Goal: Task Accomplishment & Management: Manage account settings

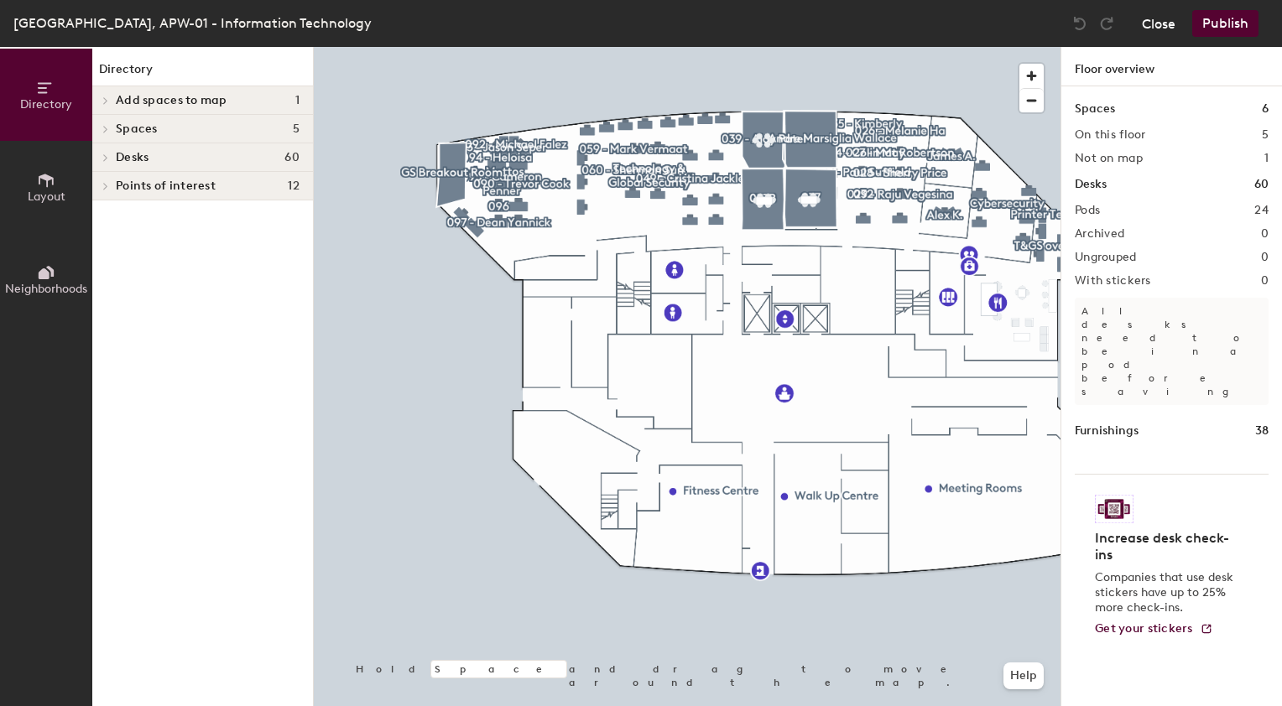
click at [1156, 24] on button "Close" at bounding box center [1159, 23] width 34 height 27
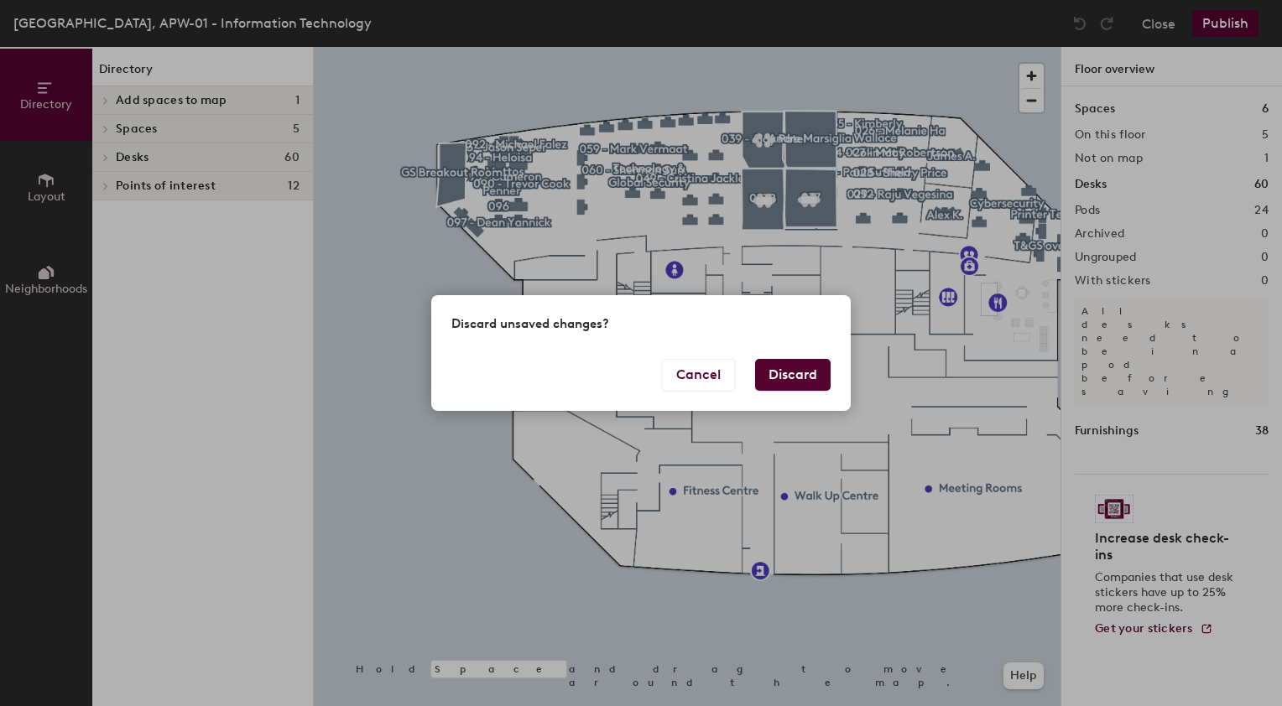
click at [796, 384] on button "Discard" at bounding box center [792, 375] width 75 height 32
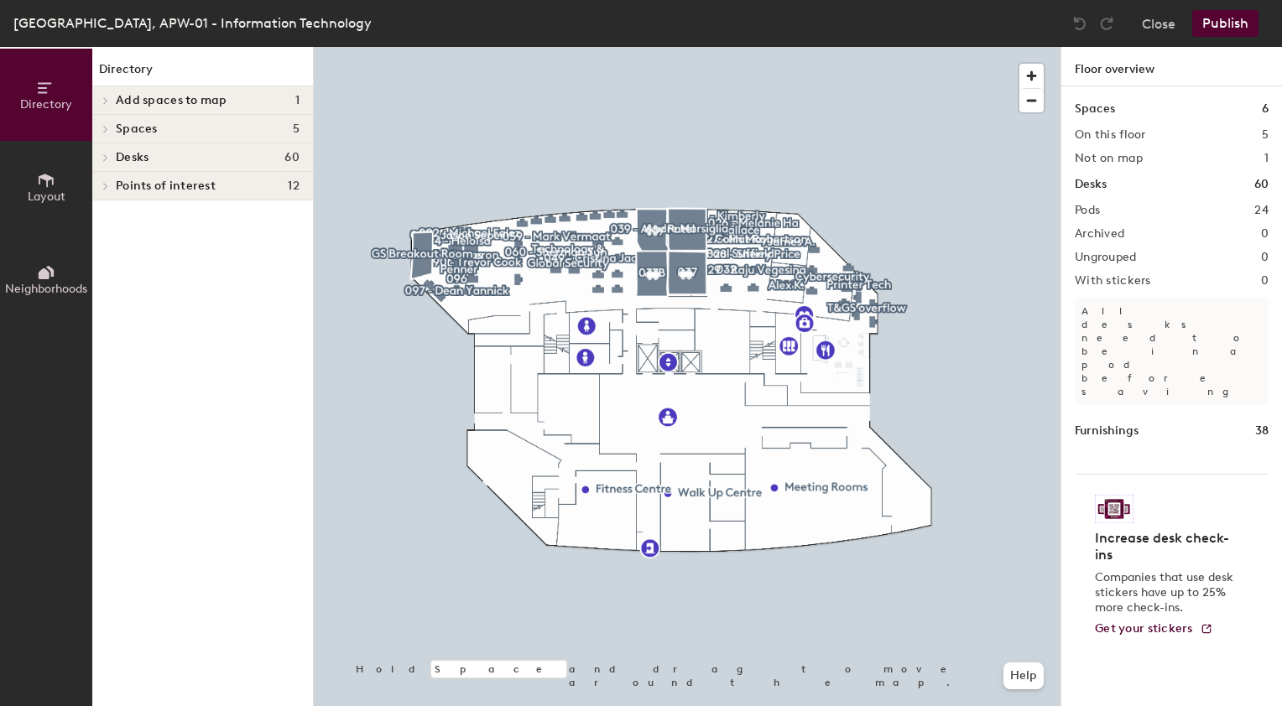
click at [502, 47] on div at bounding box center [687, 47] width 747 height 0
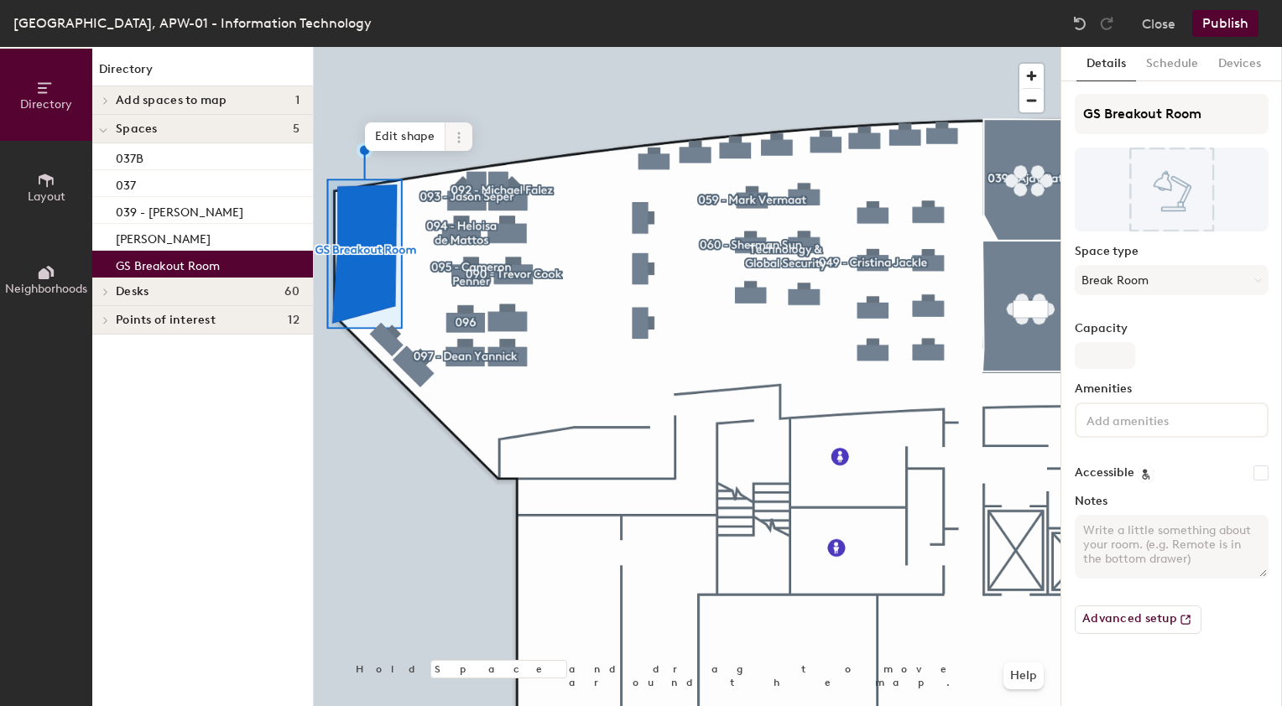
click at [462, 139] on icon at bounding box center [458, 137] width 13 height 13
click at [484, 205] on span "Archive" at bounding box center [519, 204] width 149 height 29
click at [575, 47] on div at bounding box center [687, 47] width 747 height 0
click at [457, 135] on icon at bounding box center [458, 137] width 13 height 13
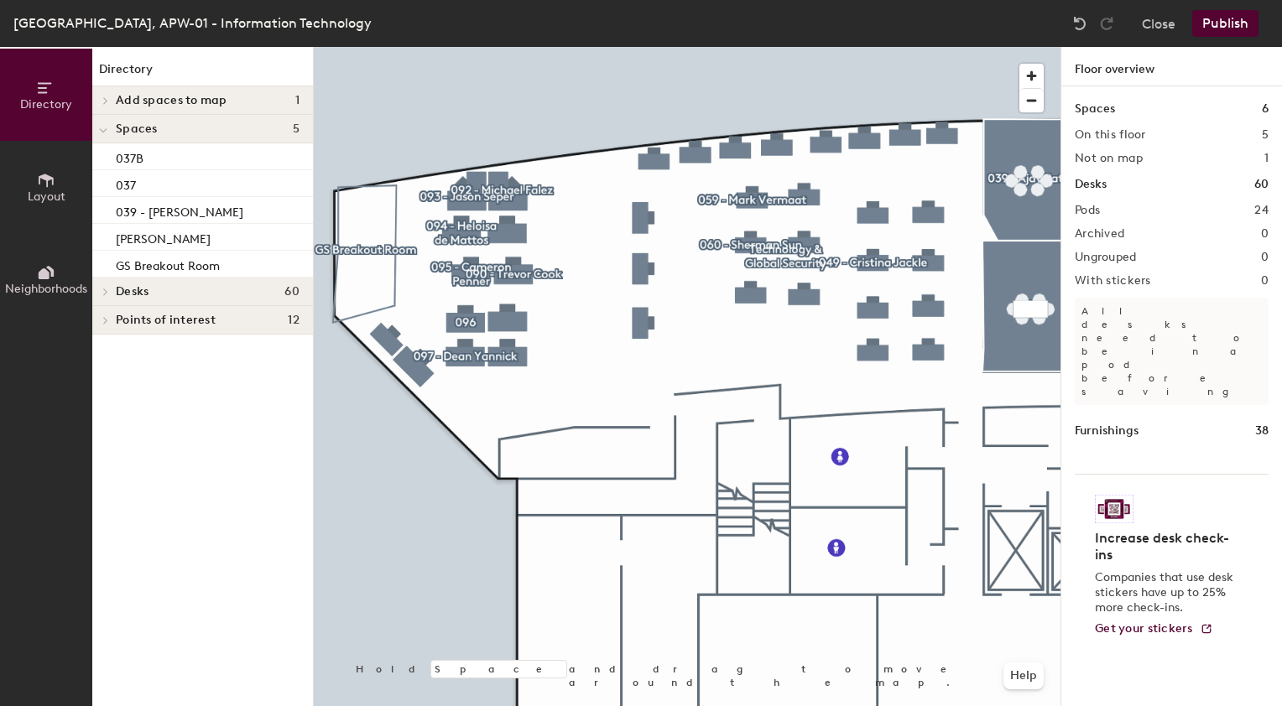
click at [51, 192] on span "Layout" at bounding box center [47, 197] width 38 height 14
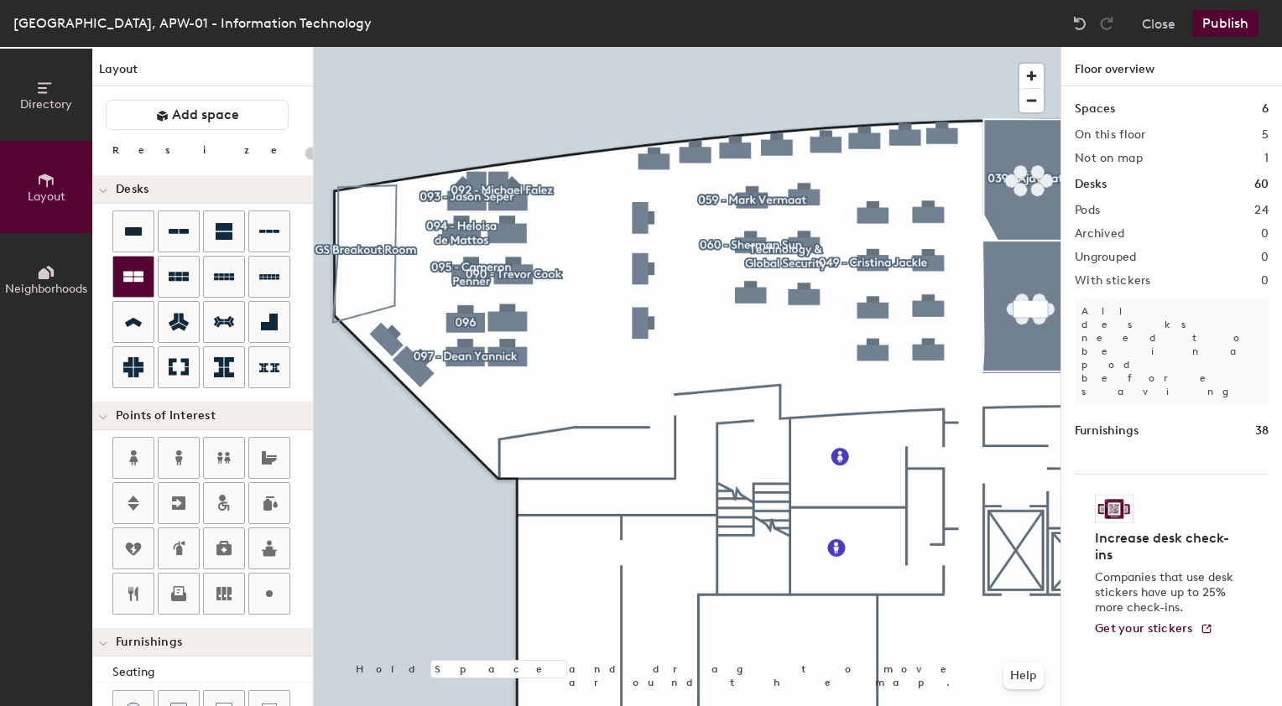
click at [125, 276] on icon at bounding box center [133, 277] width 20 height 20
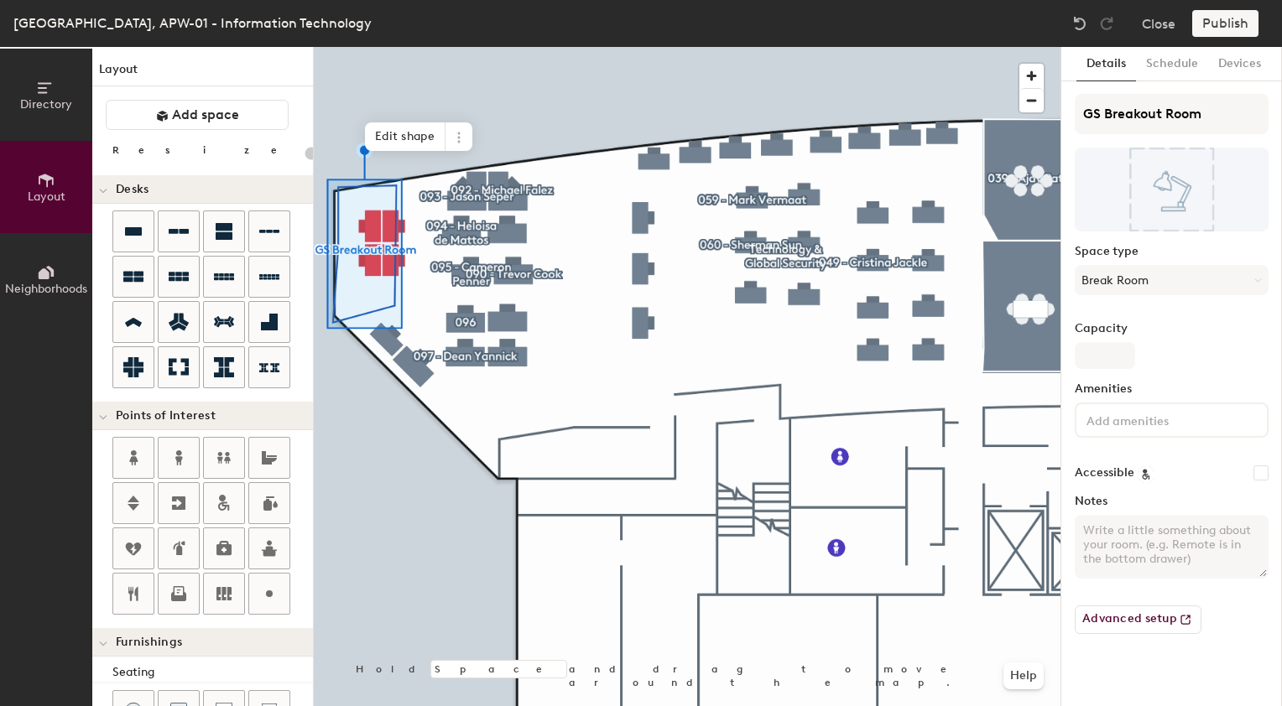
click at [405, 47] on div at bounding box center [687, 47] width 747 height 0
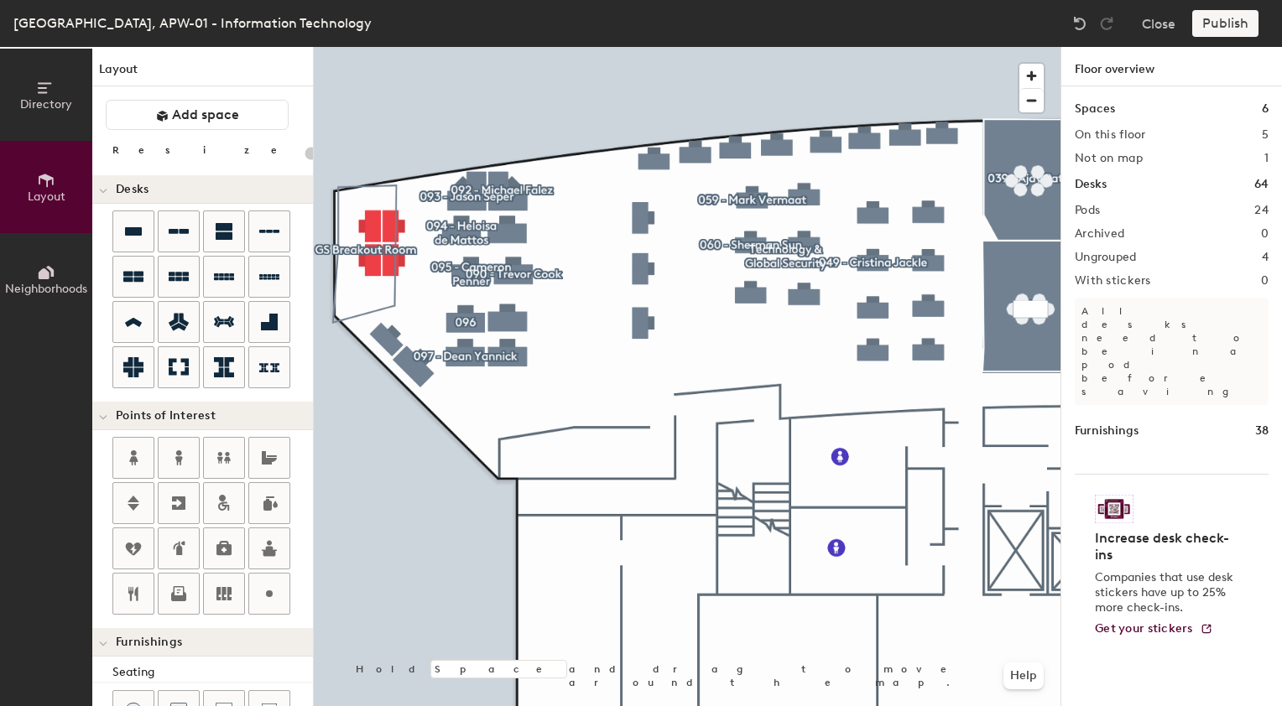
click at [402, 47] on div at bounding box center [687, 47] width 747 height 0
click at [352, 47] on div at bounding box center [687, 47] width 747 height 0
click at [355, 47] on div at bounding box center [687, 47] width 747 height 0
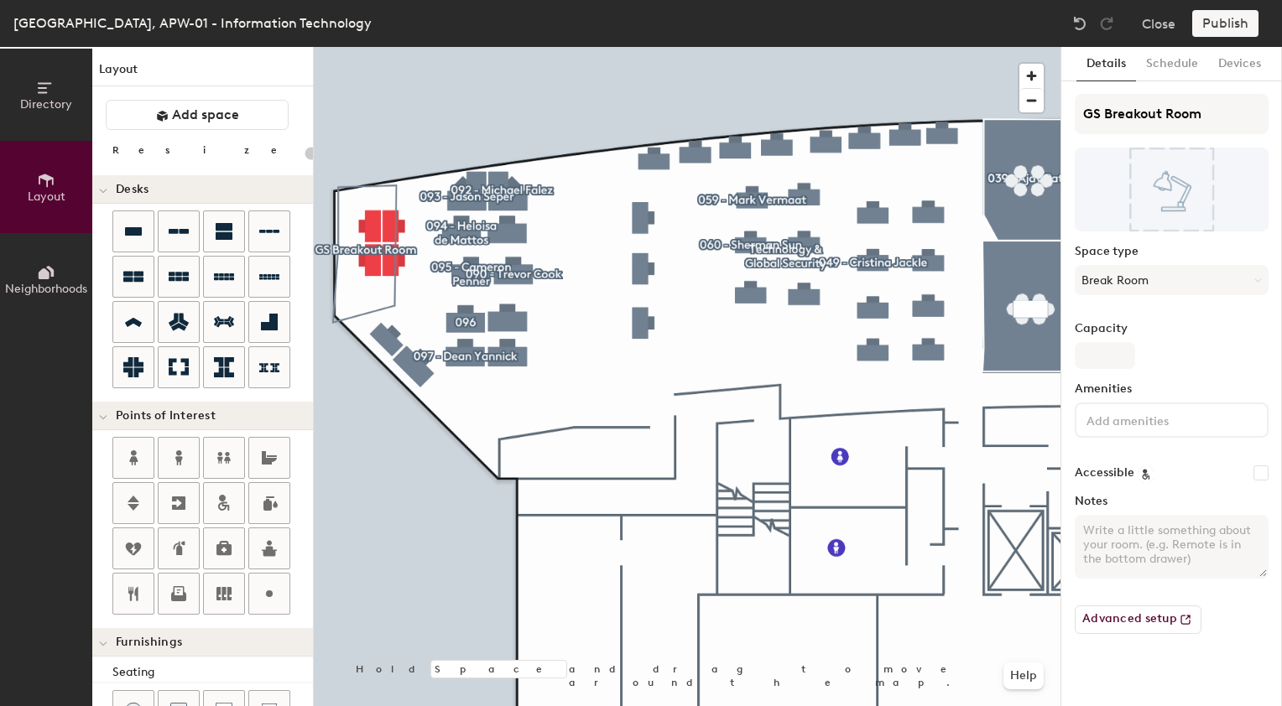
type input "20"
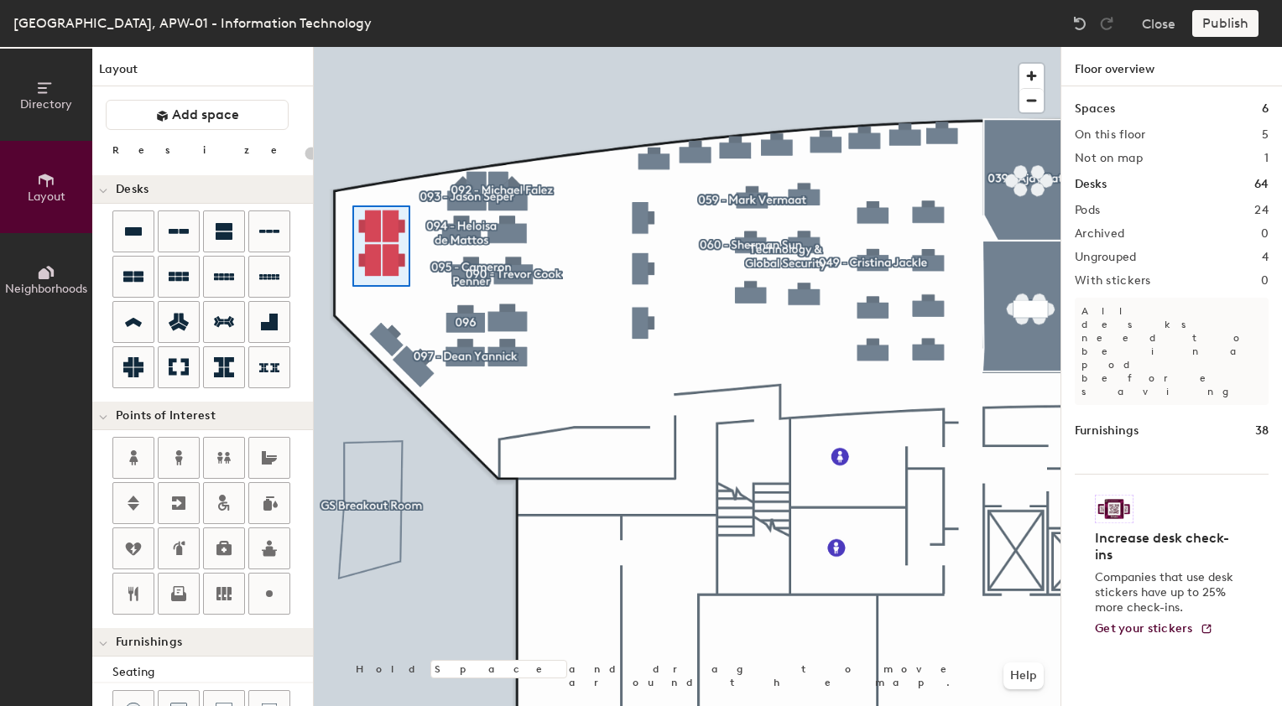
click at [352, 47] on div at bounding box center [687, 47] width 747 height 0
type input "100"
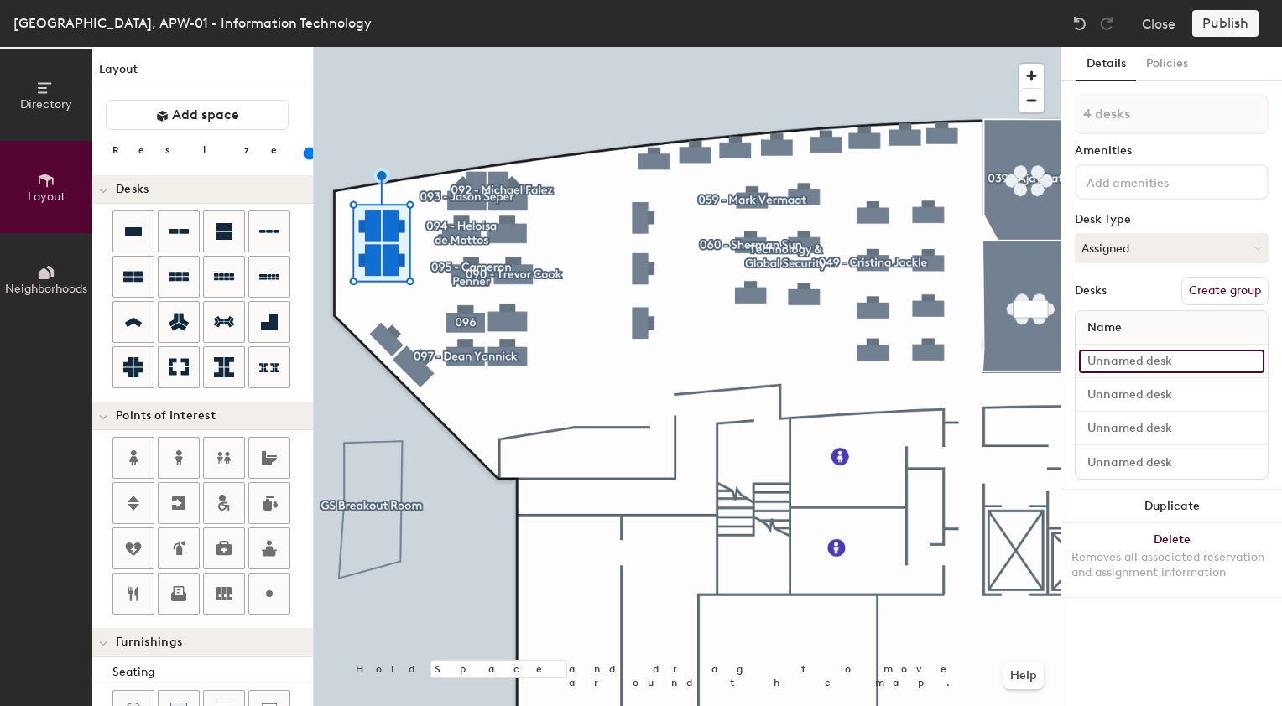
click at [1140, 362] on input at bounding box center [1171, 361] width 185 height 23
click at [1100, 361] on input at bounding box center [1171, 361] width 185 height 23
type input "W1-102"
click at [1132, 393] on input at bounding box center [1171, 394] width 185 height 23
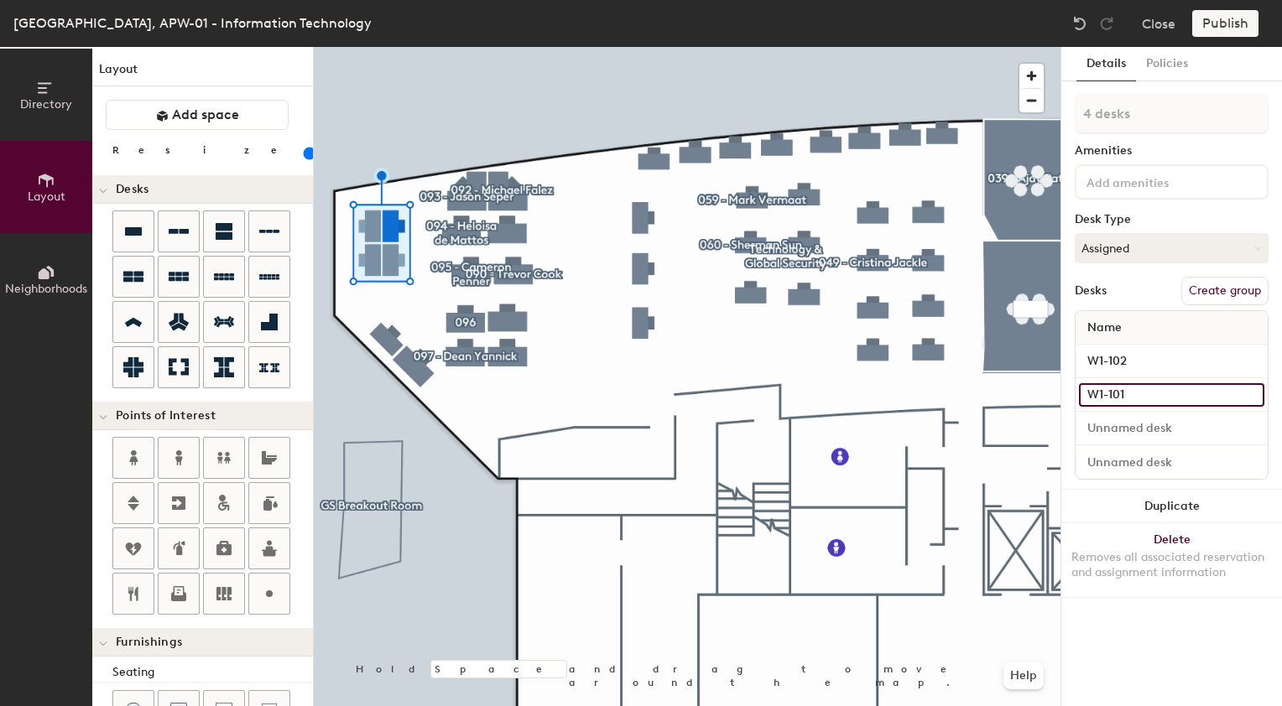
type input "W1-101"
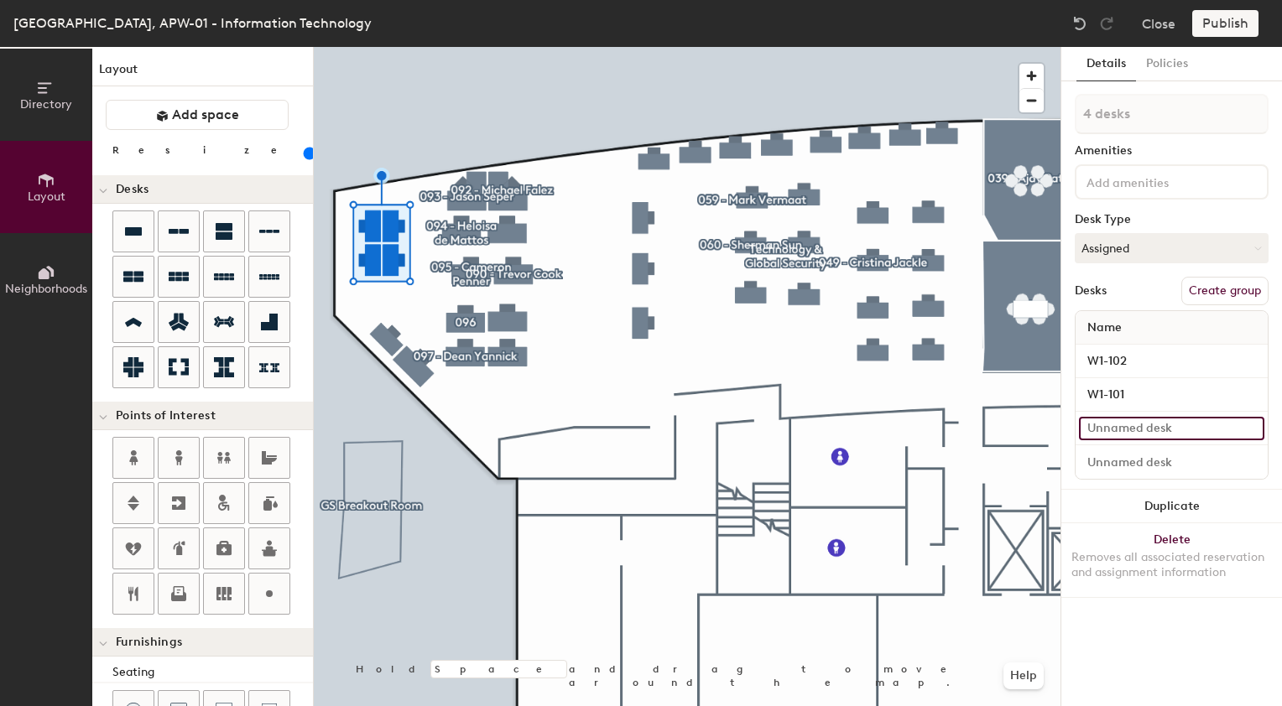
click at [1101, 423] on input at bounding box center [1171, 428] width 185 height 23
type input "W1-100"
click at [1109, 460] on input at bounding box center [1171, 461] width 185 height 23
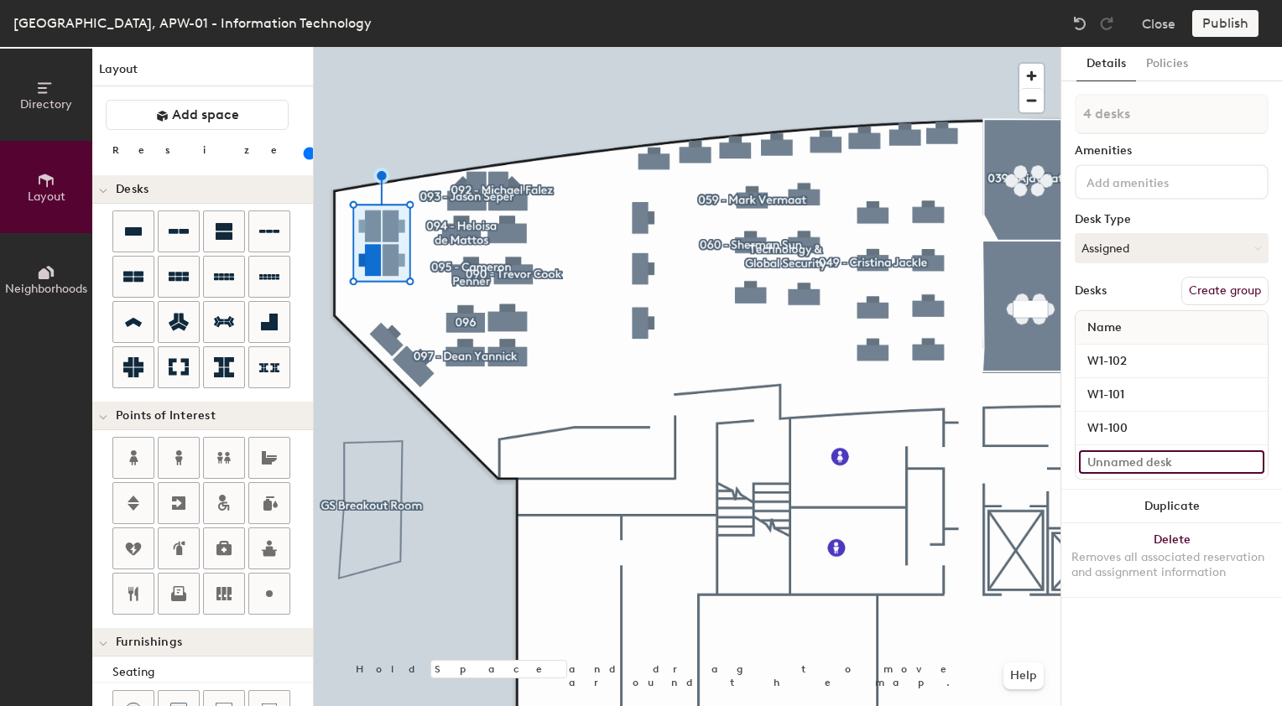
click at [1109, 460] on input at bounding box center [1171, 461] width 185 height 23
type input "W1-103"
click at [1127, 617] on div "Details Policies 4 desks Amenities Desk Type Assigned Desks Create group Name W…" at bounding box center [1171, 376] width 221 height 659
click at [1020, 671] on button "Help" at bounding box center [1023, 676] width 40 height 27
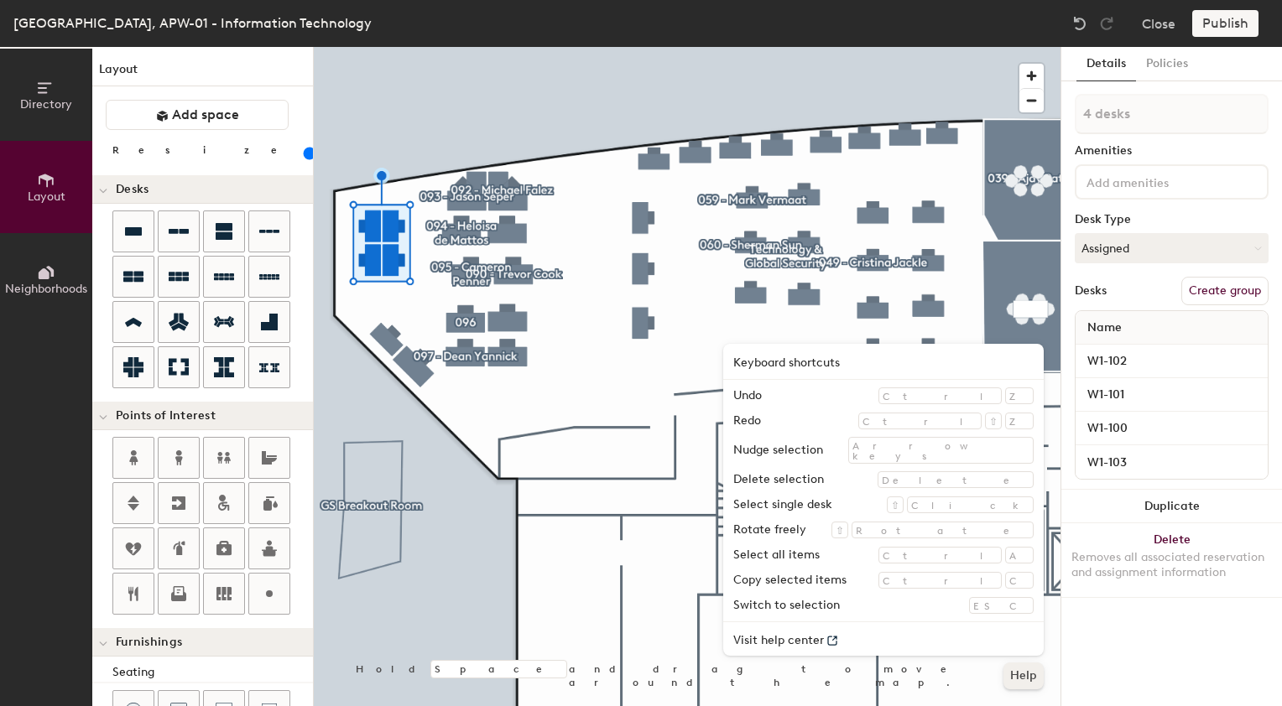
click at [1020, 671] on button "Help" at bounding box center [1023, 676] width 40 height 27
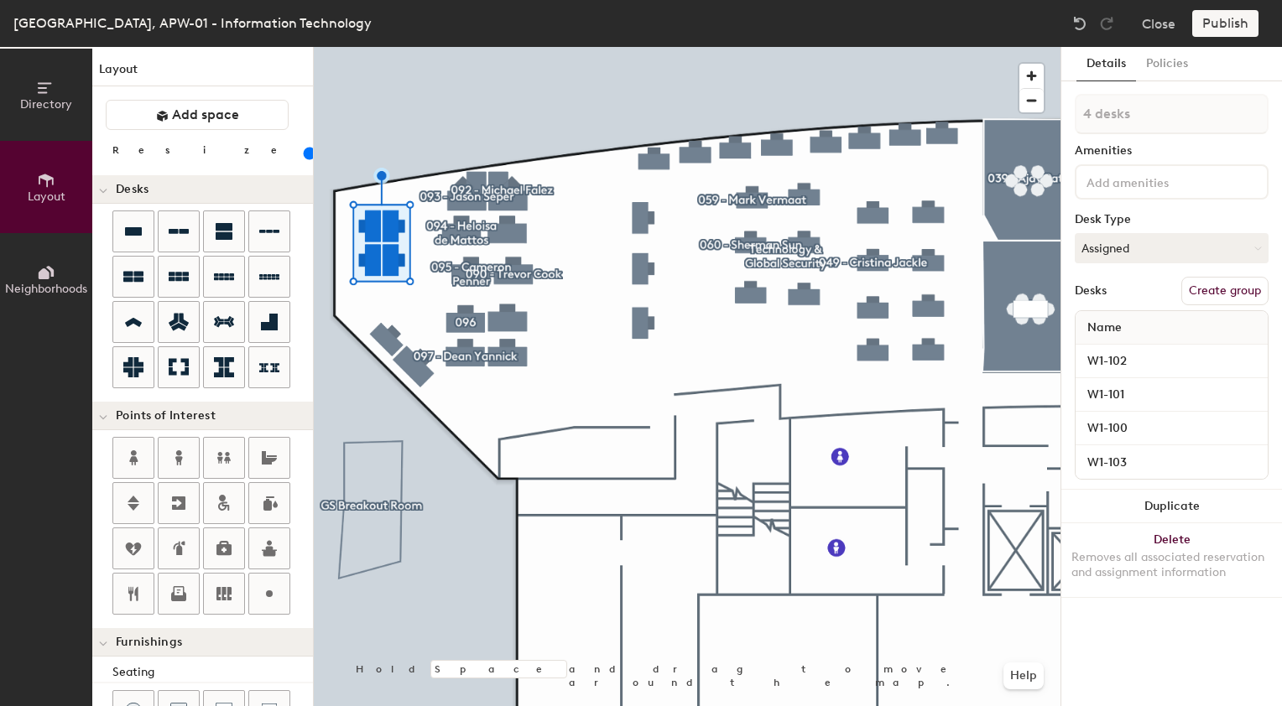
click at [360, 47] on div at bounding box center [687, 47] width 747 height 0
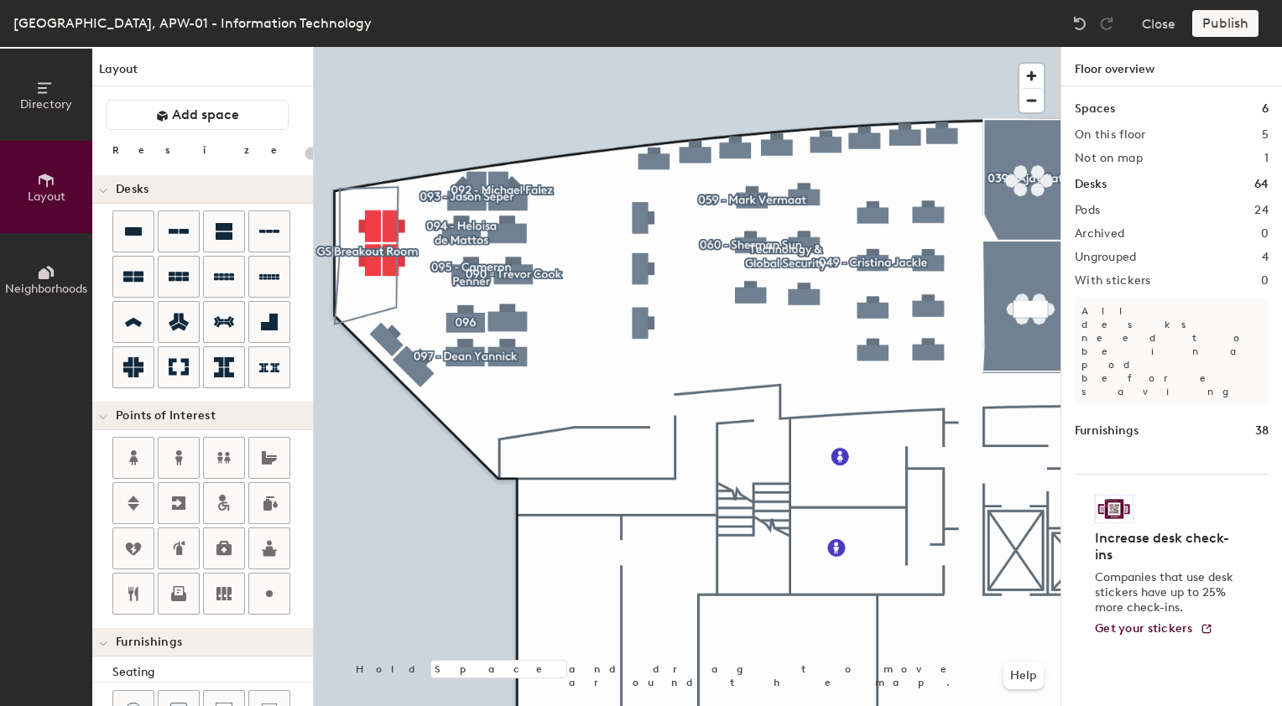
click at [1225, 26] on div "Publish" at bounding box center [1230, 23] width 76 height 27
click at [1223, 26] on div "Publish" at bounding box center [1230, 23] width 76 height 27
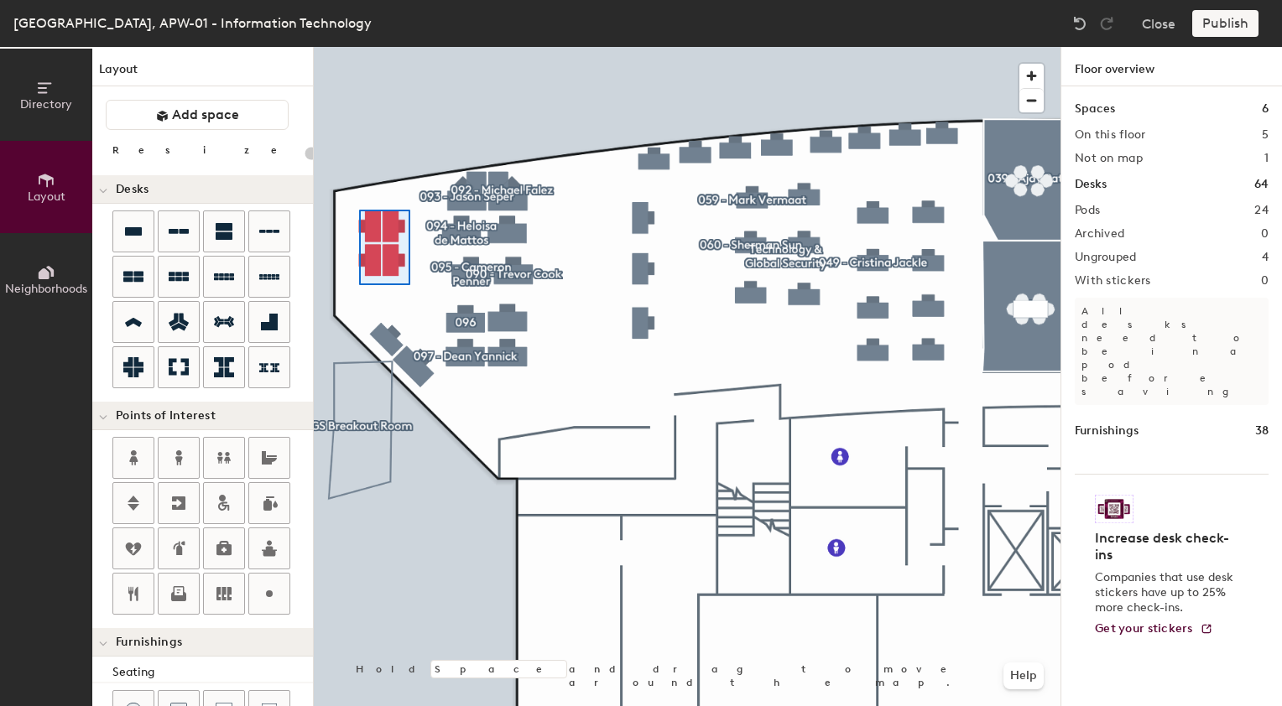
click at [359, 47] on div at bounding box center [687, 47] width 747 height 0
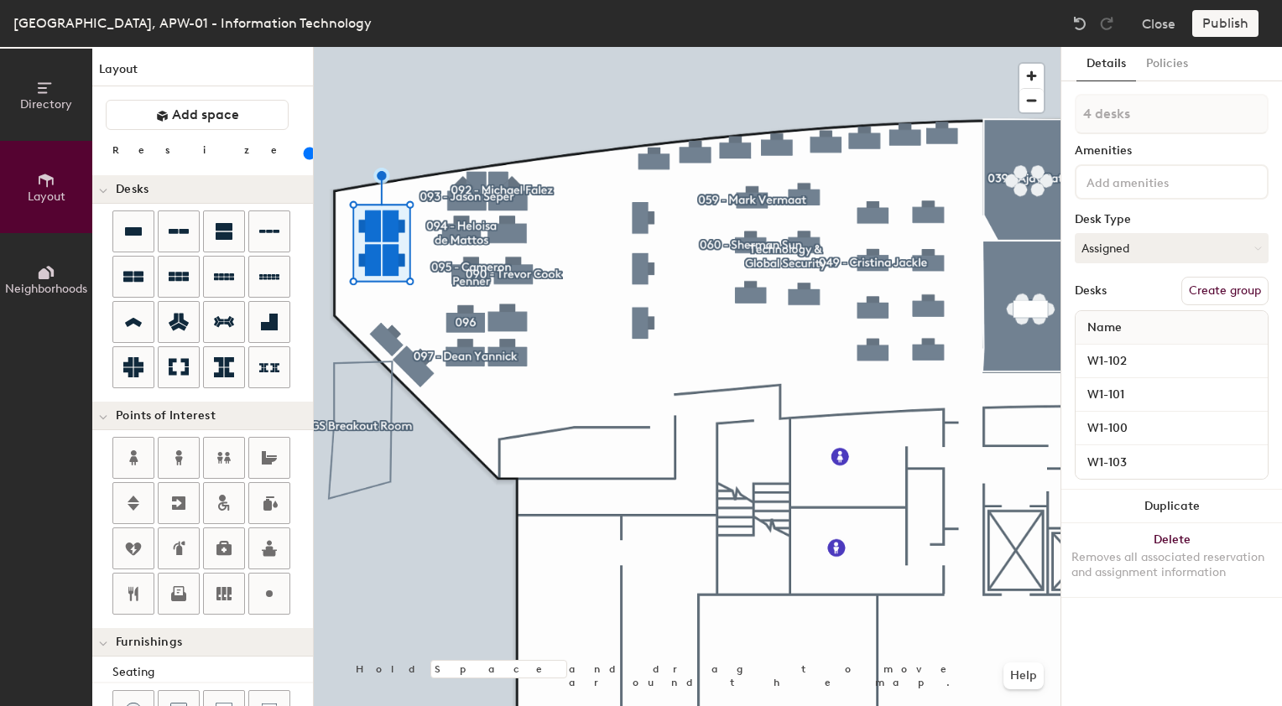
click at [1220, 290] on button "Create group" at bounding box center [1224, 291] width 87 height 29
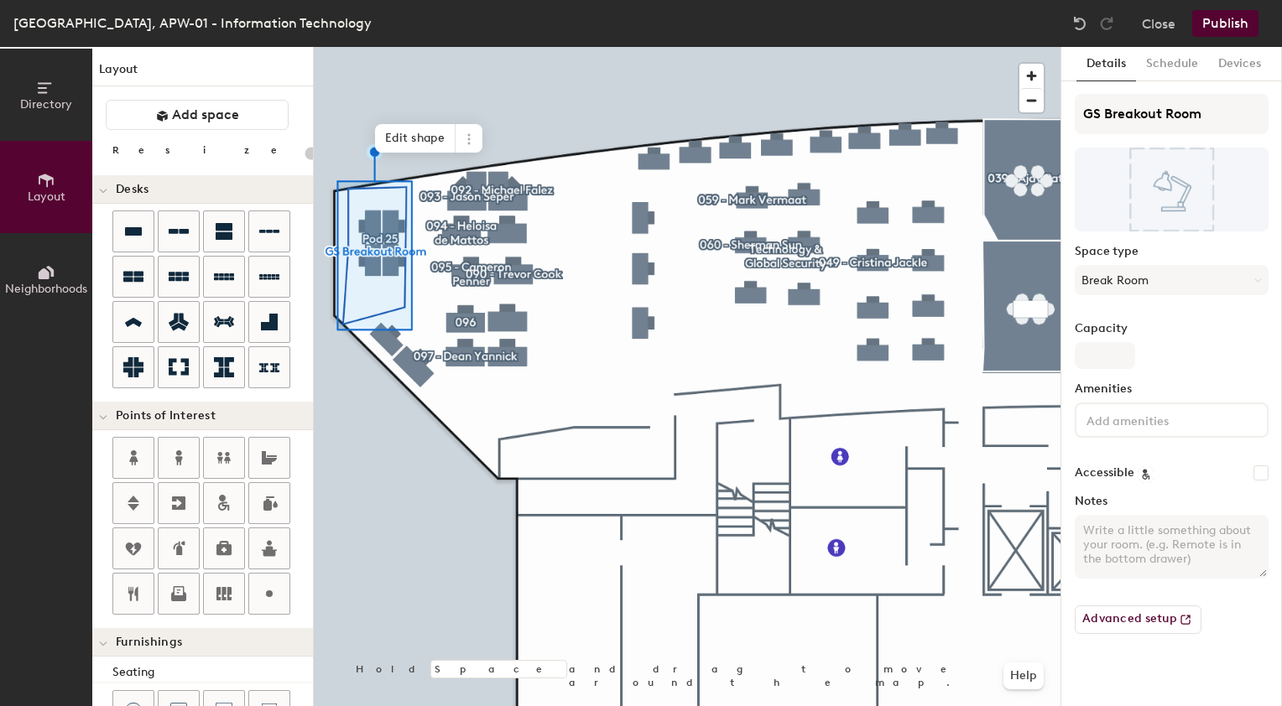
click at [1230, 25] on button "Publish" at bounding box center [1225, 23] width 66 height 27
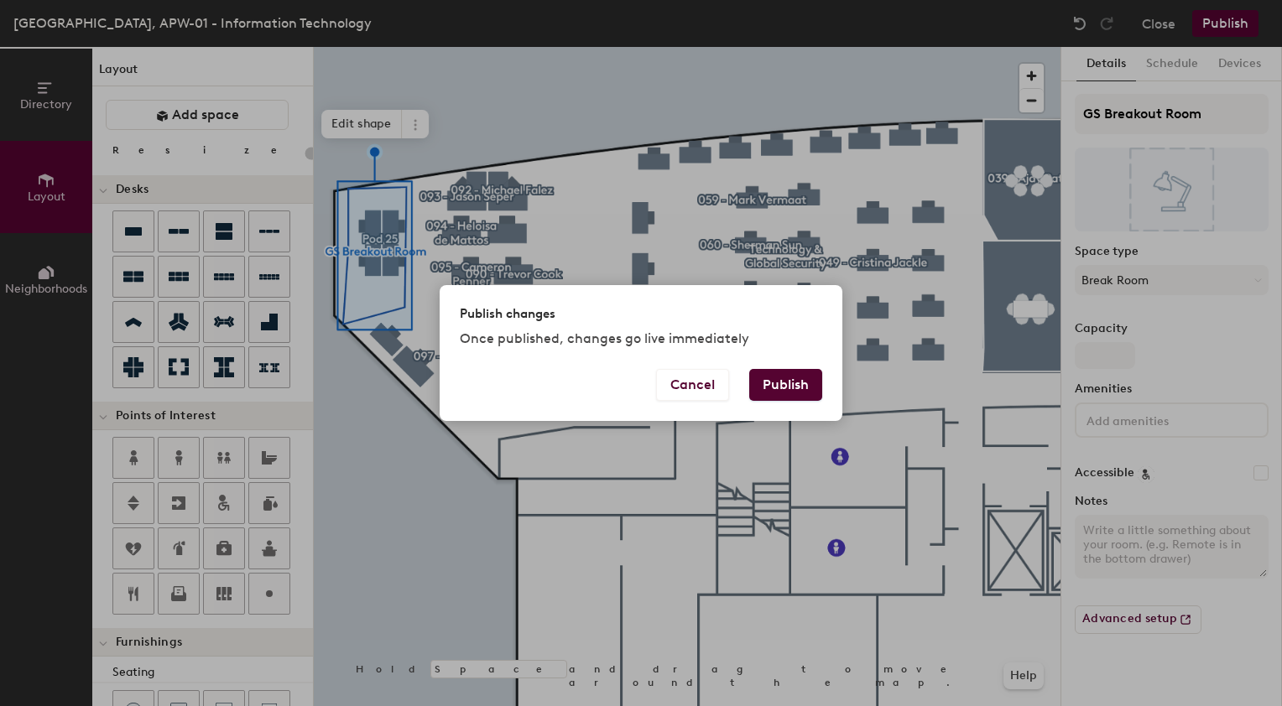
click at [788, 384] on button "Publish" at bounding box center [785, 385] width 73 height 32
type input "20"
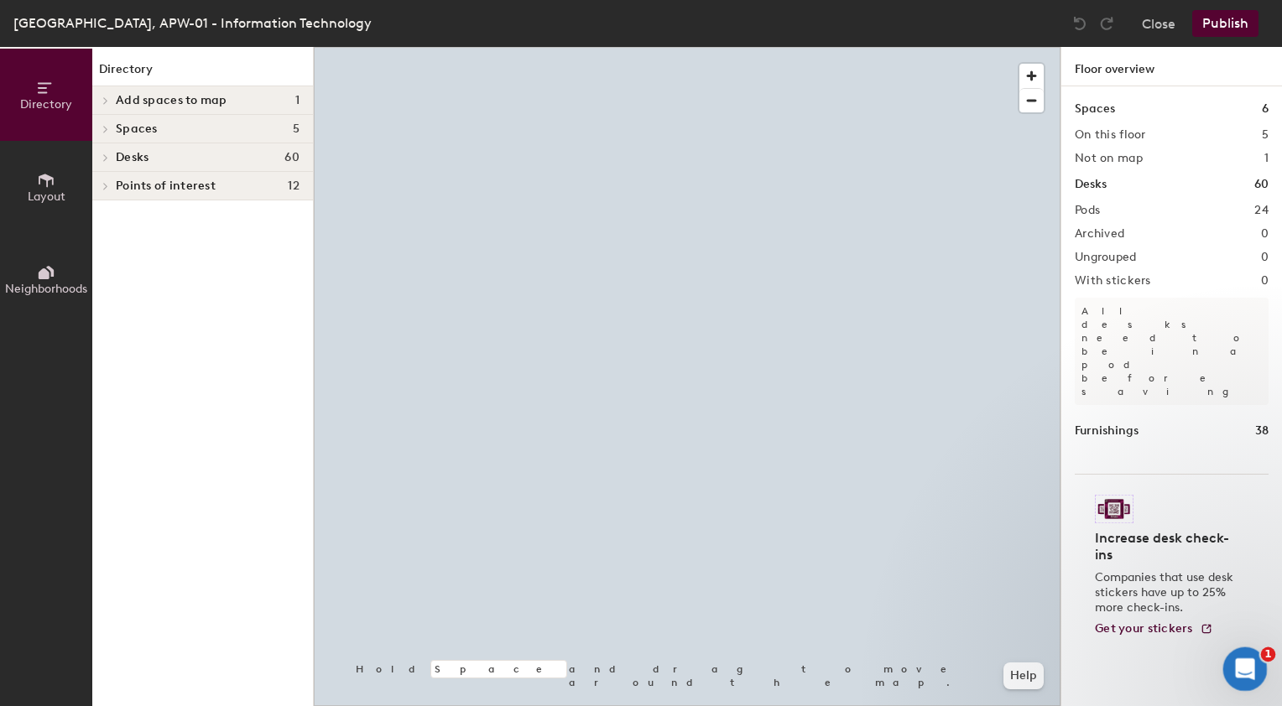
click at [1239, 672] on icon "Open Intercom Messenger" at bounding box center [1243, 667] width 28 height 28
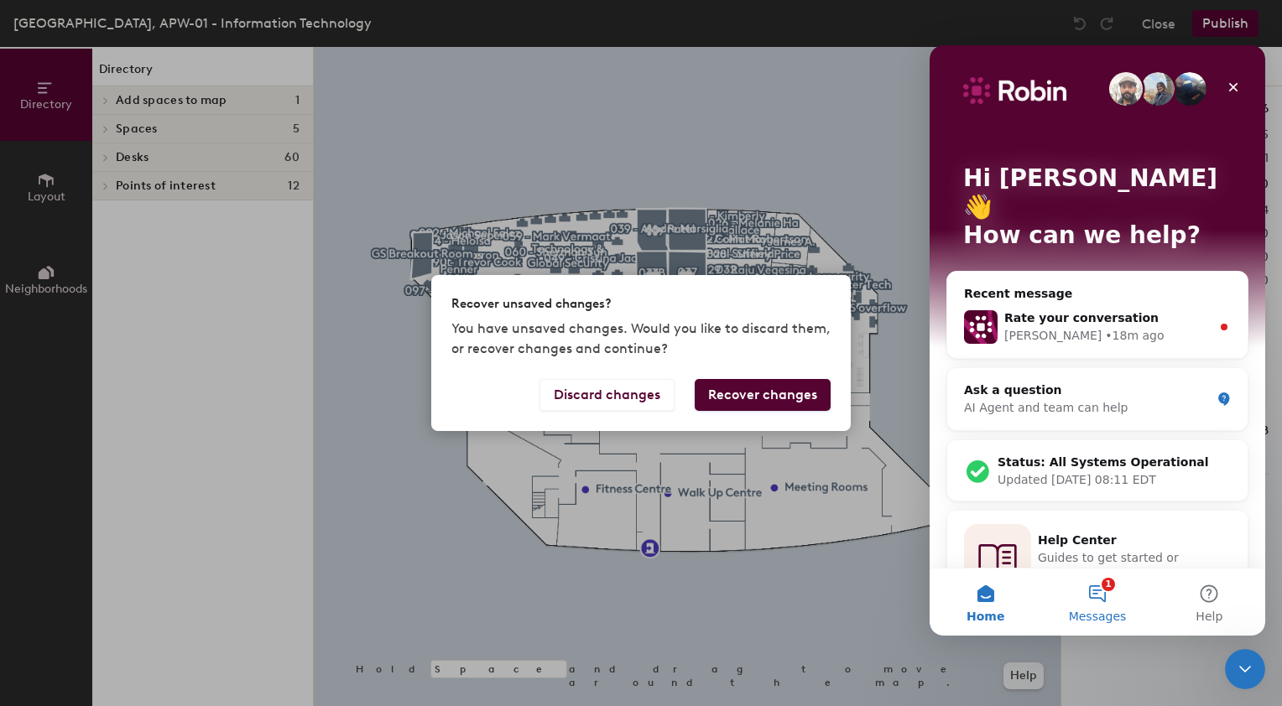
click at [1089, 611] on span "Messages" at bounding box center [1098, 617] width 58 height 12
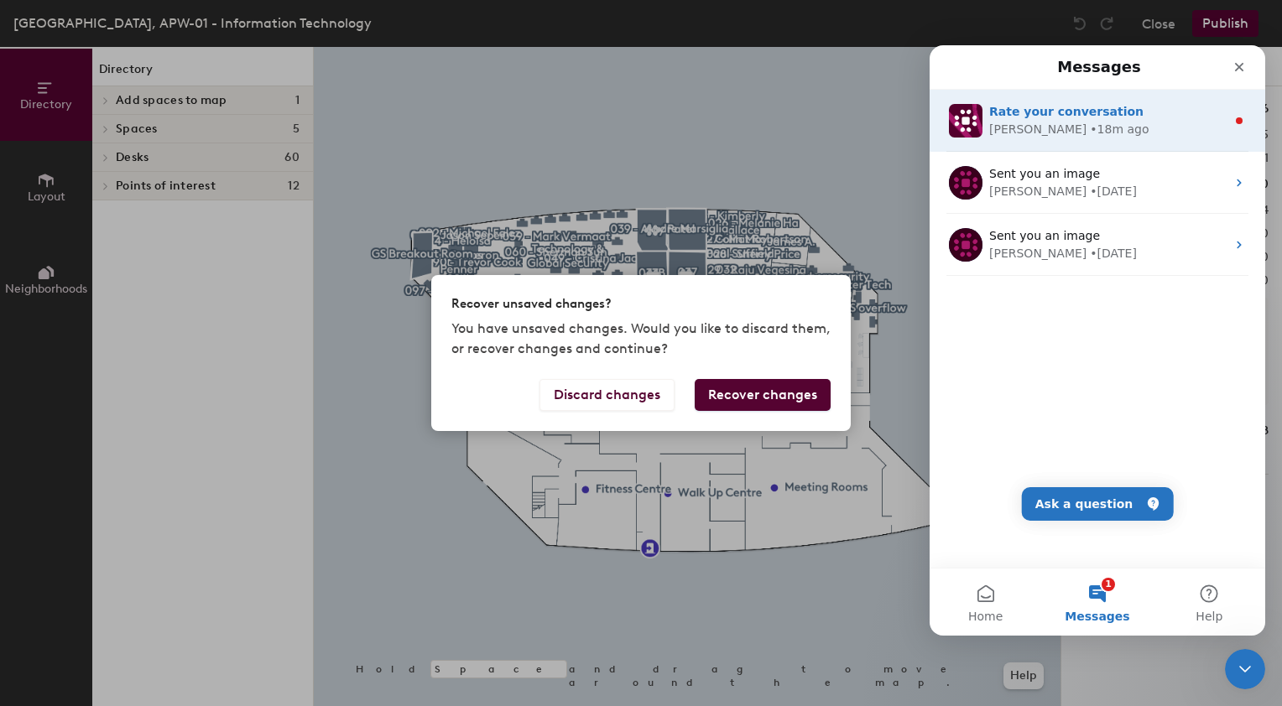
click at [1090, 124] on div "• 18m ago" at bounding box center [1119, 130] width 59 height 18
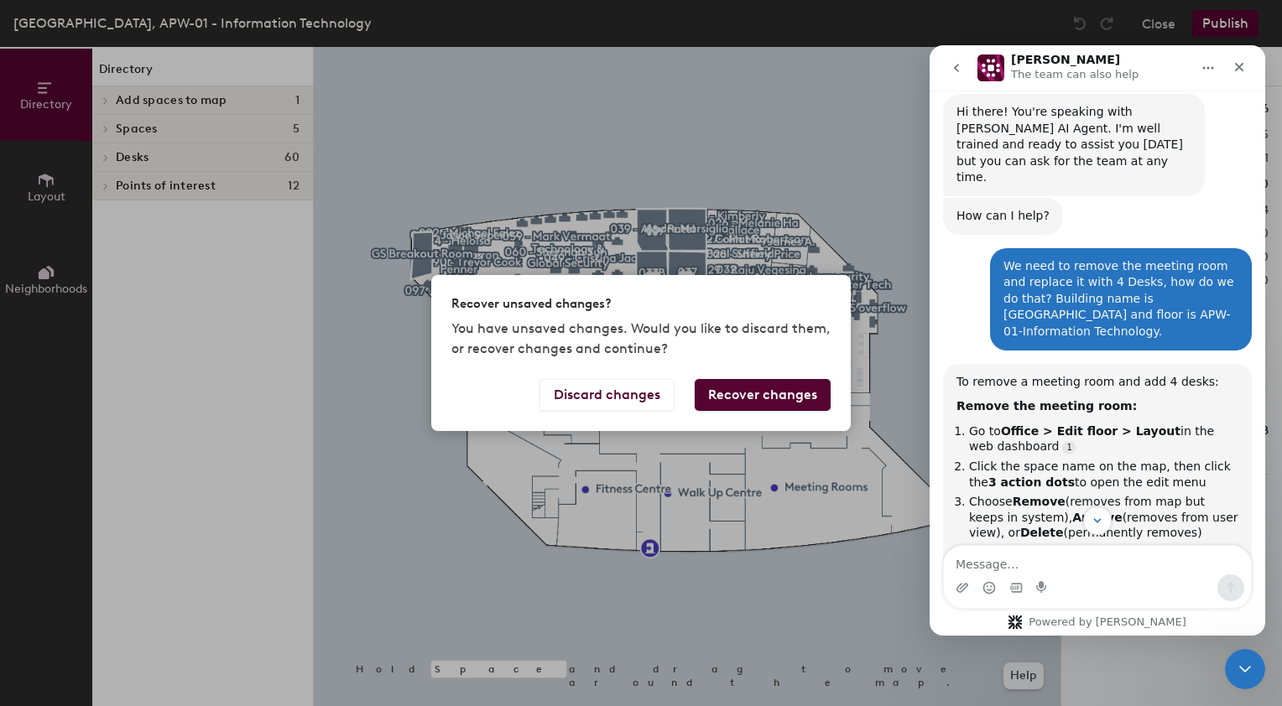
scroll to position [499, 0]
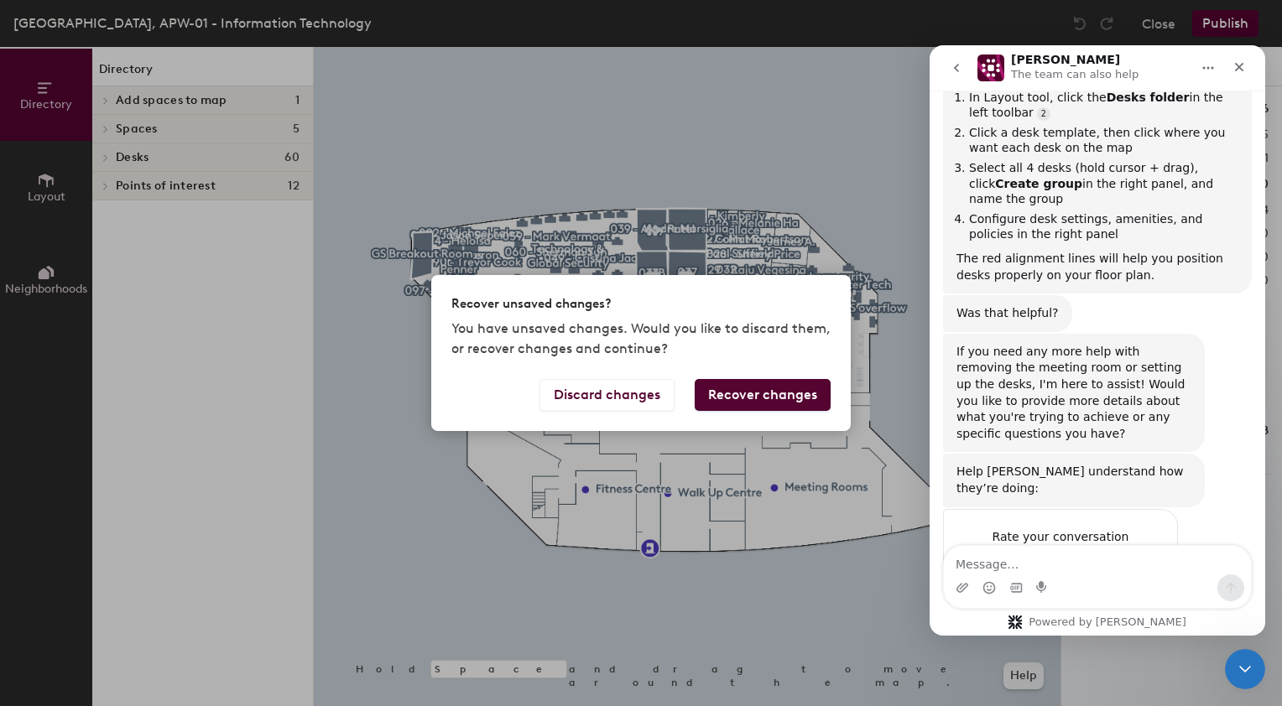
click at [976, 567] on textarea "Message…" at bounding box center [1097, 560] width 307 height 29
type textarea "Can I add the newly added 4 desks to an existing group?"
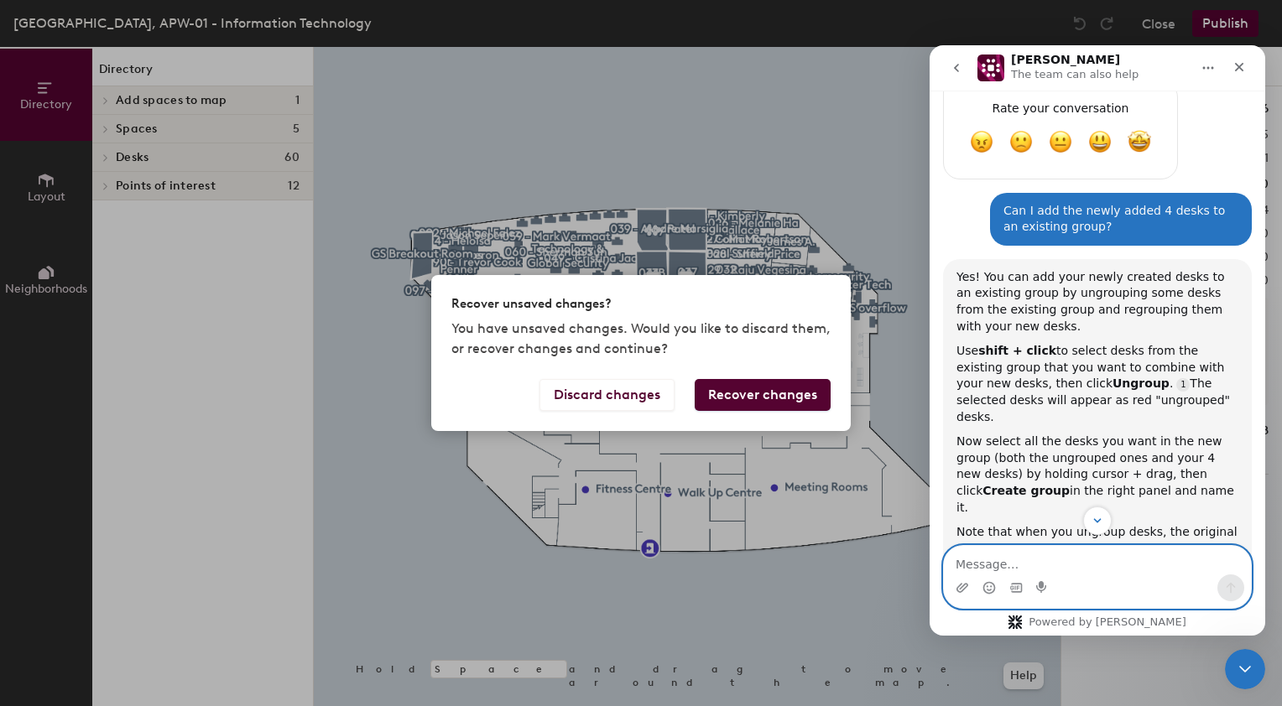
scroll to position [939, 0]
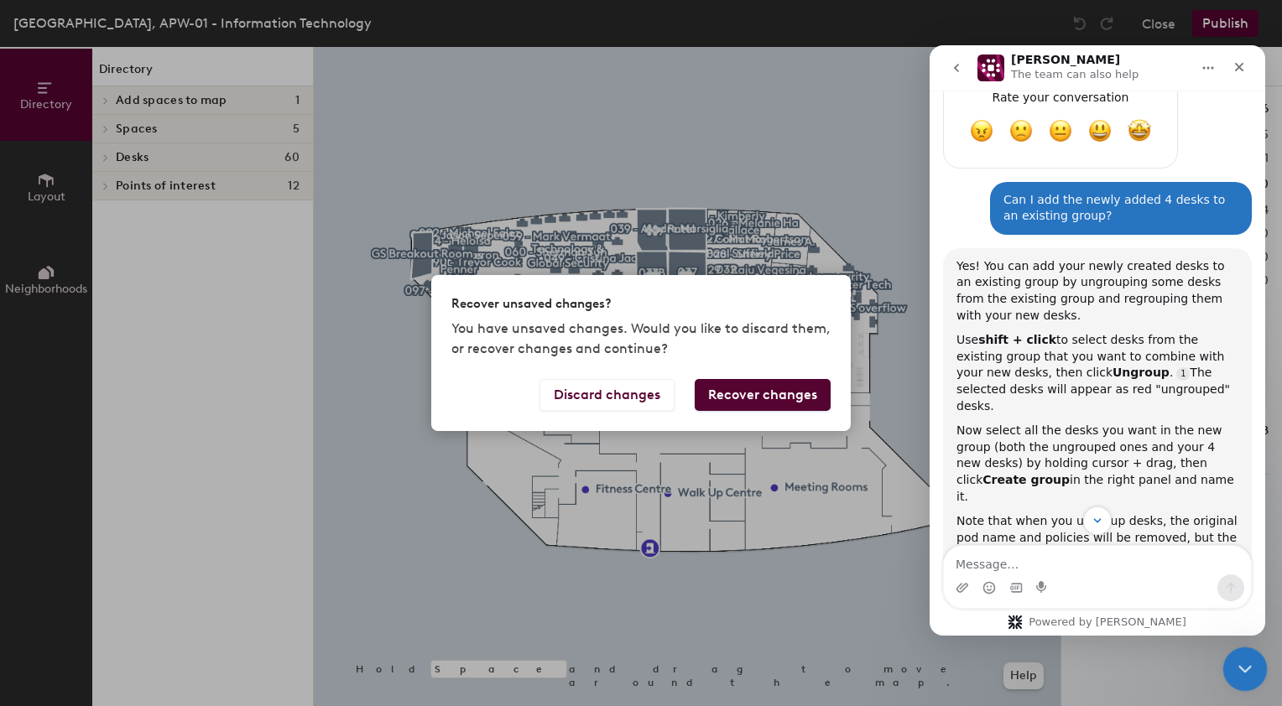
click at [1242, 669] on icon "Close Intercom Messenger" at bounding box center [1242, 667] width 12 height 7
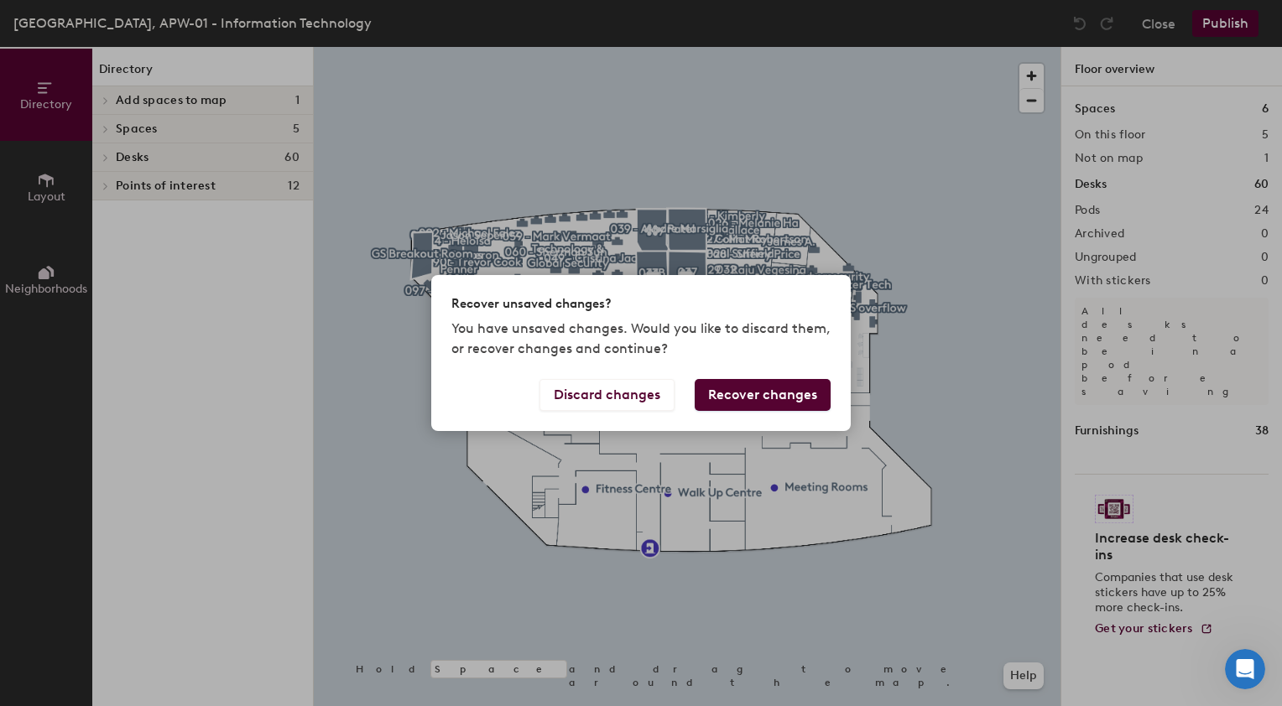
scroll to position [1195, 0]
click at [1246, 672] on icon "Open Intercom Messenger" at bounding box center [1243, 667] width 28 height 28
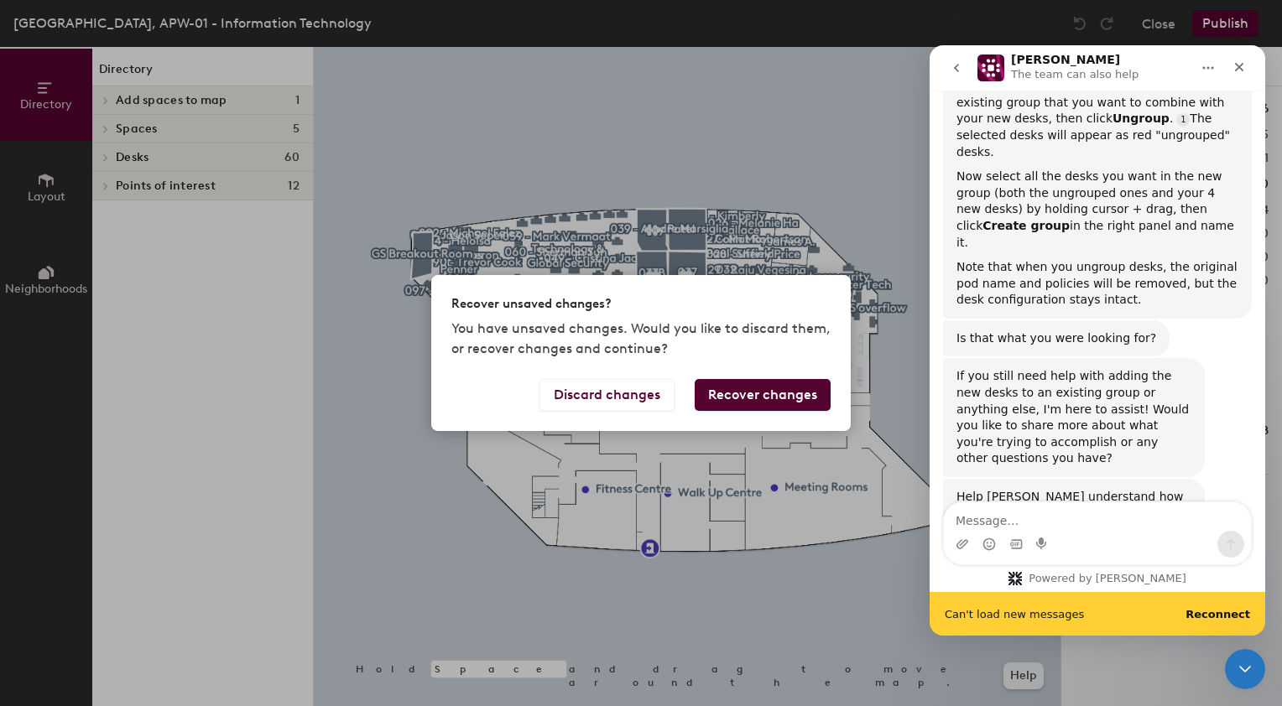
click at [1221, 620] on b "Reconnect" at bounding box center [1217, 614] width 65 height 13
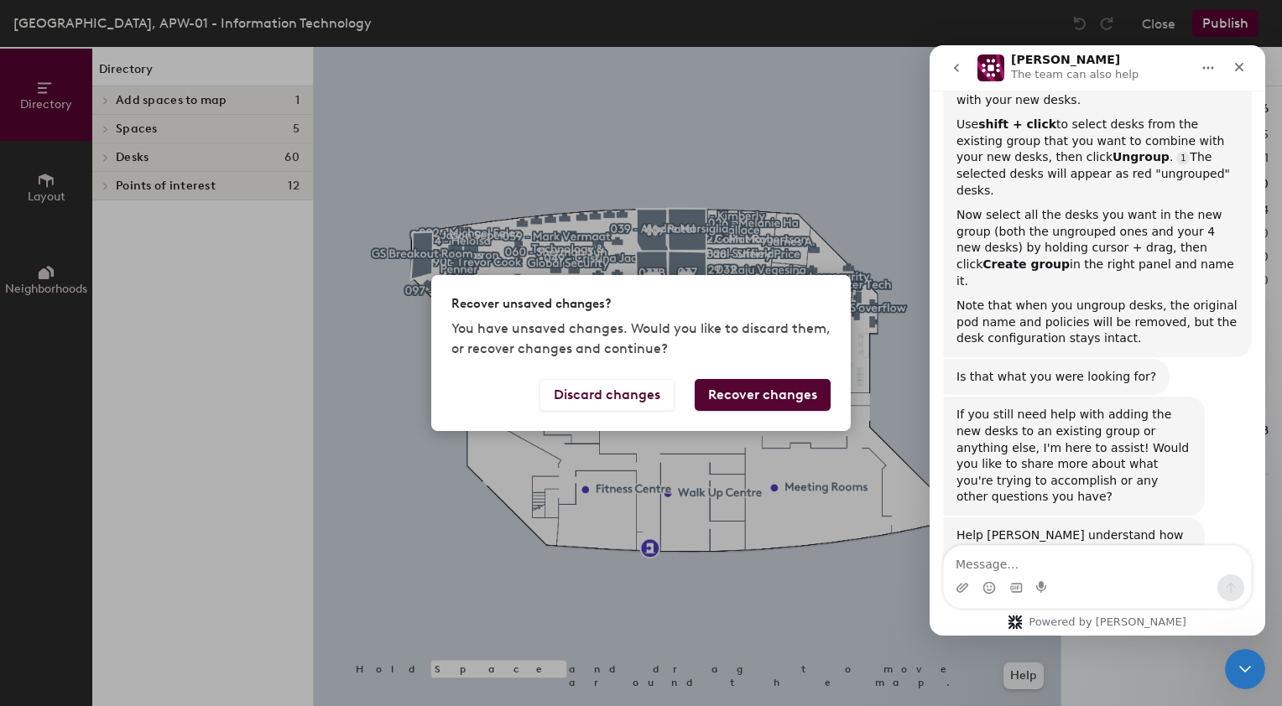
scroll to position [1152, 0]
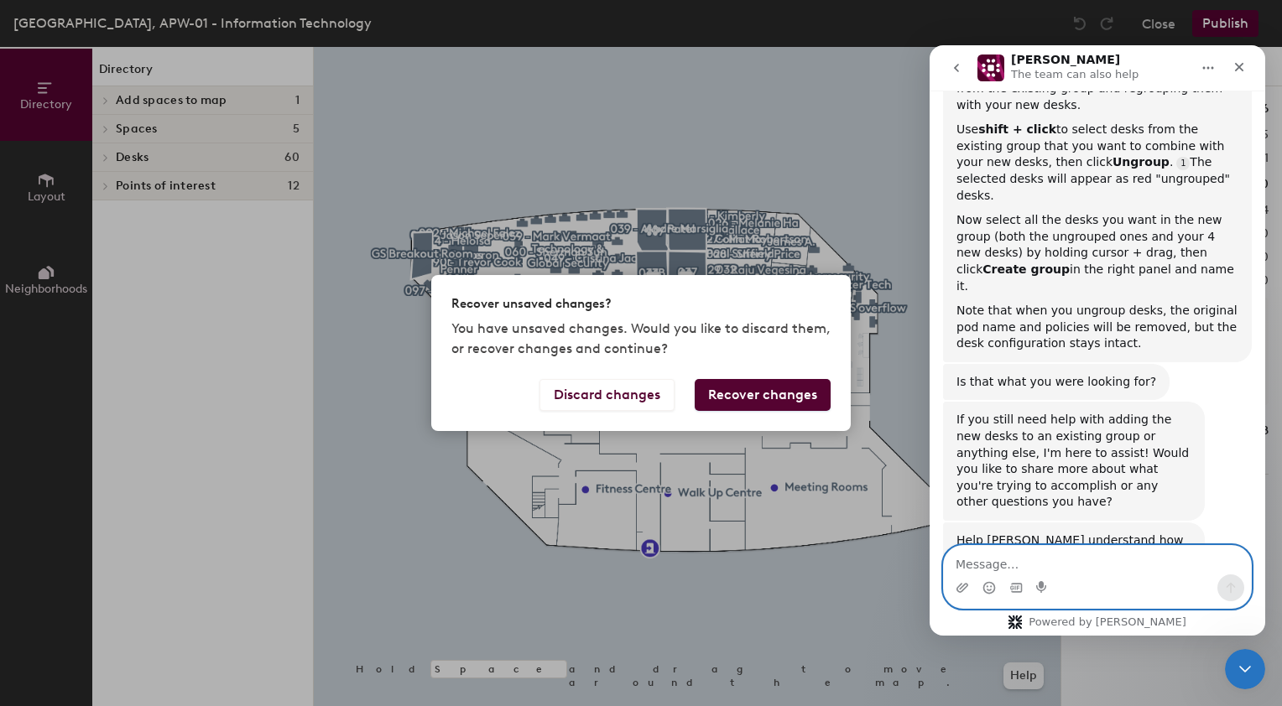
click at [986, 567] on textarea "Message…" at bounding box center [1097, 560] width 307 height 29
type textarea "How do we add a custom policy to a desk group?"
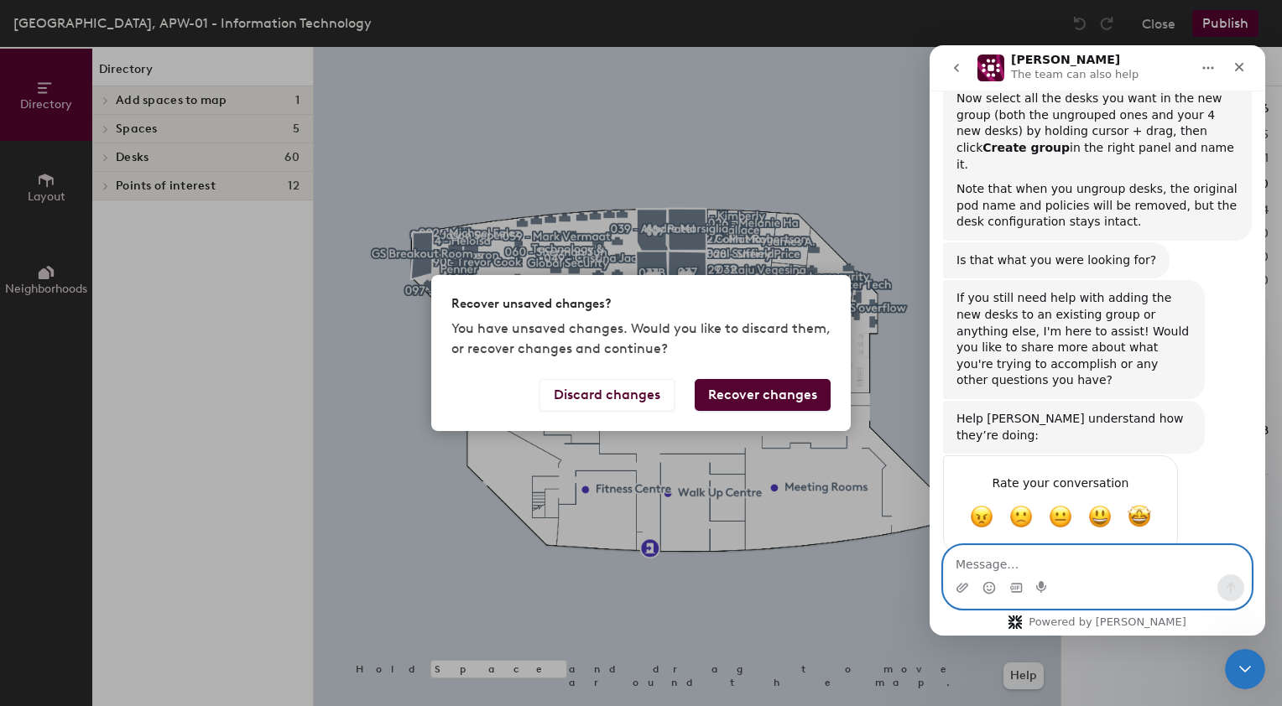
scroll to position [3, 0]
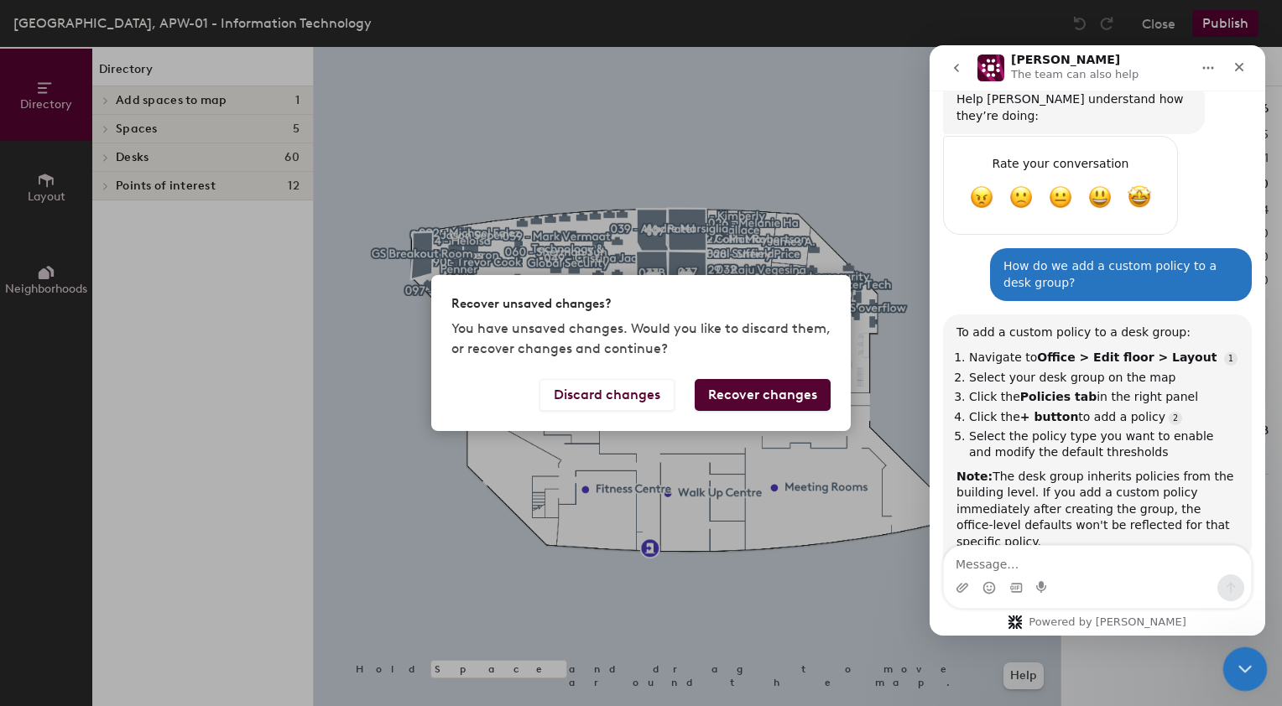
click at [1247, 670] on icon "Close Intercom Messenger" at bounding box center [1242, 667] width 20 height 20
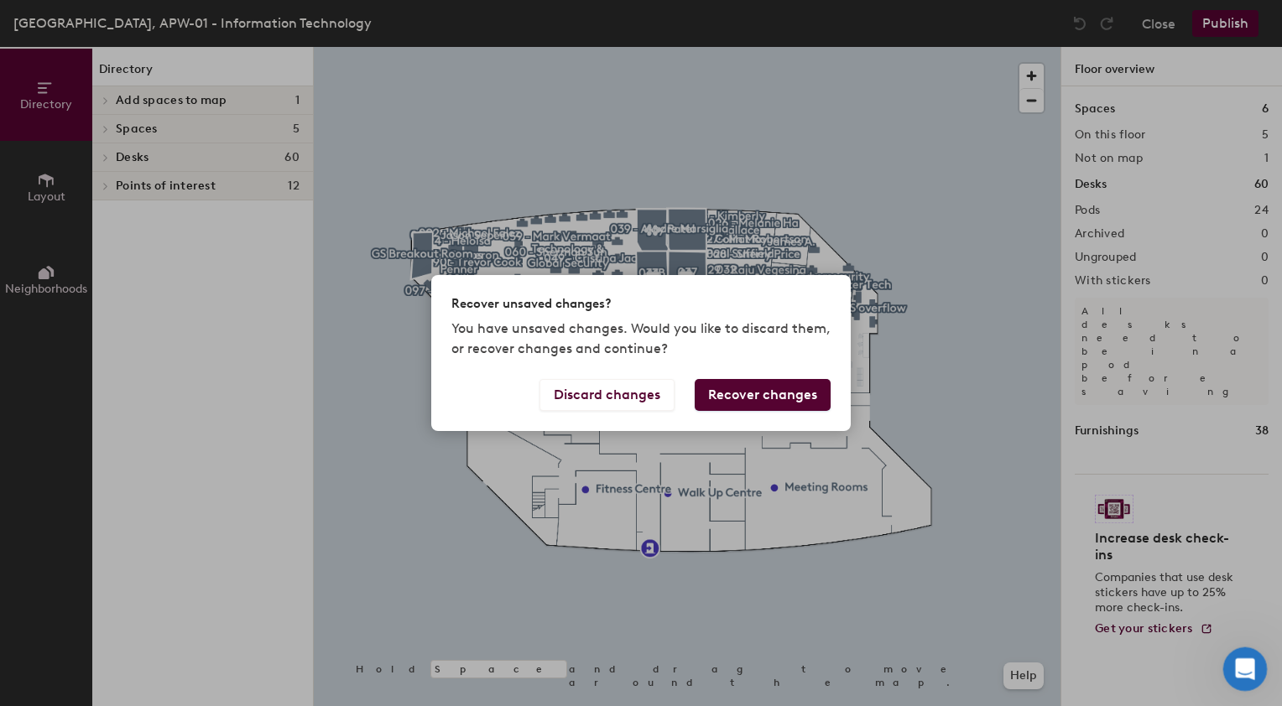
click at [1242, 670] on icon "Open Intercom Messenger" at bounding box center [1243, 667] width 28 height 28
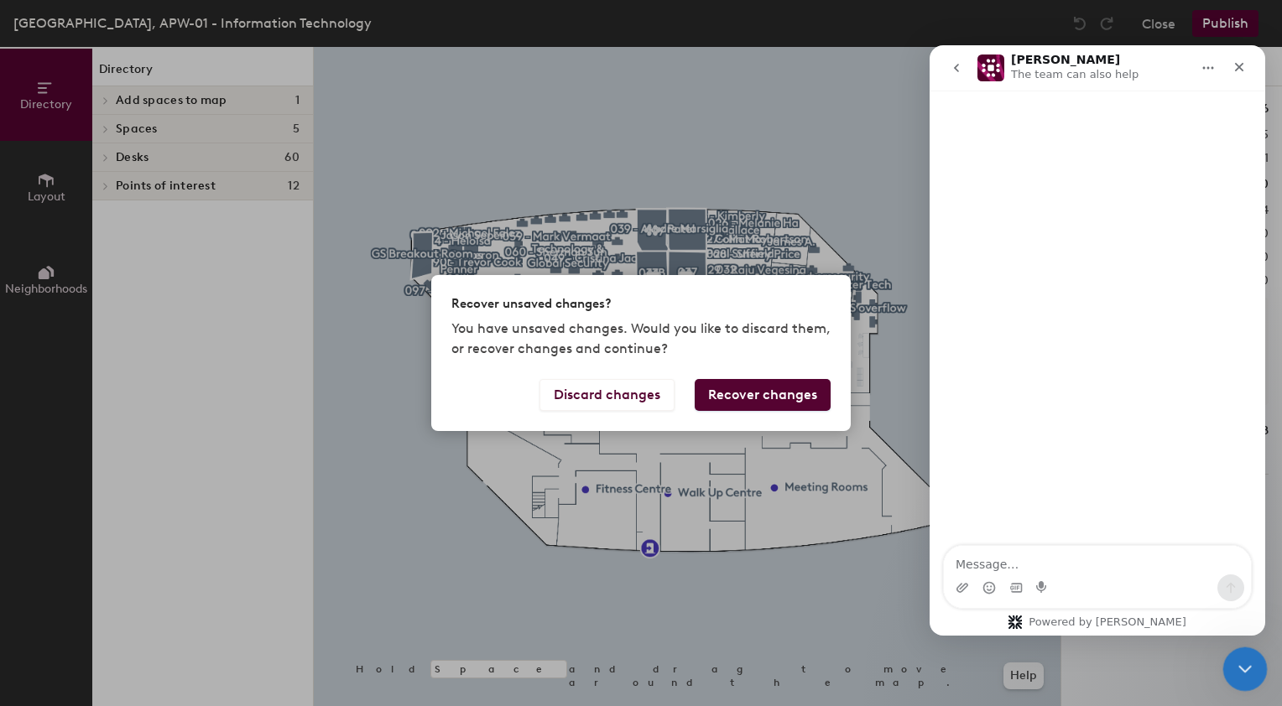
scroll to position [1533, 0]
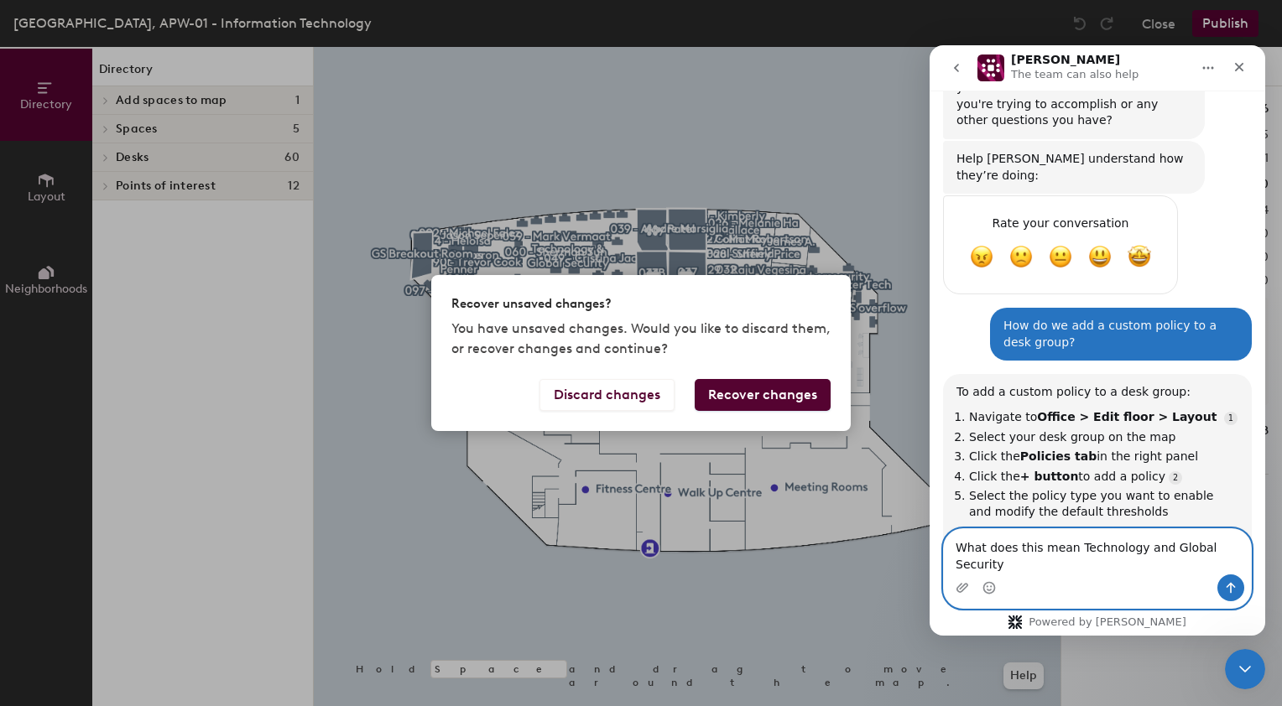
drag, startPoint x: 1231, startPoint y: 564, endPoint x: 1065, endPoint y: 565, distance: 166.9
click at [1065, 565] on textarea "What does this mean Technology and Global Security" at bounding box center [1097, 551] width 307 height 45
paste textarea "Failed to update a space layer on the map."
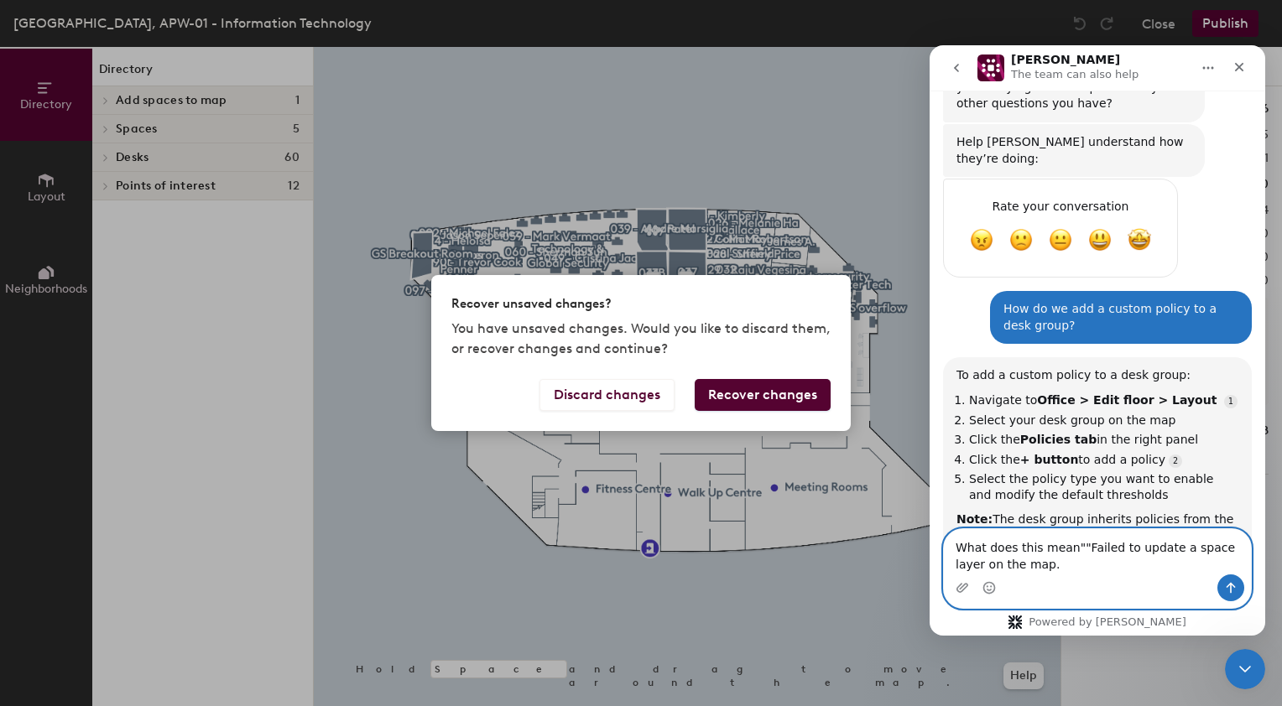
click at [1018, 571] on textarea "What does this mean""Failed to update a space layer on the map." at bounding box center [1097, 551] width 307 height 45
type textarea "What does this mean""Failed to update a space layer on the map."?"
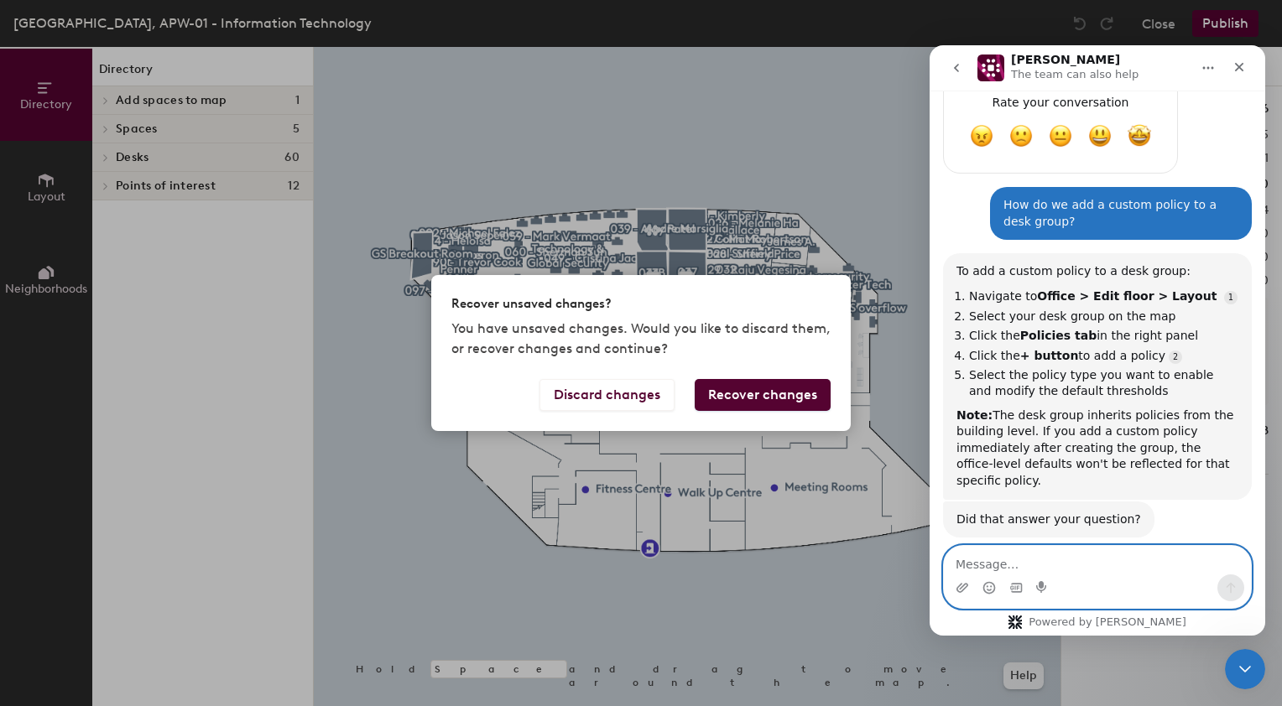
scroll to position [2, 0]
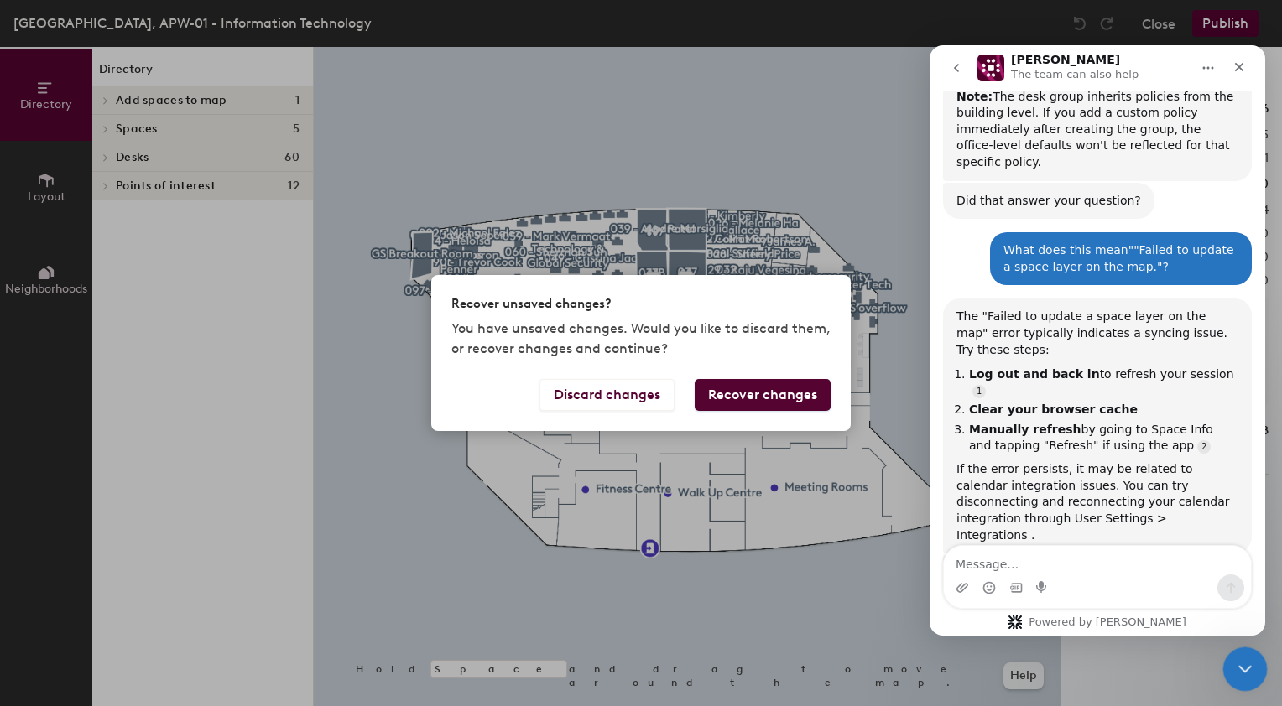
click at [1246, 665] on icon "Close Intercom Messenger" at bounding box center [1242, 667] width 12 height 7
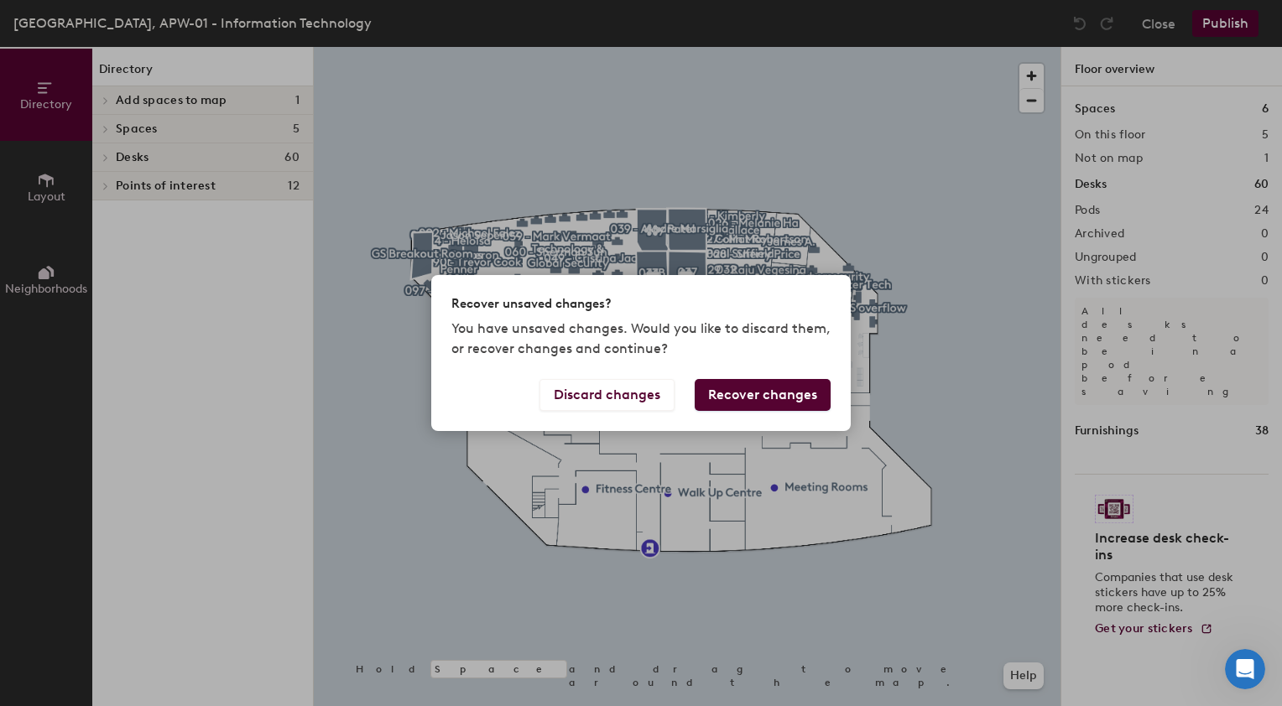
click at [739, 400] on button "Recover changes" at bounding box center [763, 395] width 136 height 32
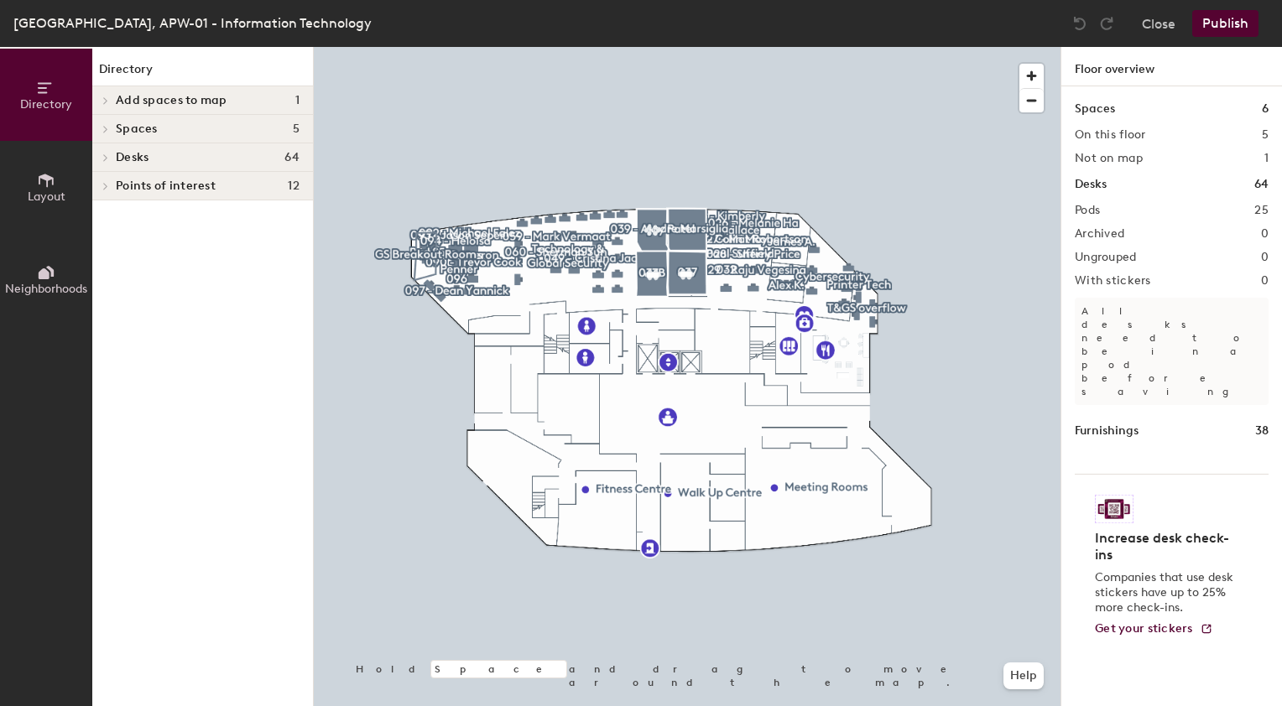
click at [104, 156] on icon at bounding box center [105, 158] width 7 height 8
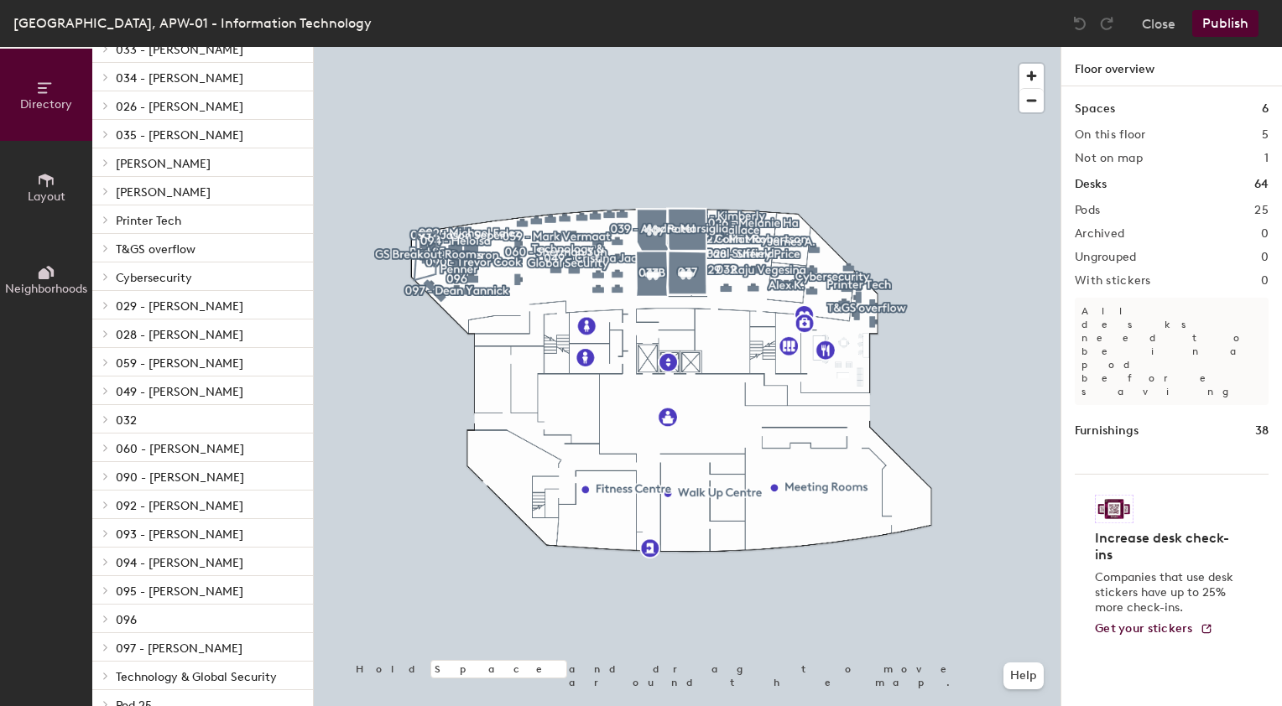
scroll to position [220, 0]
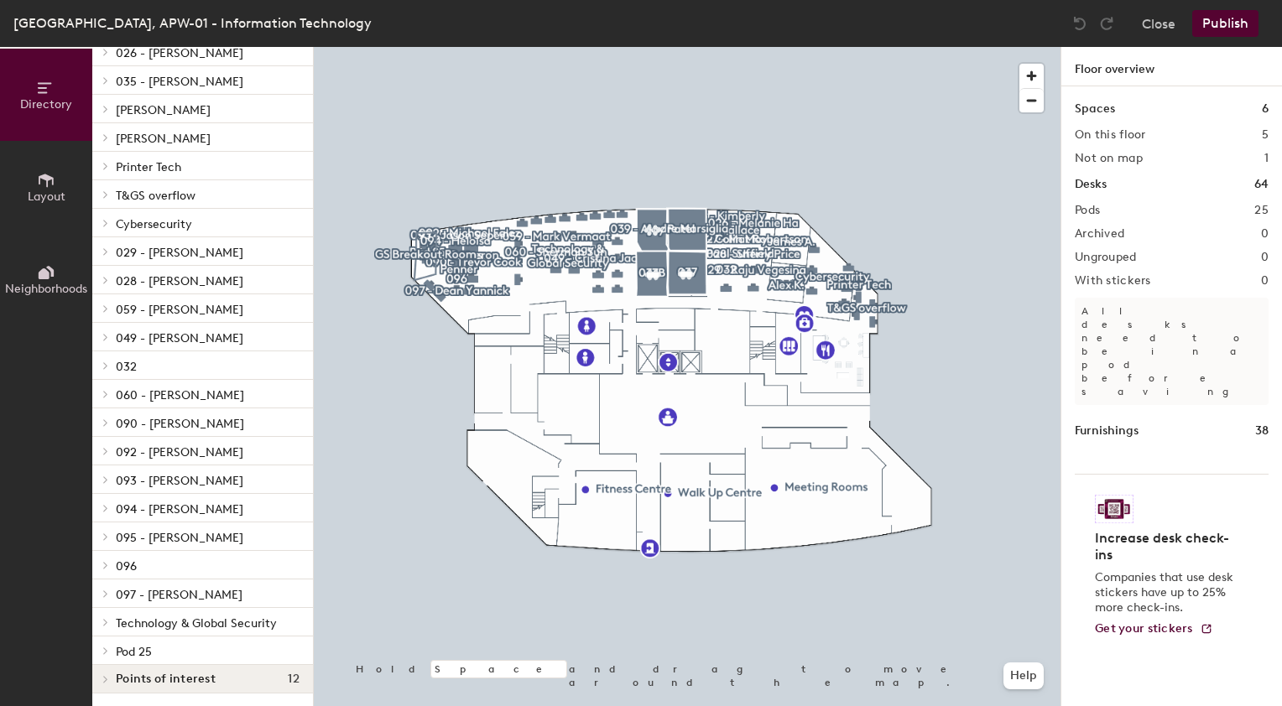
click at [105, 622] on icon at bounding box center [105, 622] width 7 height 8
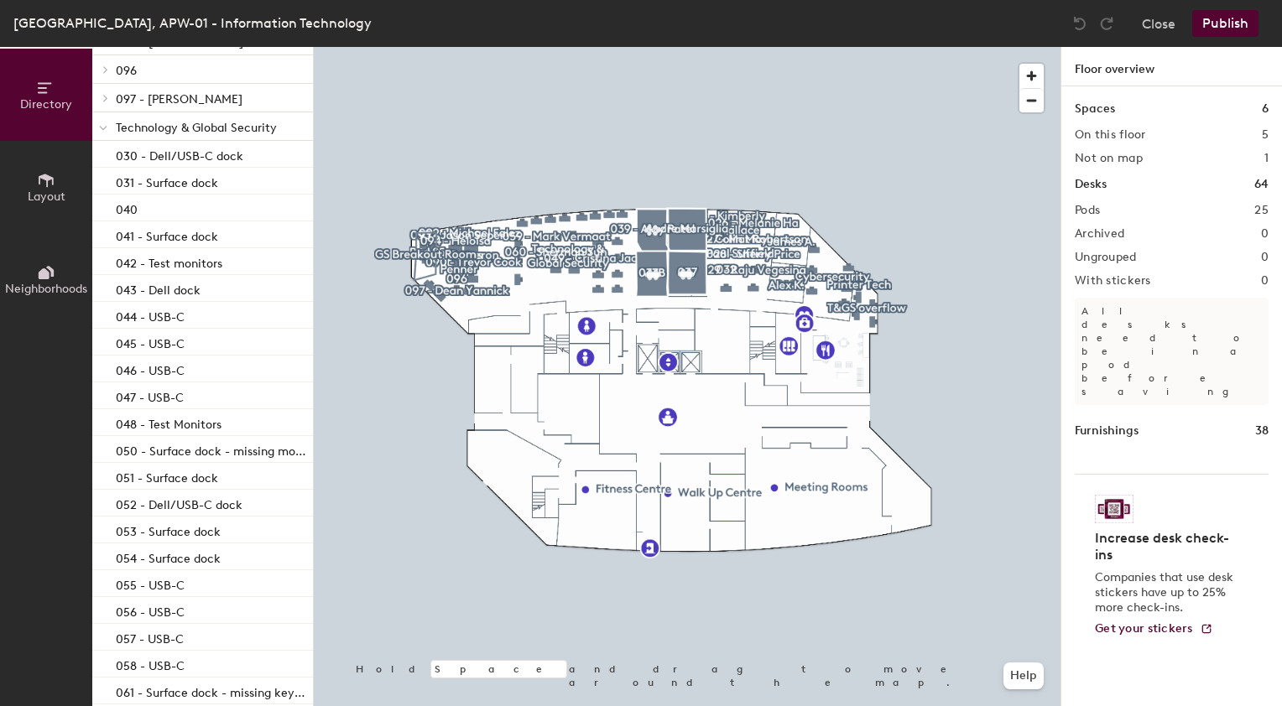
scroll to position [711, 0]
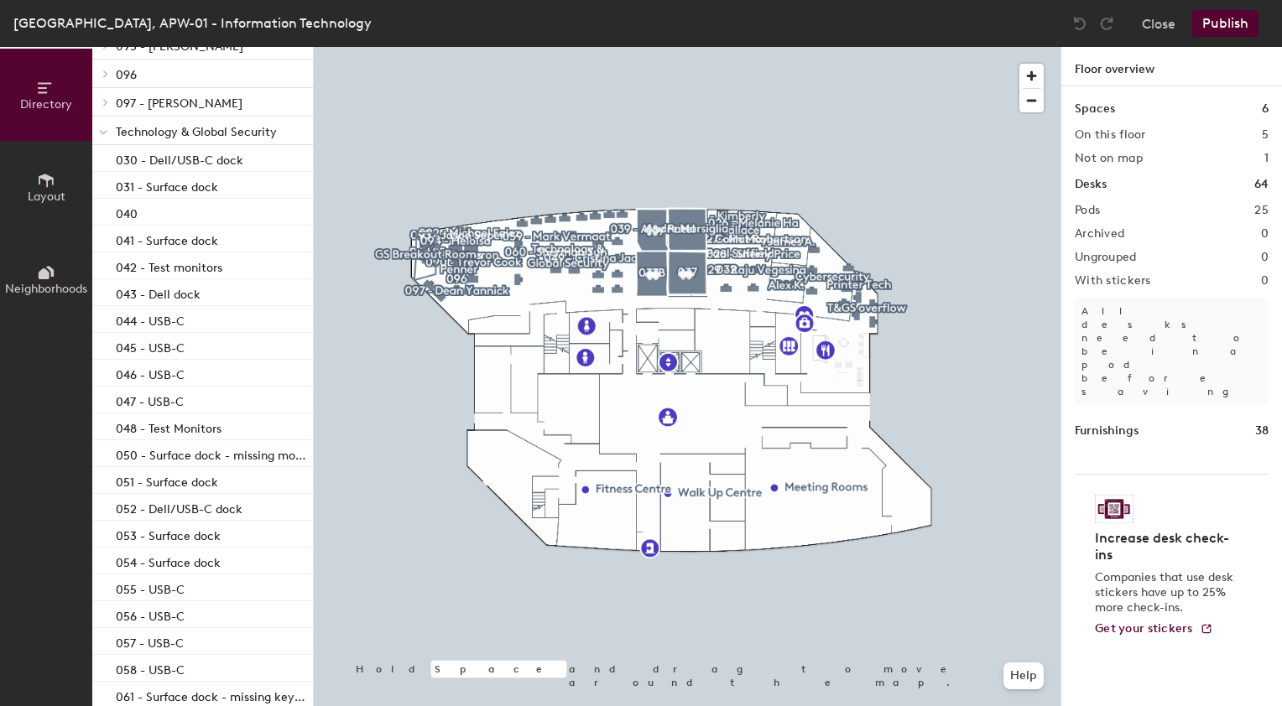
click at [209, 130] on span "Technology & Global Security" at bounding box center [196, 132] width 161 height 14
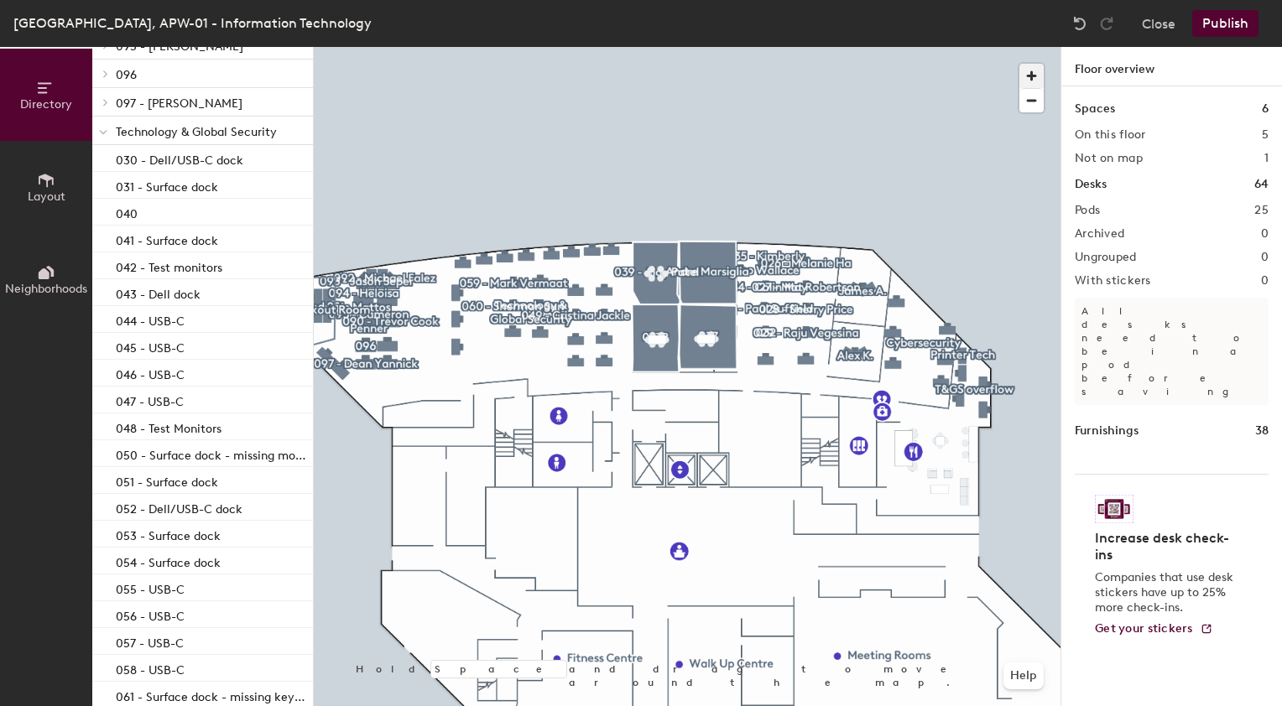
click at [1023, 76] on span "button" at bounding box center [1031, 76] width 24 height 24
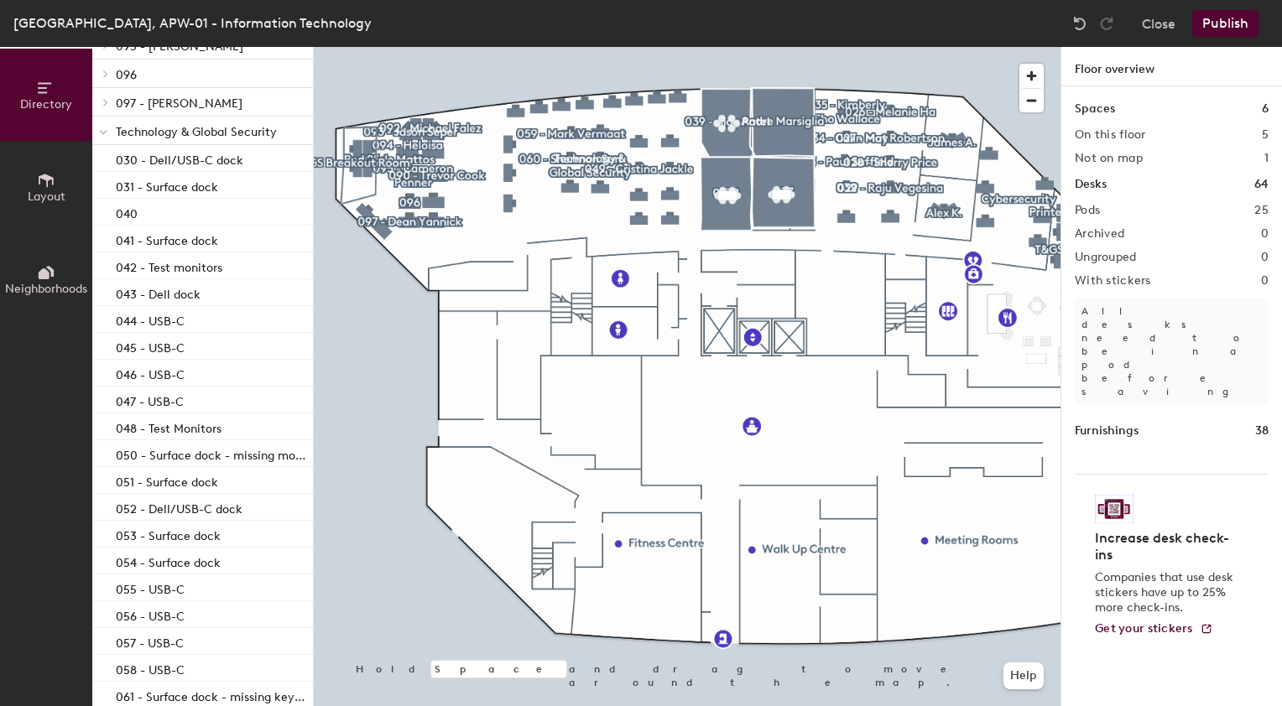
click at [184, 130] on span "Technology & Global Security" at bounding box center [196, 132] width 161 height 14
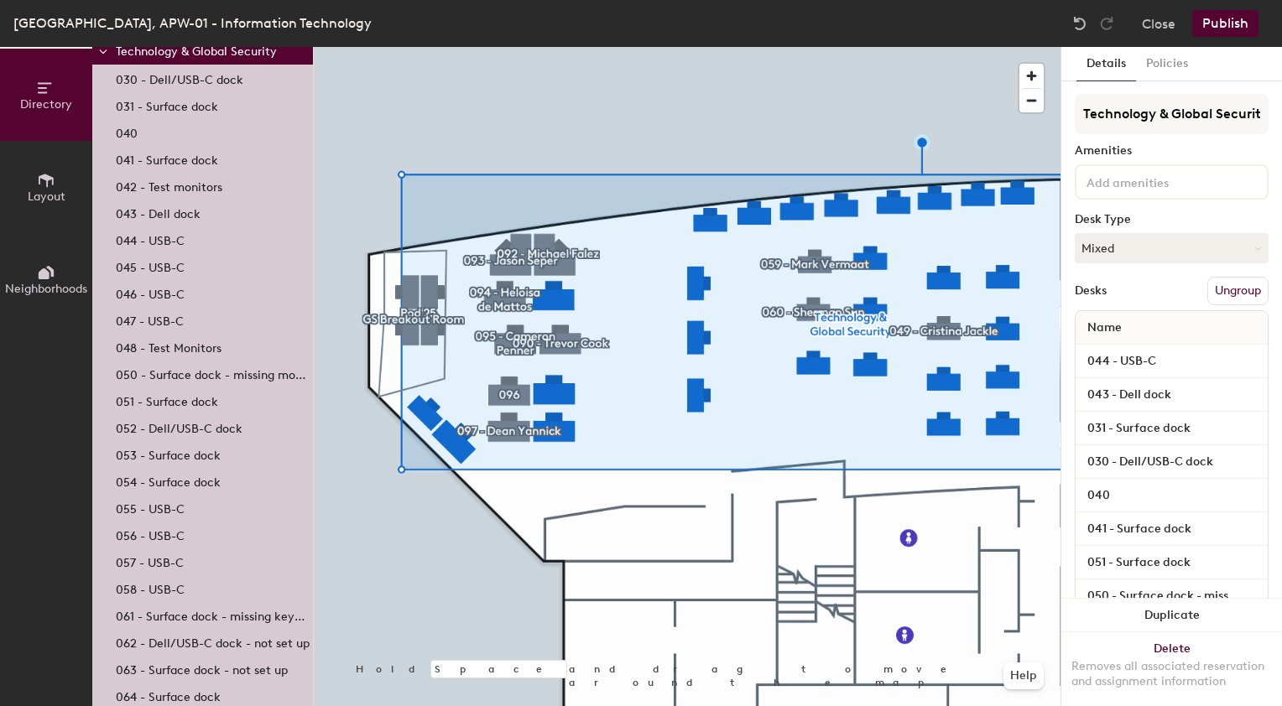
scroll to position [781, 0]
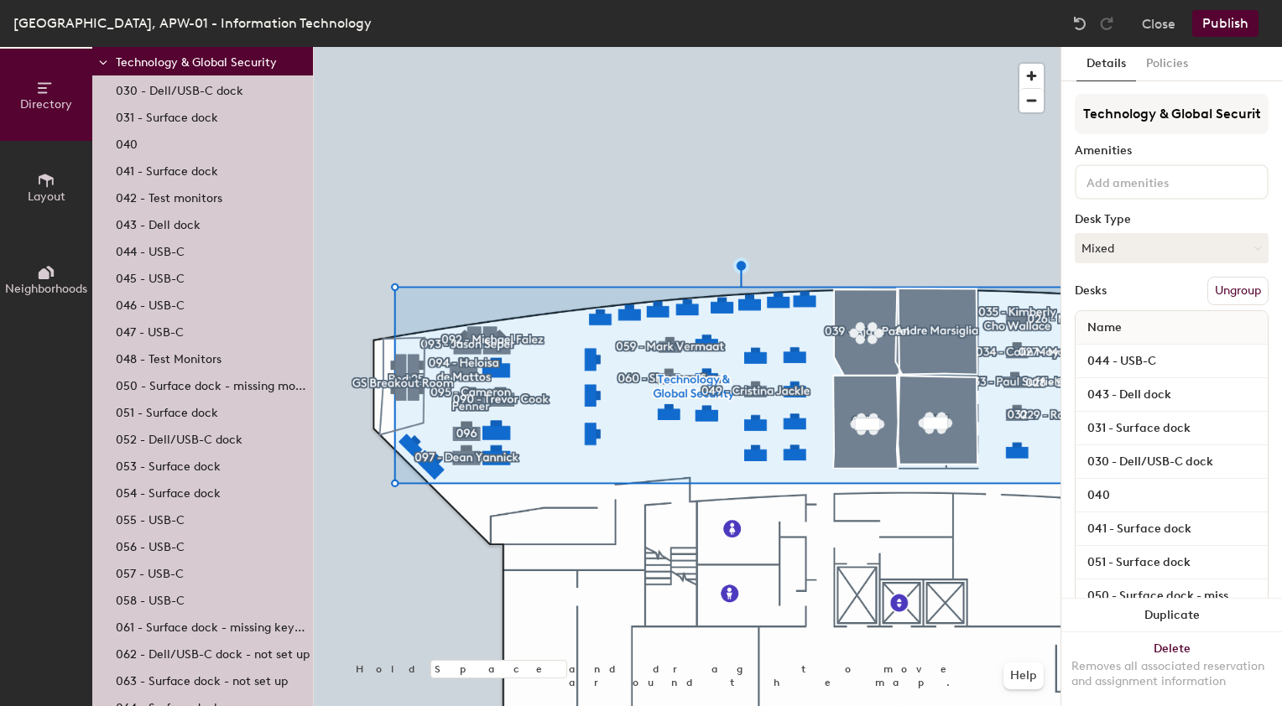
click at [155, 96] on p "030 - Dell/USB-C dock" at bounding box center [180, 88] width 128 height 19
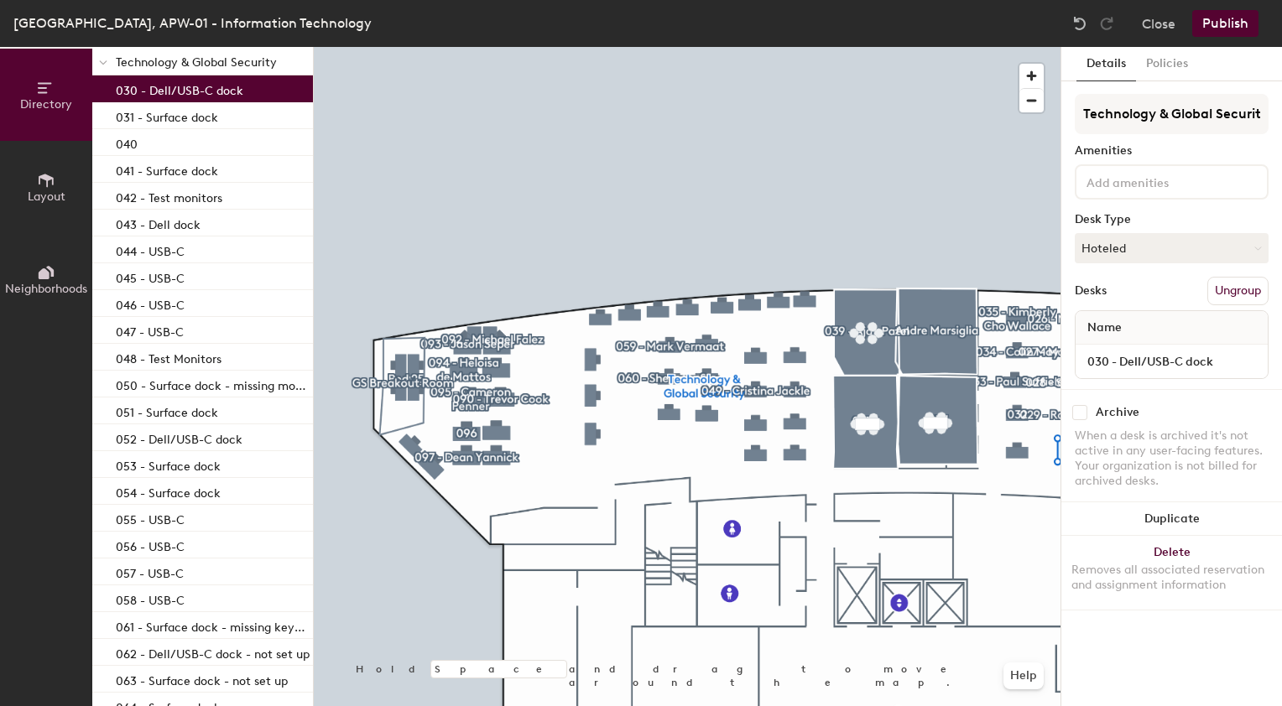
click at [190, 65] on span "Technology & Global Security" at bounding box center [196, 62] width 161 height 14
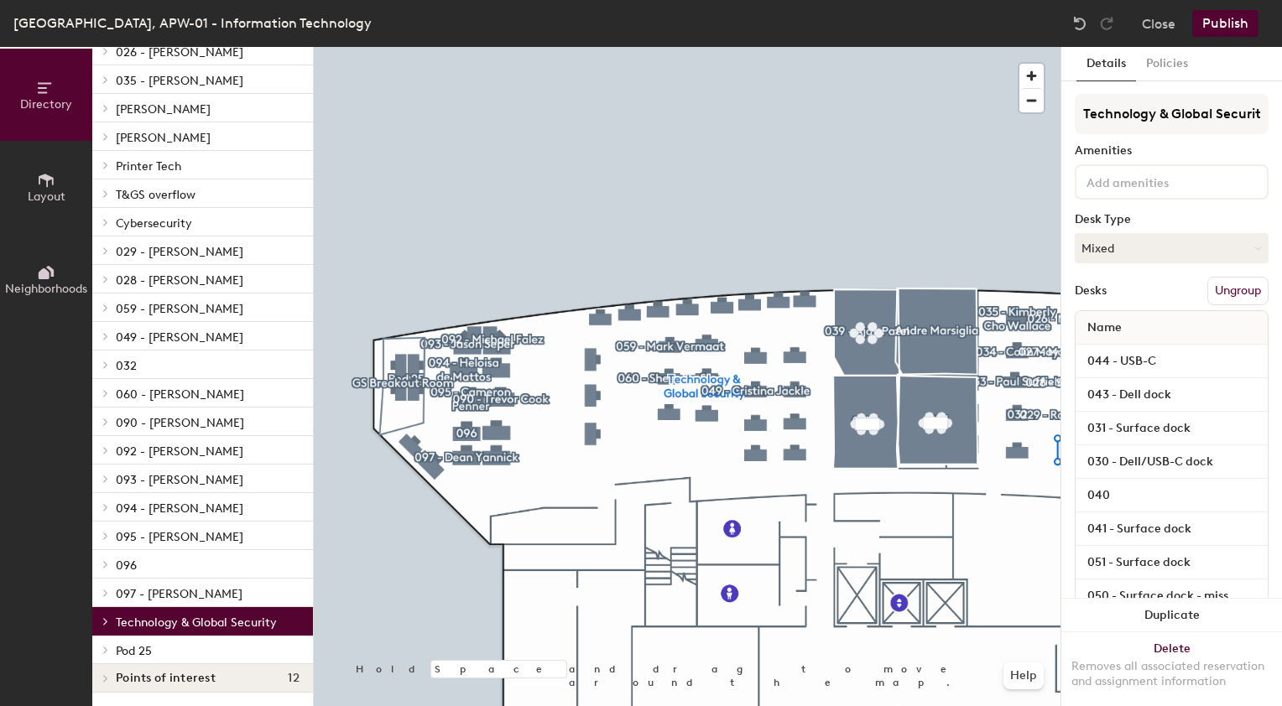
scroll to position [220, 0]
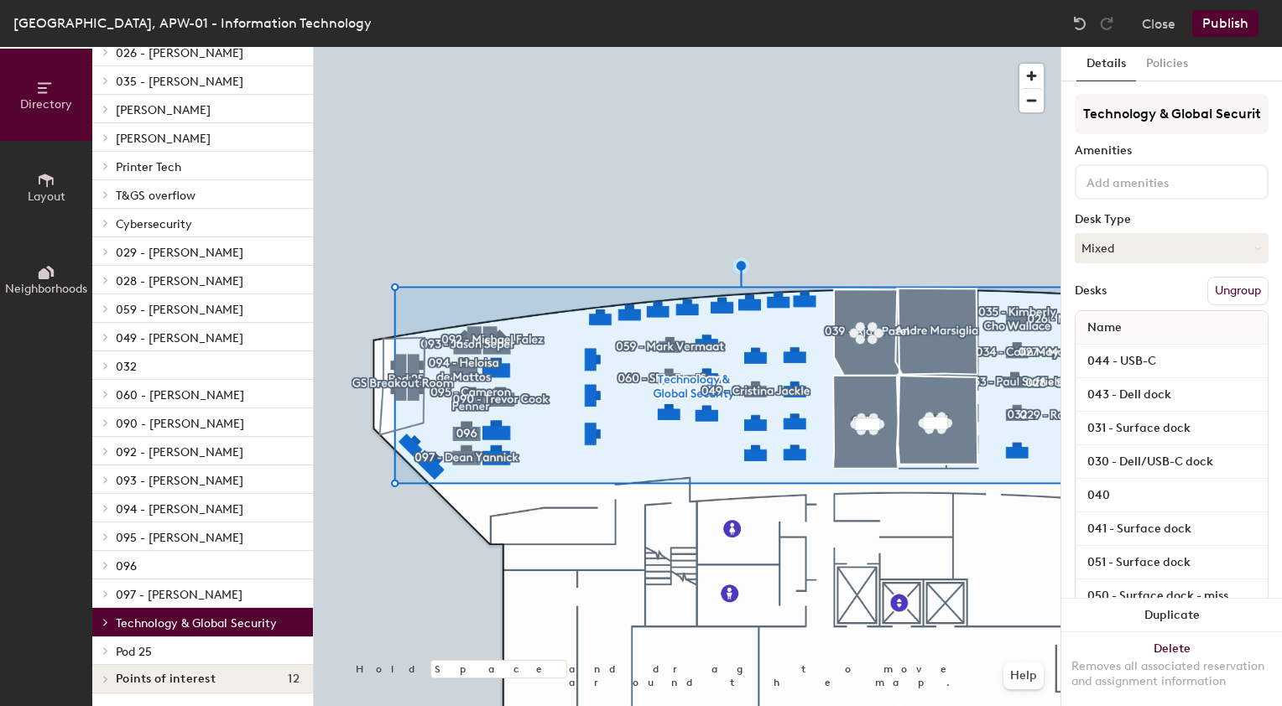
click at [102, 623] on span at bounding box center [104, 622] width 14 height 8
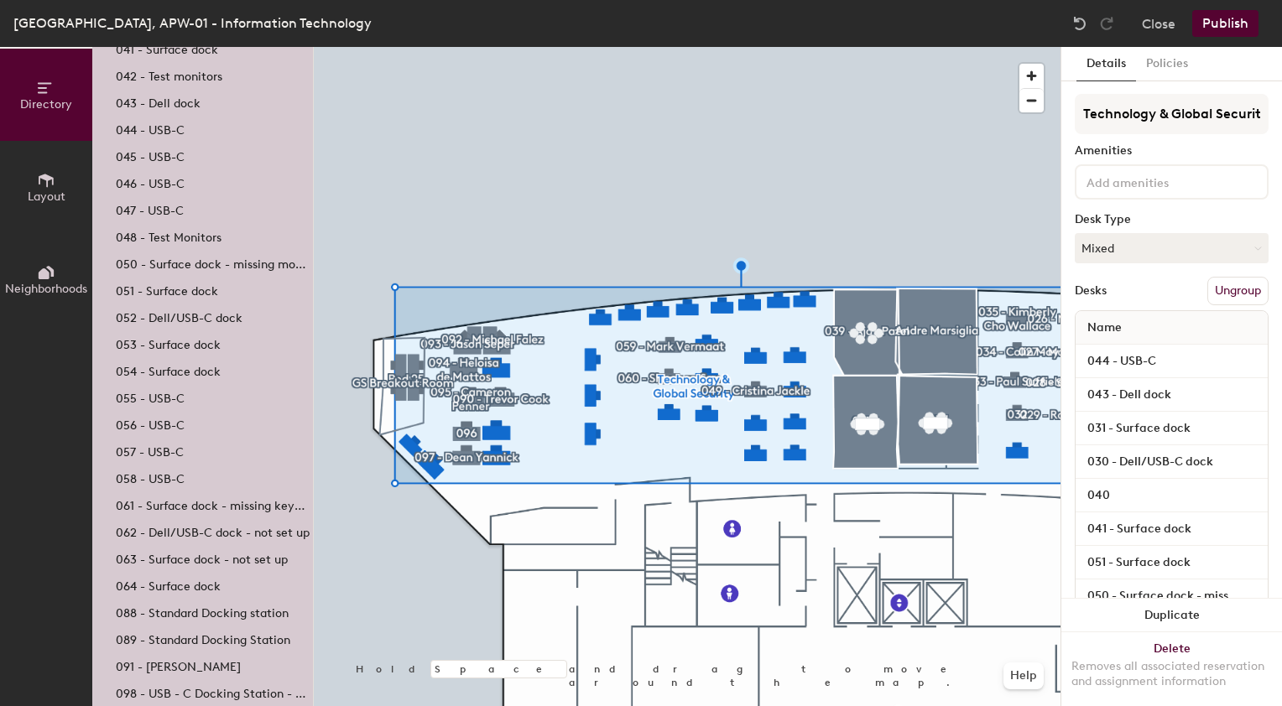
scroll to position [998, 0]
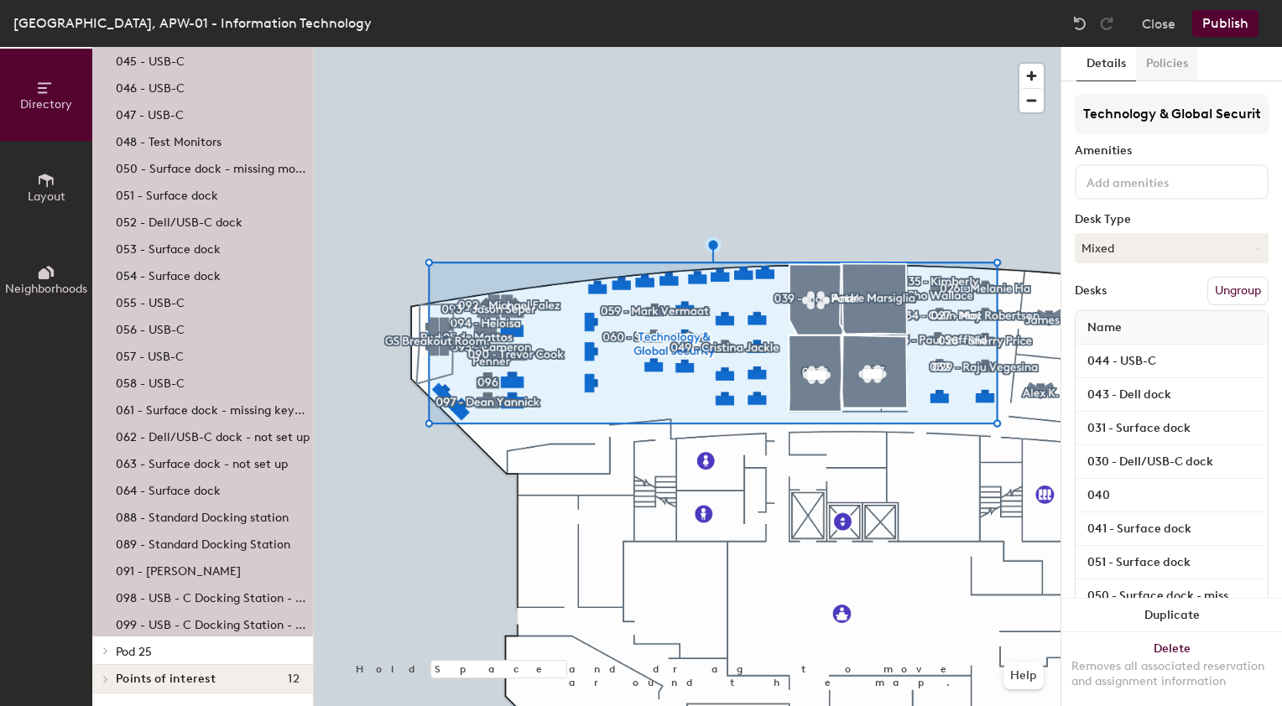
click at [1154, 65] on button "Policies" at bounding box center [1167, 64] width 62 height 34
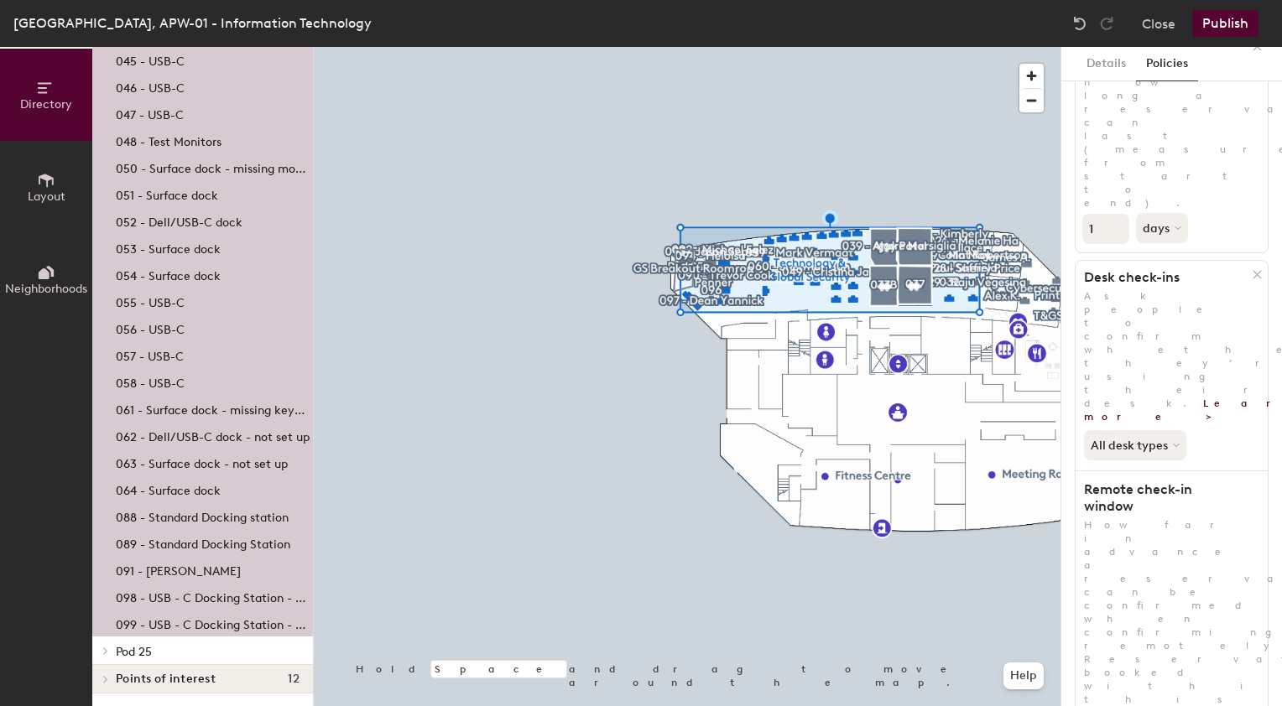
scroll to position [357, 0]
click at [1037, 75] on span "button" at bounding box center [1031, 76] width 24 height 24
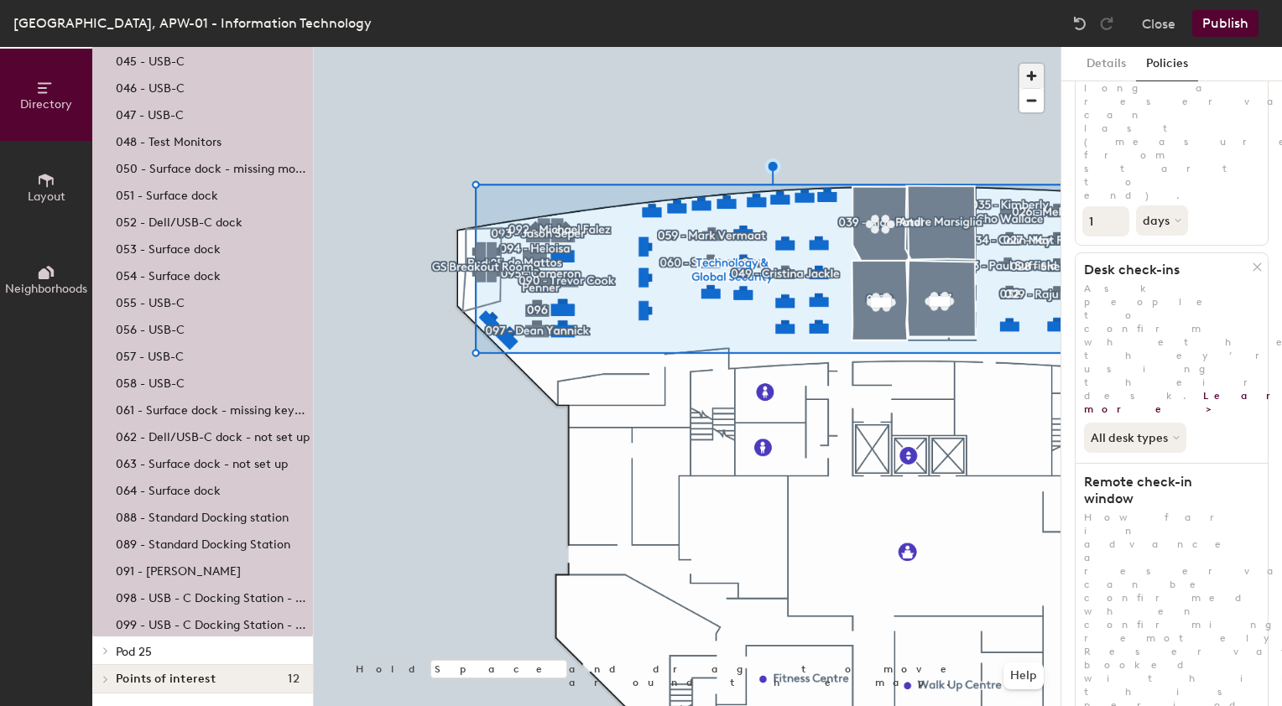
click at [1019, 64] on button "button" at bounding box center [1031, 76] width 24 height 24
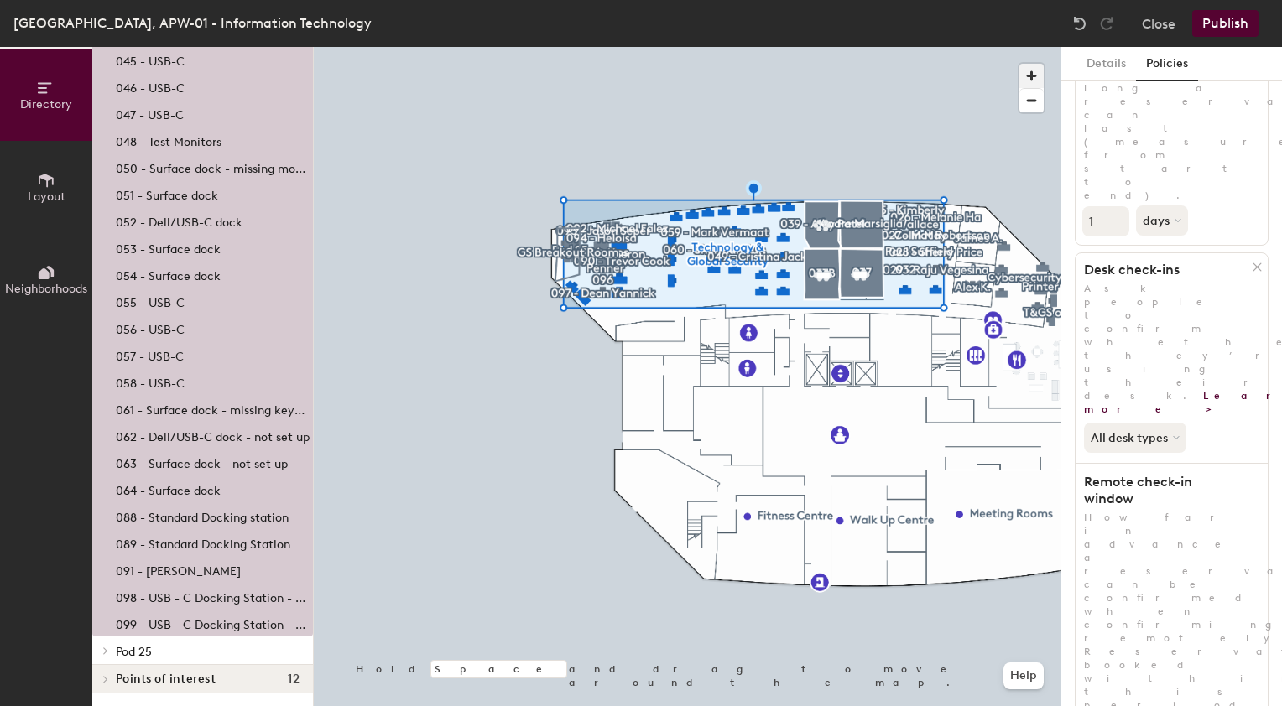
click at [1019, 64] on button "button" at bounding box center [1031, 76] width 24 height 24
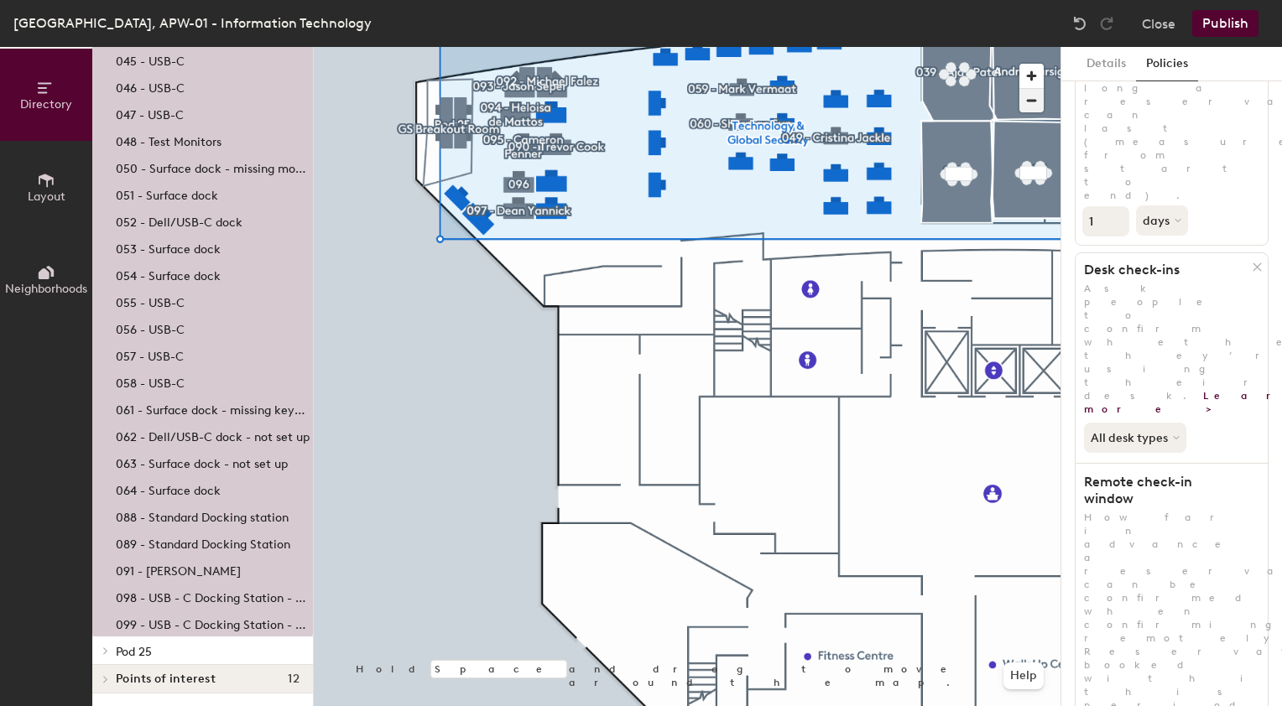
click at [1030, 95] on span "button" at bounding box center [1031, 100] width 24 height 23
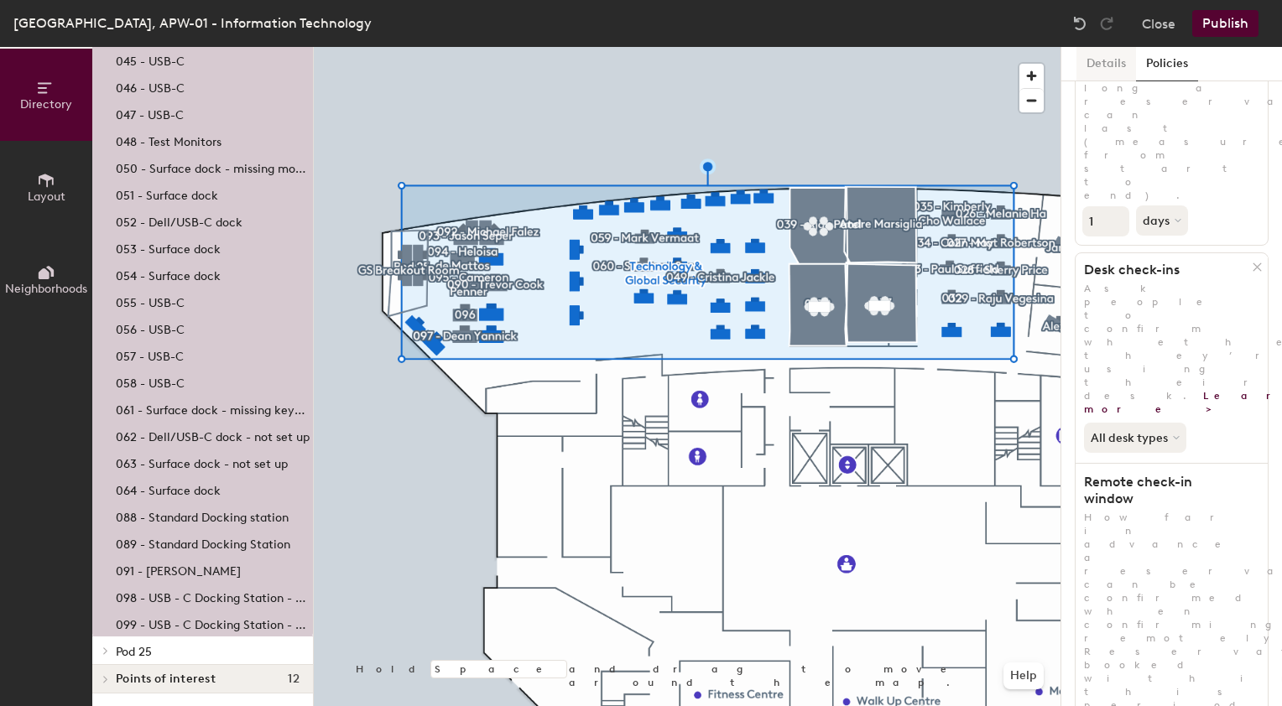
click at [1100, 65] on button "Details" at bounding box center [1106, 64] width 60 height 34
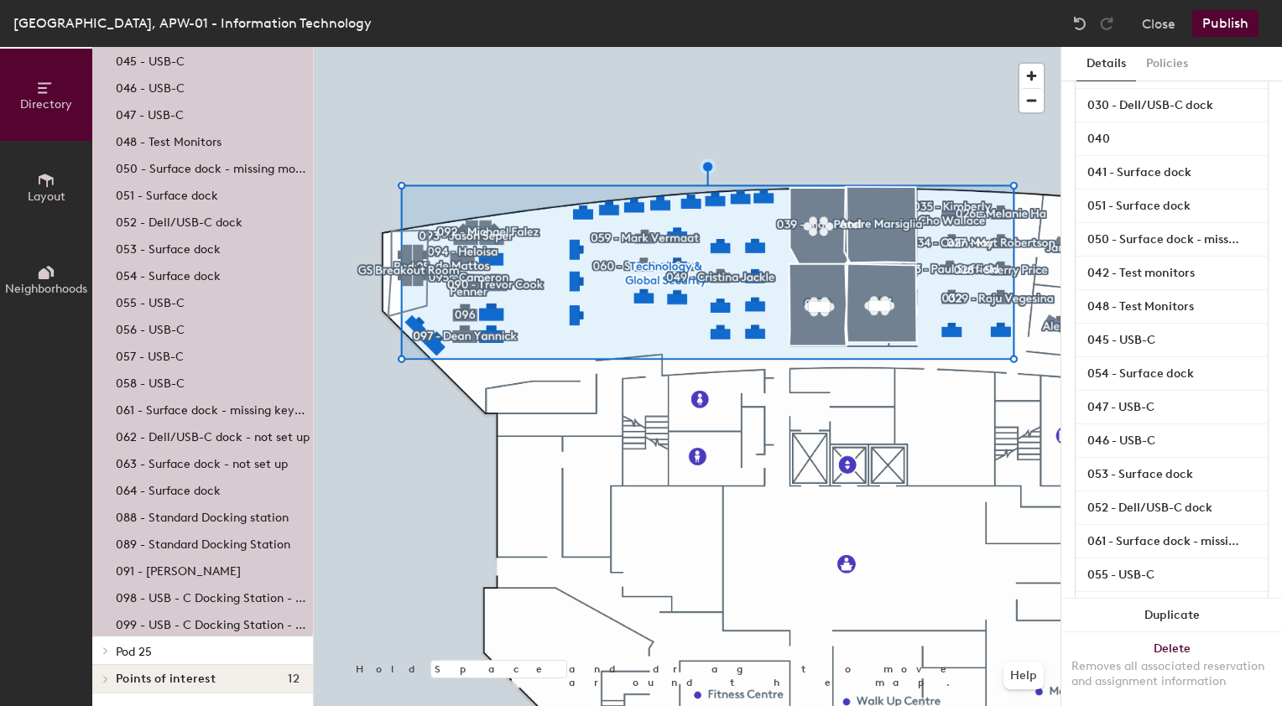
scroll to position [0, 0]
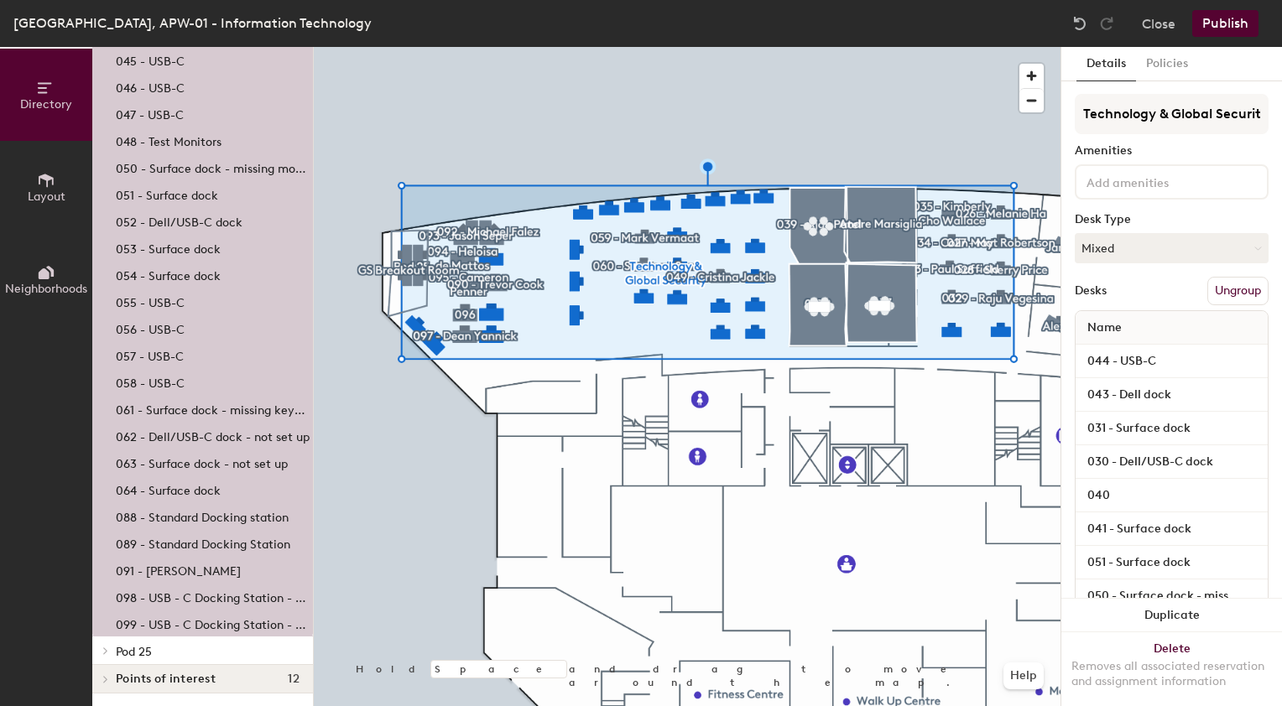
click at [1214, 289] on button "Ungroup" at bounding box center [1237, 291] width 61 height 29
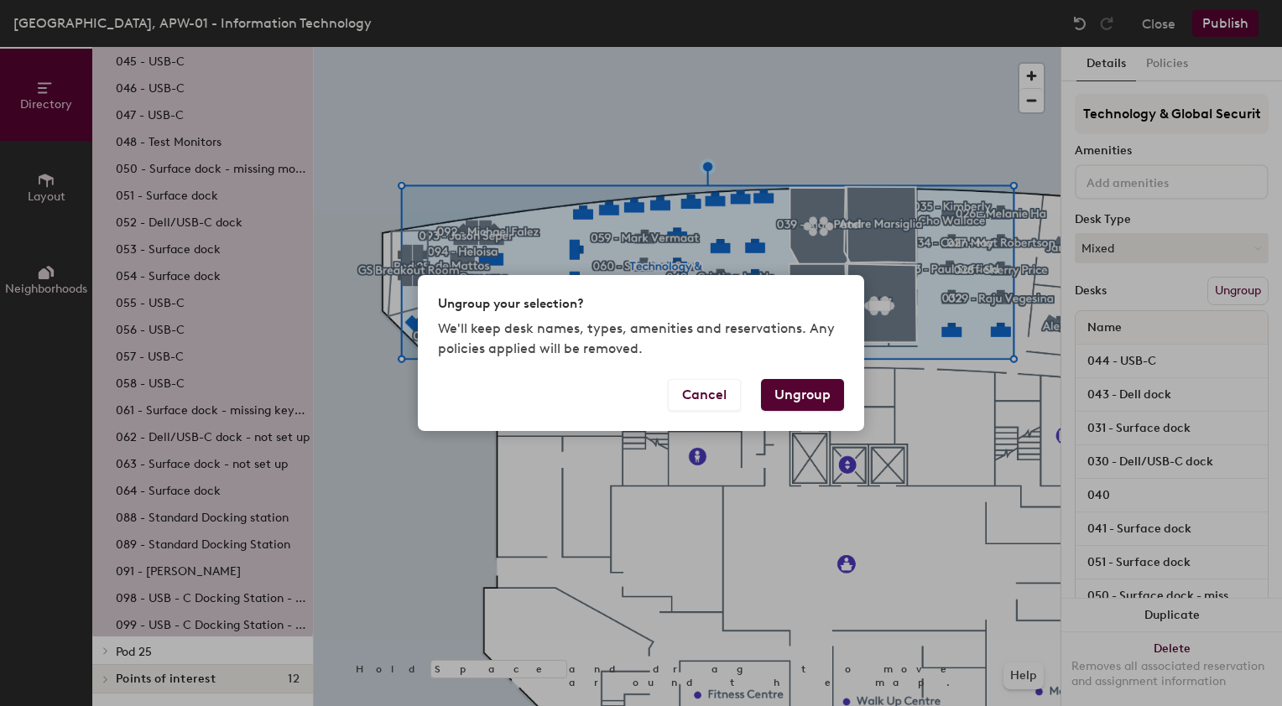
click at [799, 398] on button "Ungroup" at bounding box center [802, 395] width 83 height 32
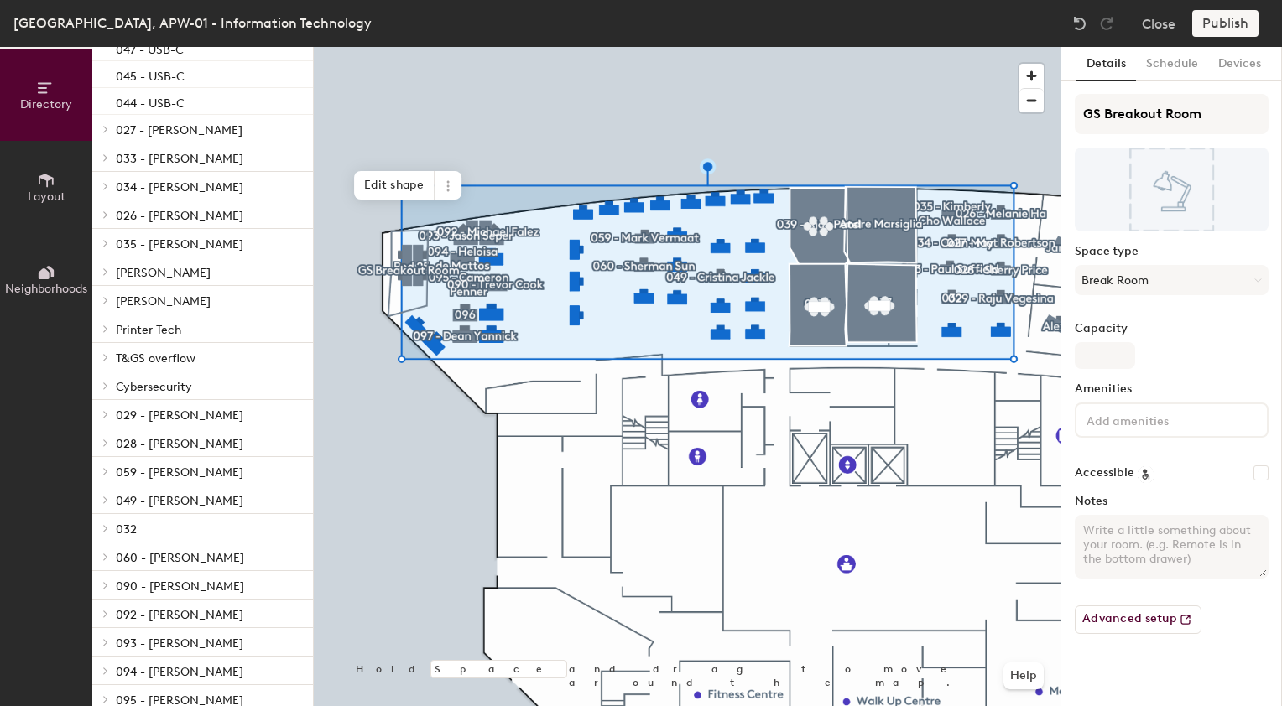
scroll to position [1132, 0]
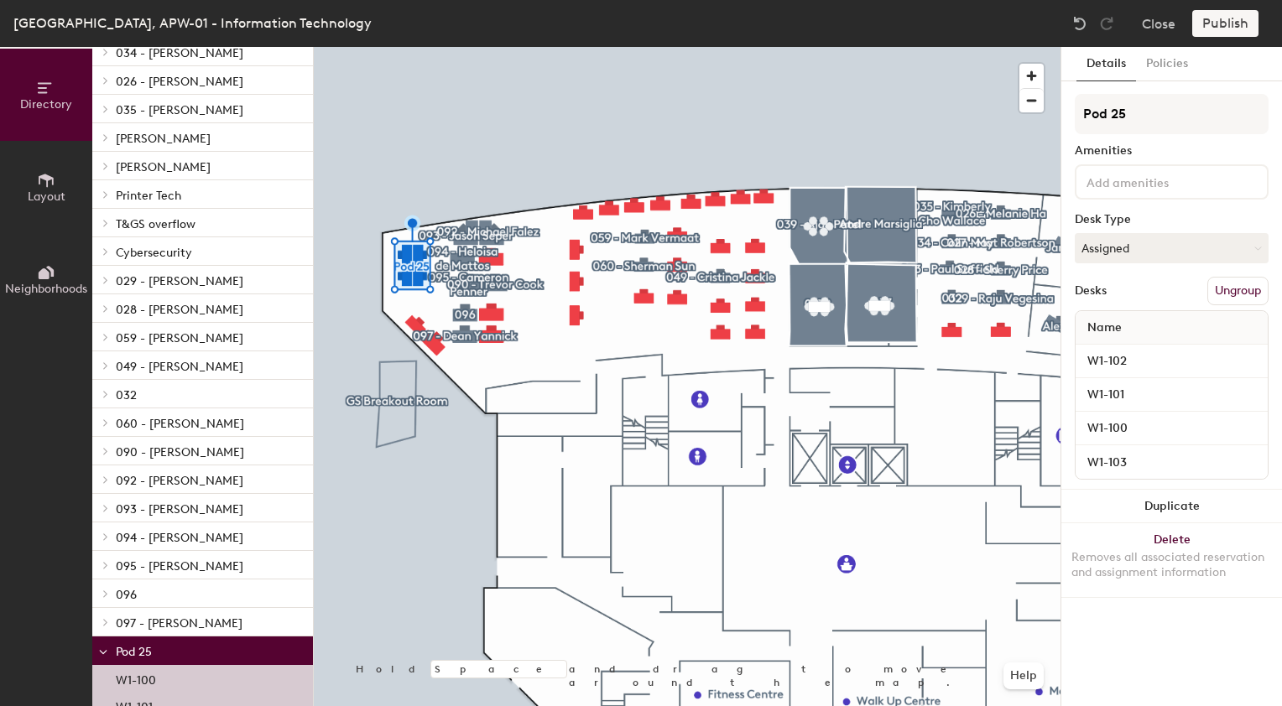
click at [1236, 295] on button "Ungroup" at bounding box center [1237, 291] width 61 height 29
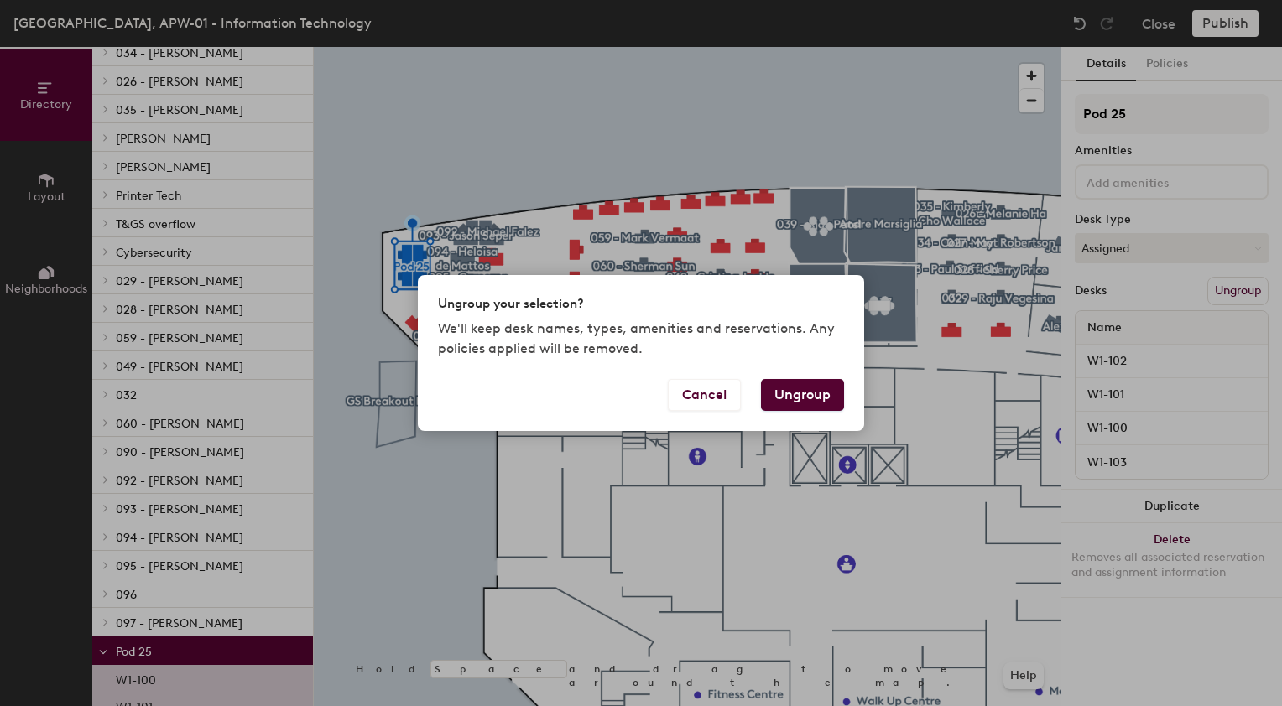
click at [784, 400] on button "Ungroup" at bounding box center [802, 395] width 83 height 32
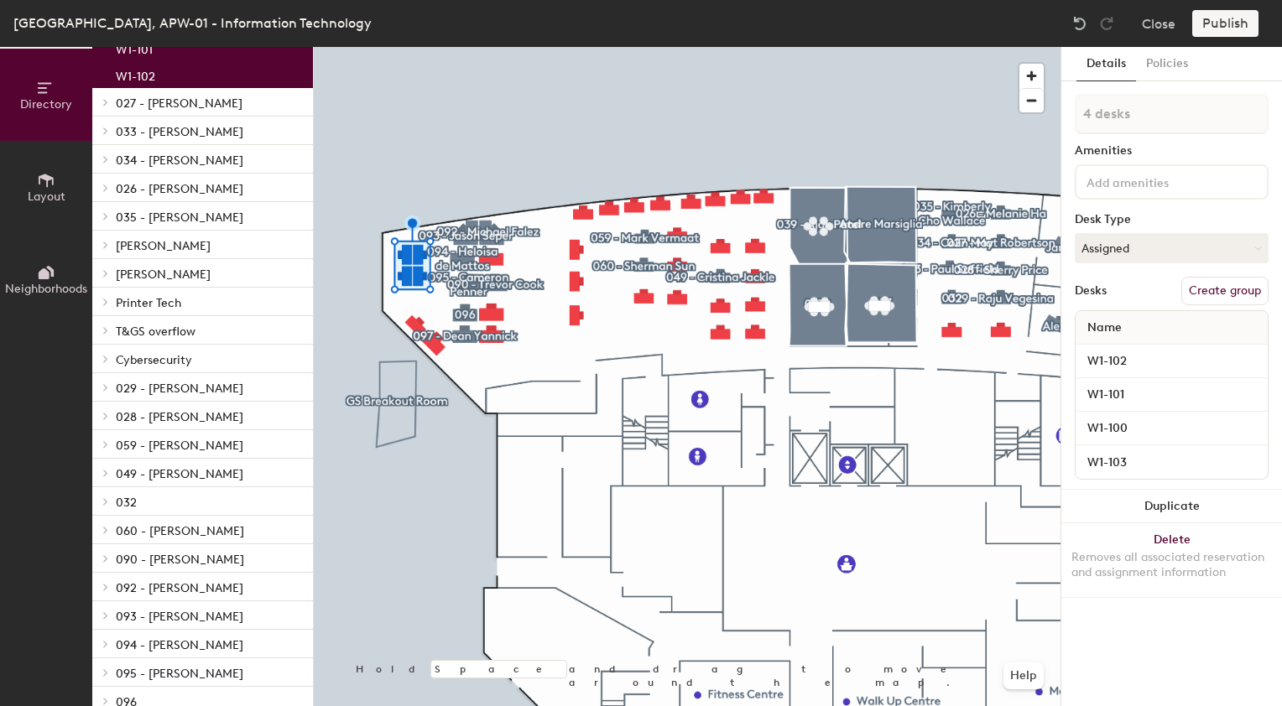
scroll to position [1211, 0]
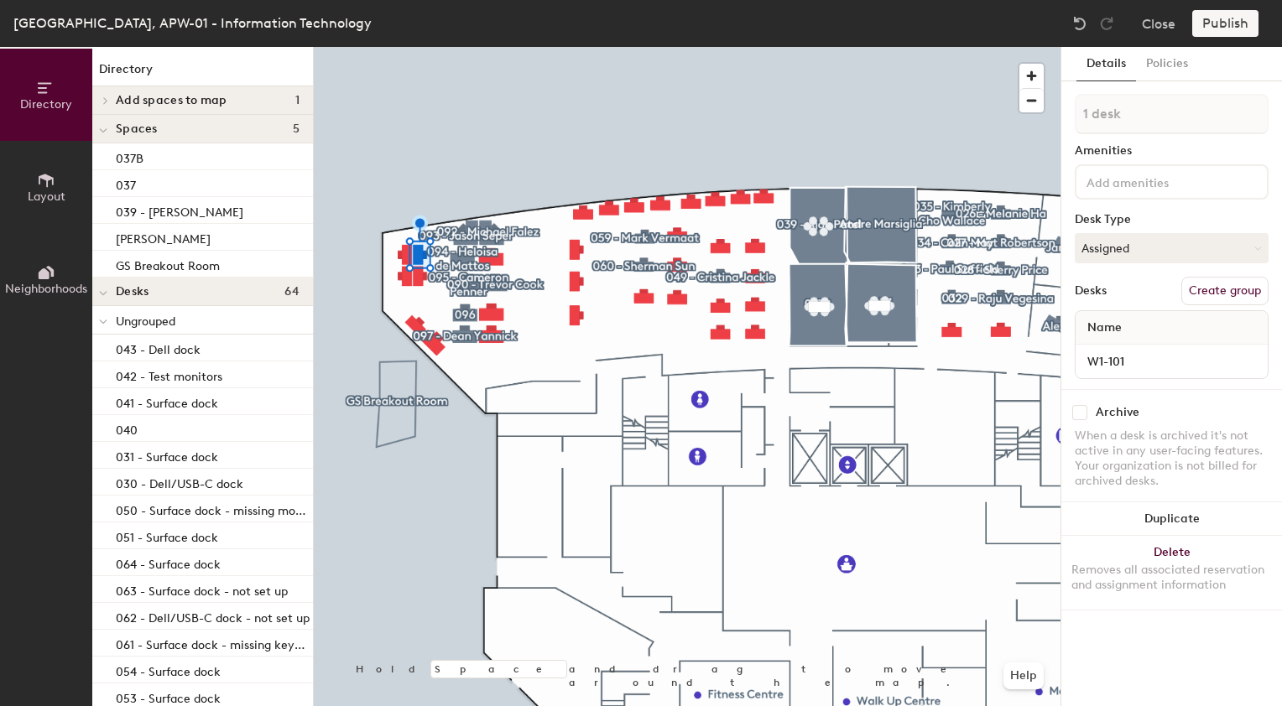
scroll to position [1211, 0]
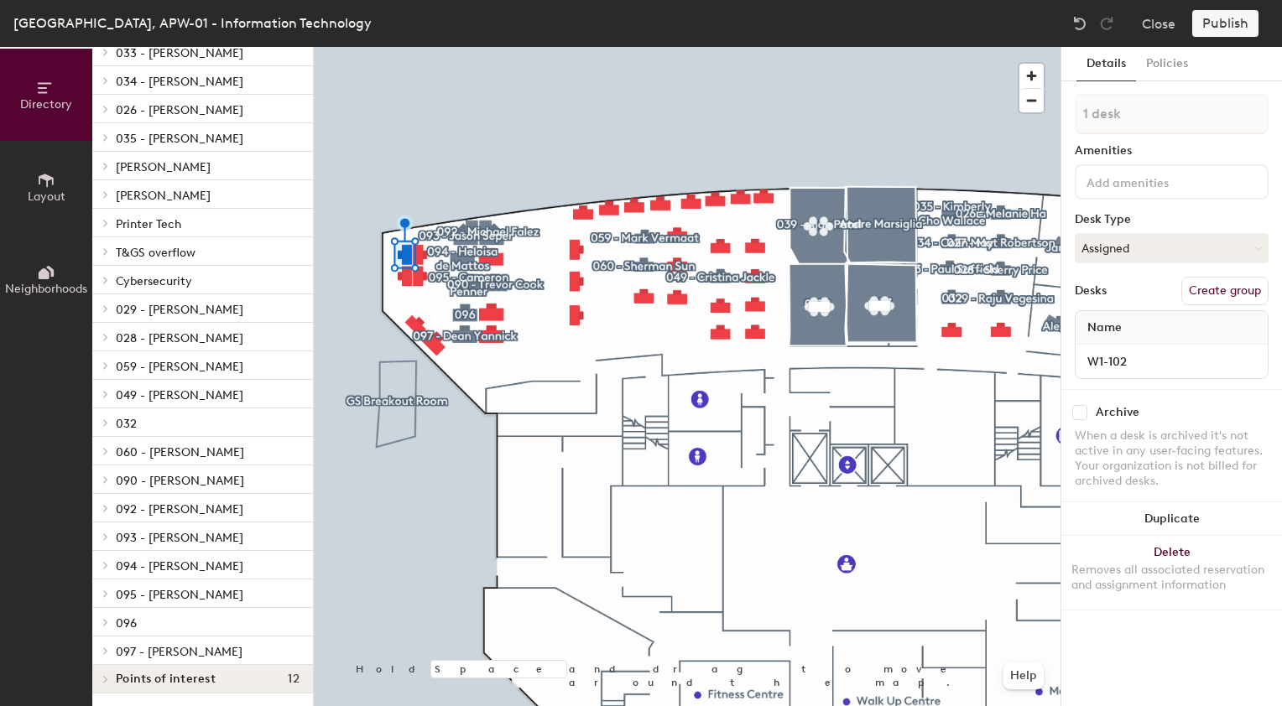
click at [372, 47] on div at bounding box center [687, 47] width 747 height 0
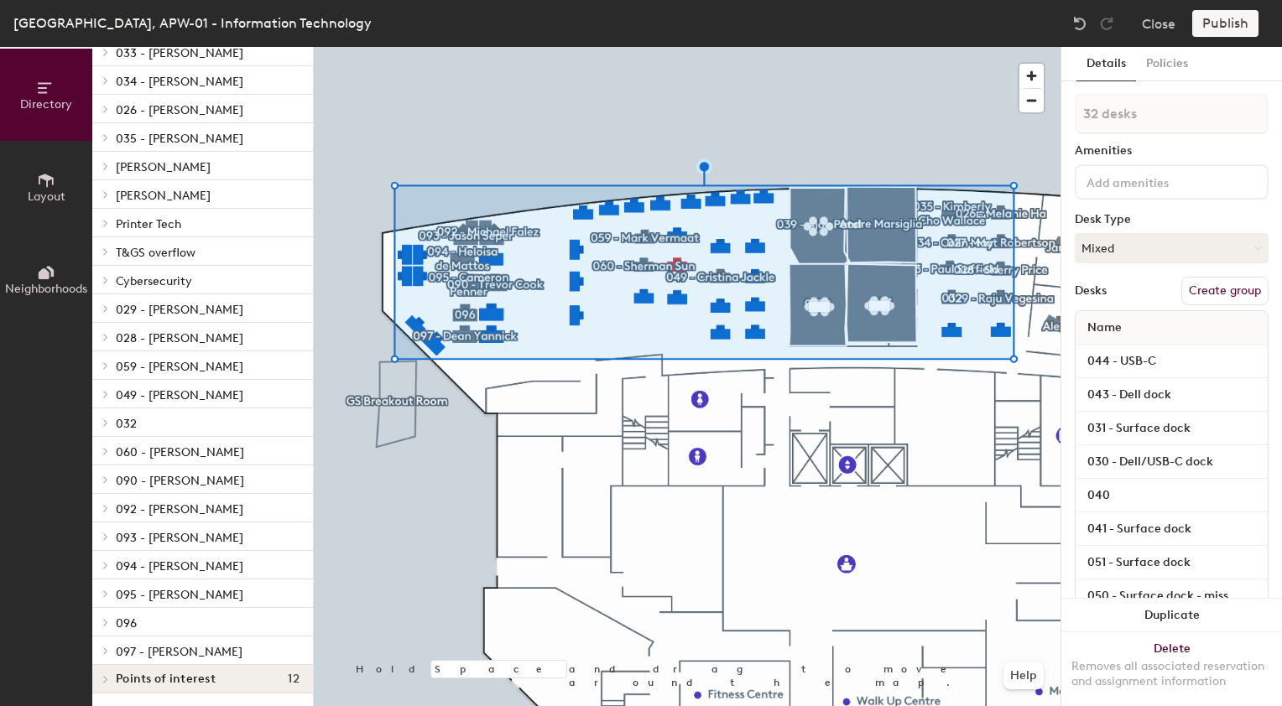
type input "33 desks"
click at [1206, 292] on button "Create group" at bounding box center [1224, 291] width 87 height 29
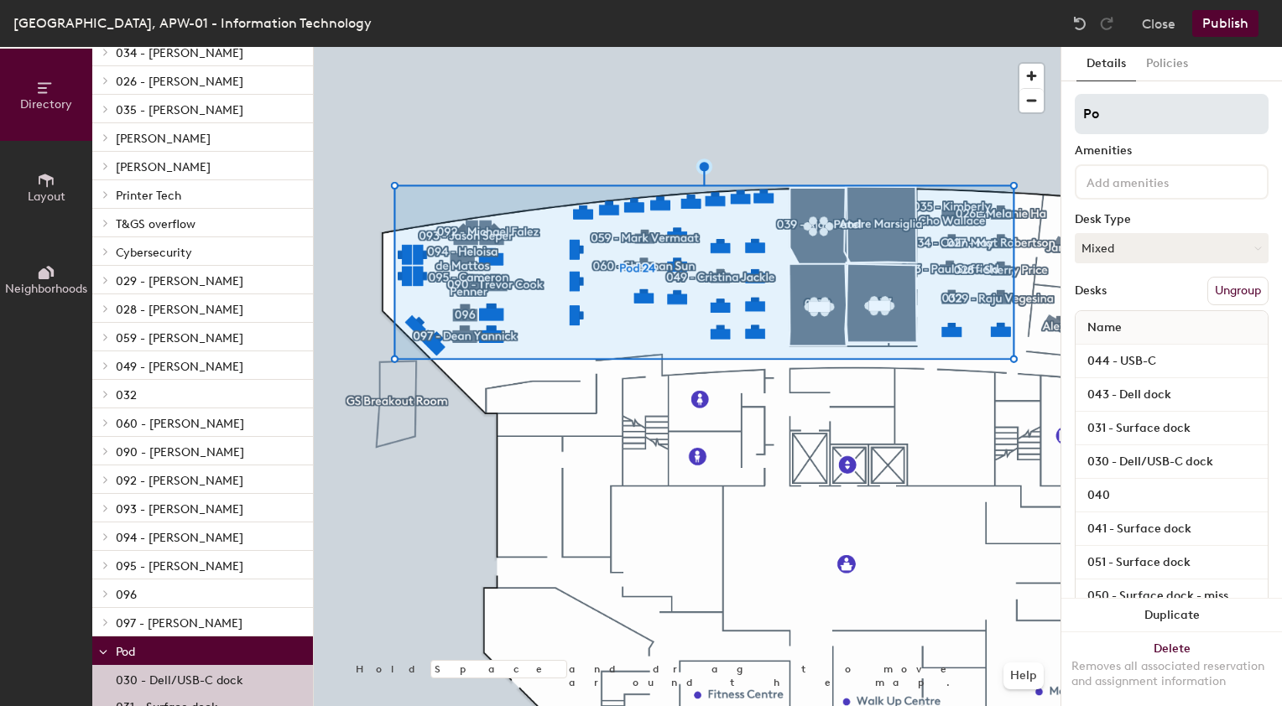
type input "P"
click at [1116, 119] on input at bounding box center [1172, 114] width 194 height 40
paste input "Technology and Global Security"
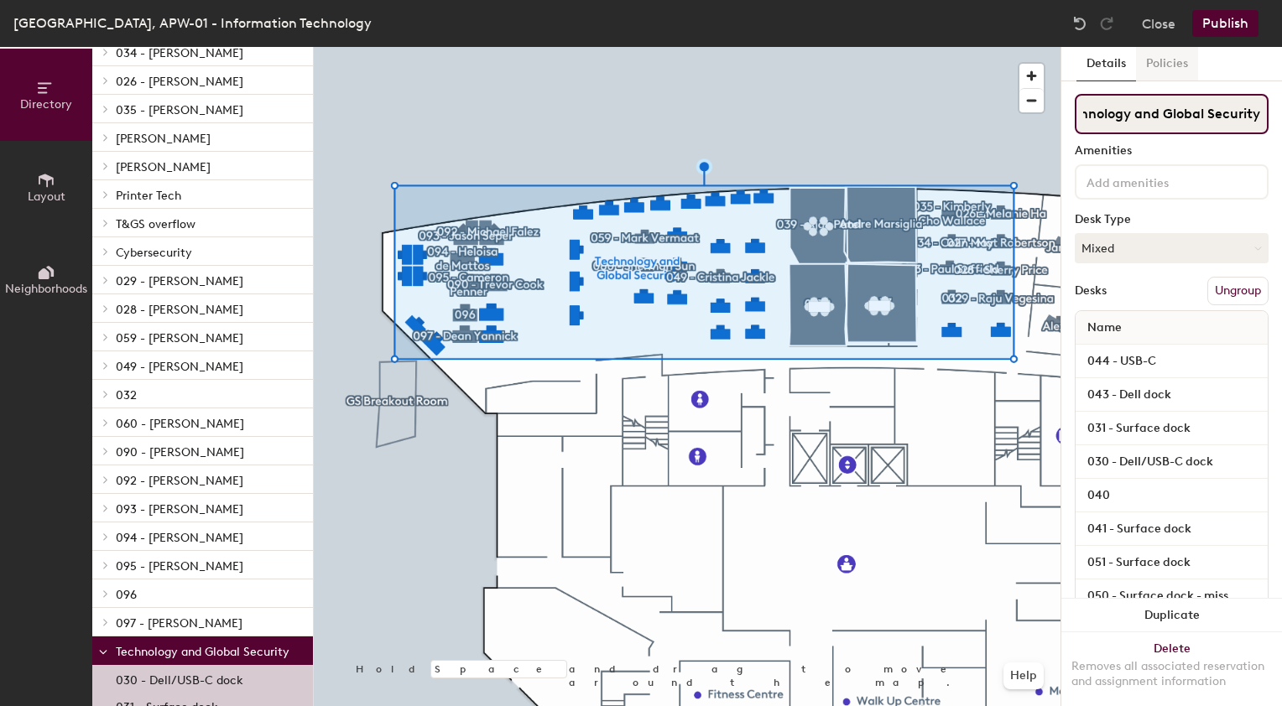
type input "Technology and Global Security"
click at [1162, 65] on button "Policies" at bounding box center [1167, 64] width 62 height 34
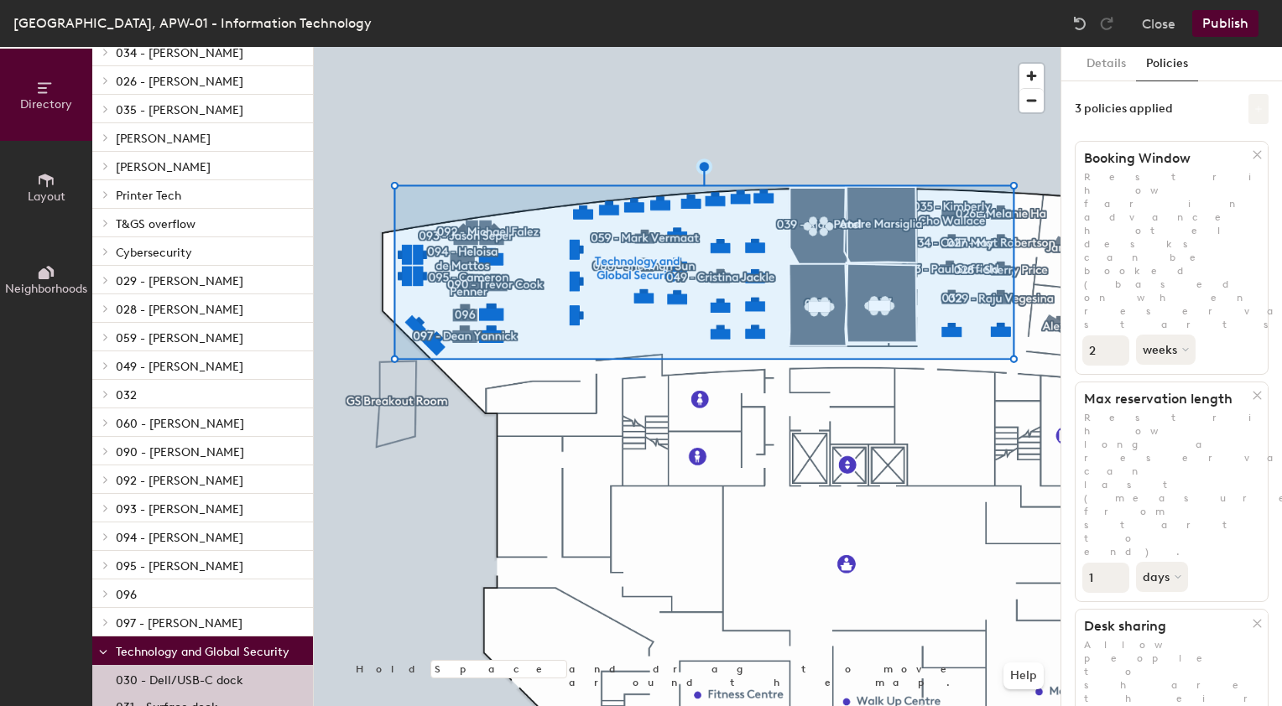
click at [1255, 105] on icon at bounding box center [1258, 109] width 8 height 8
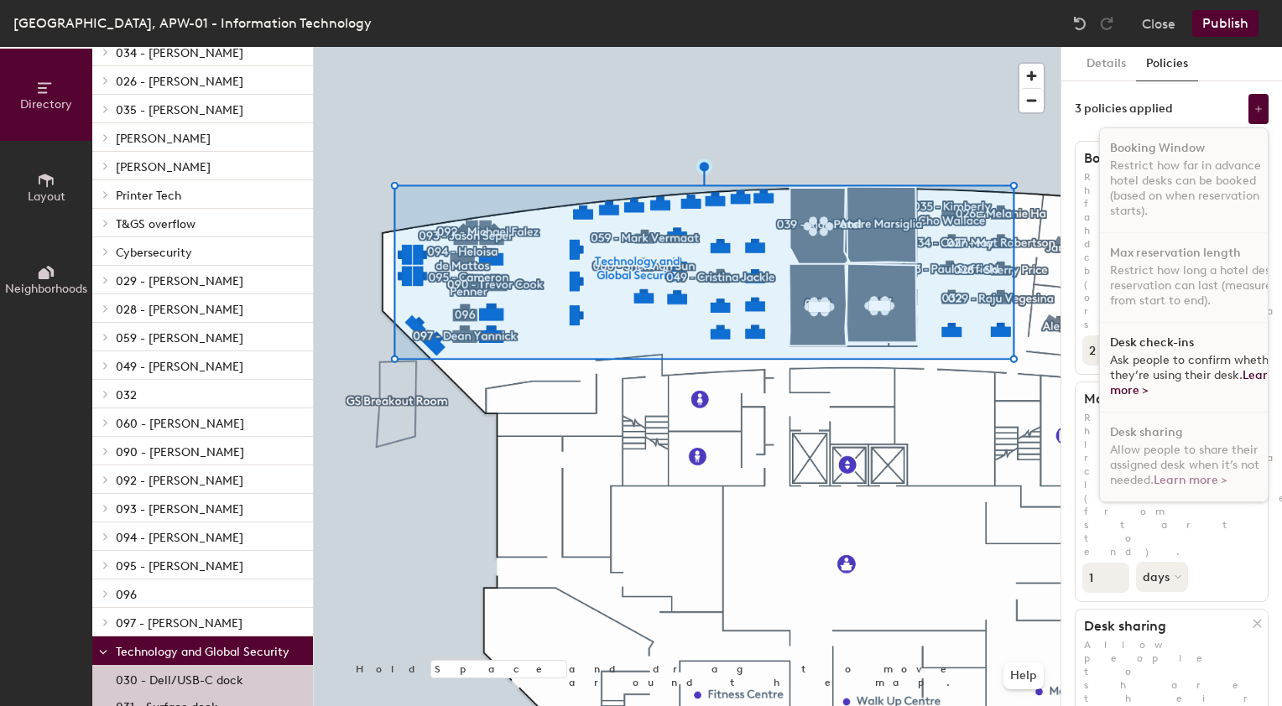
click at [1154, 357] on span "Ask people to confirm whether they’re using their desk. Learn more >" at bounding box center [1194, 375] width 169 height 44
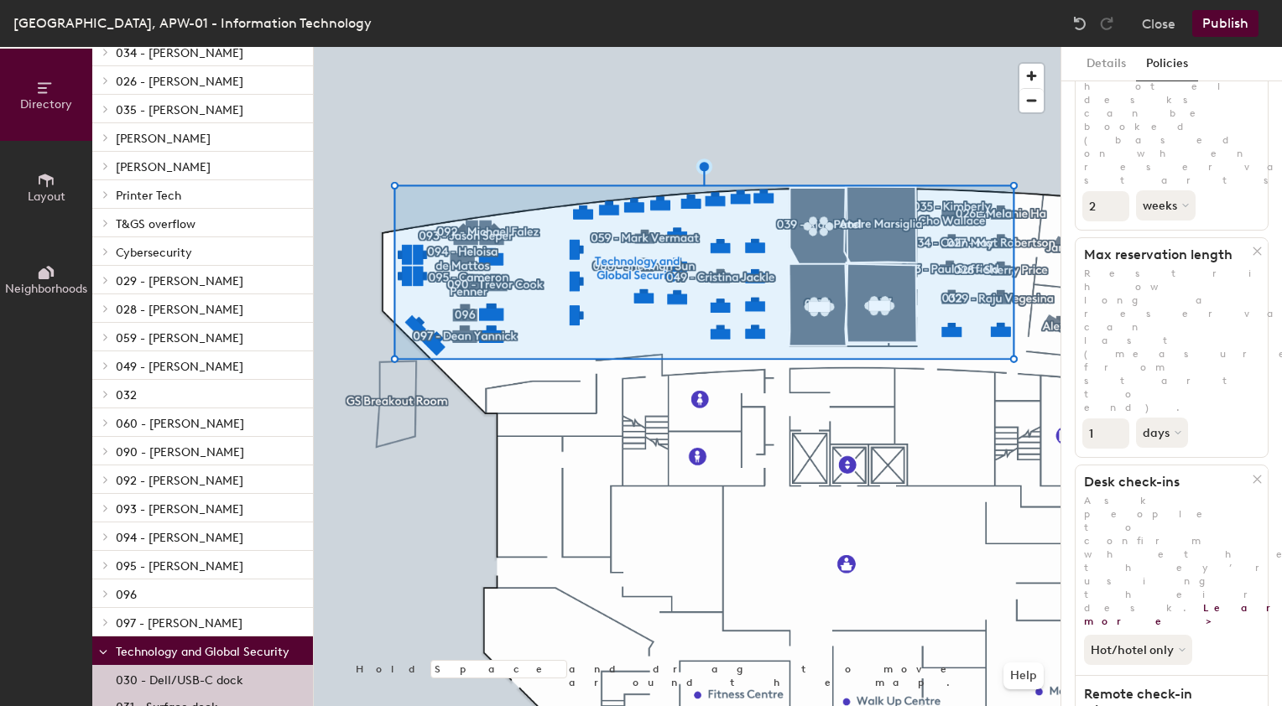
scroll to position [154, 0]
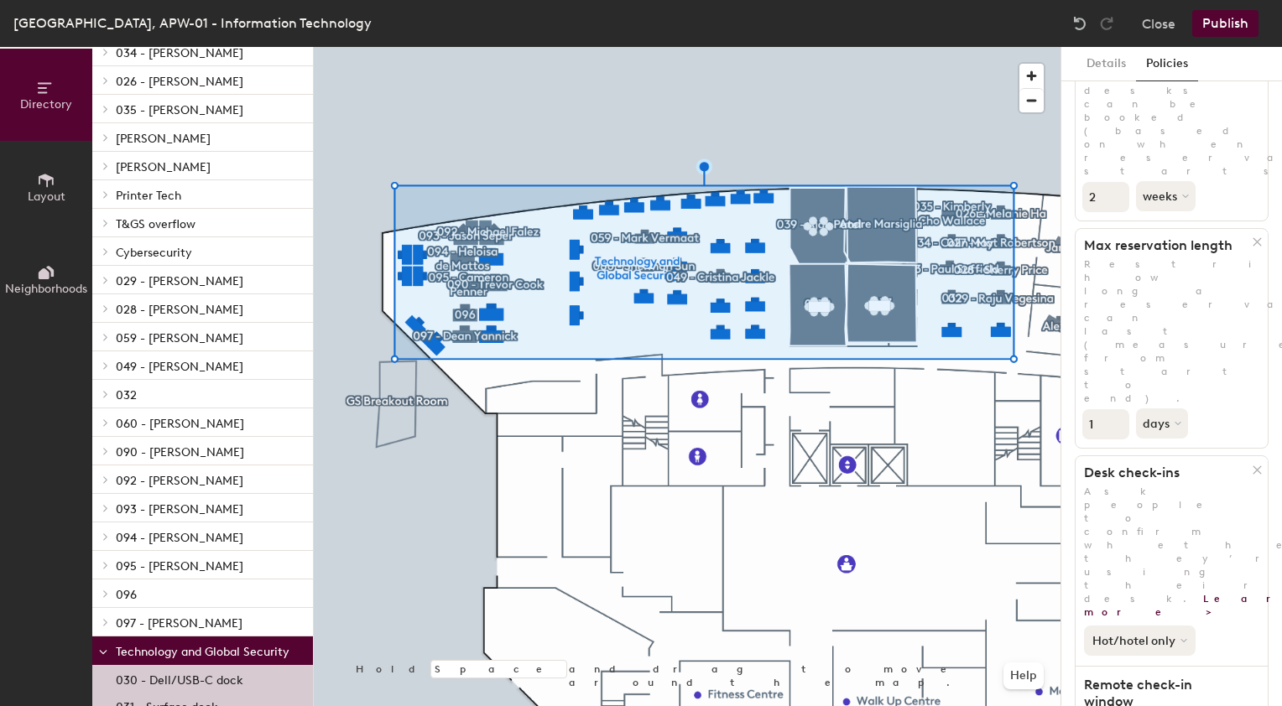
click at [1176, 626] on button "Hot/hotel only" at bounding box center [1140, 641] width 112 height 30
click at [1138, 667] on div "All desk types" at bounding box center [1136, 677] width 103 height 20
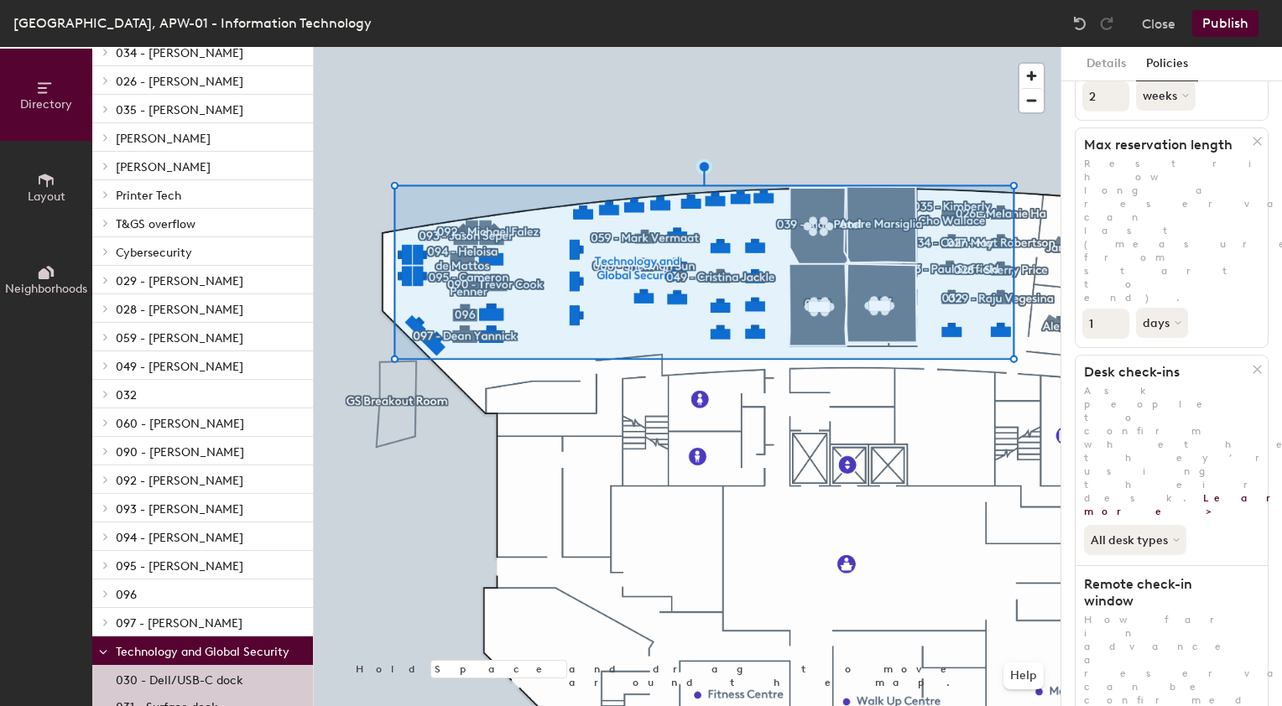
scroll to position [268, 0]
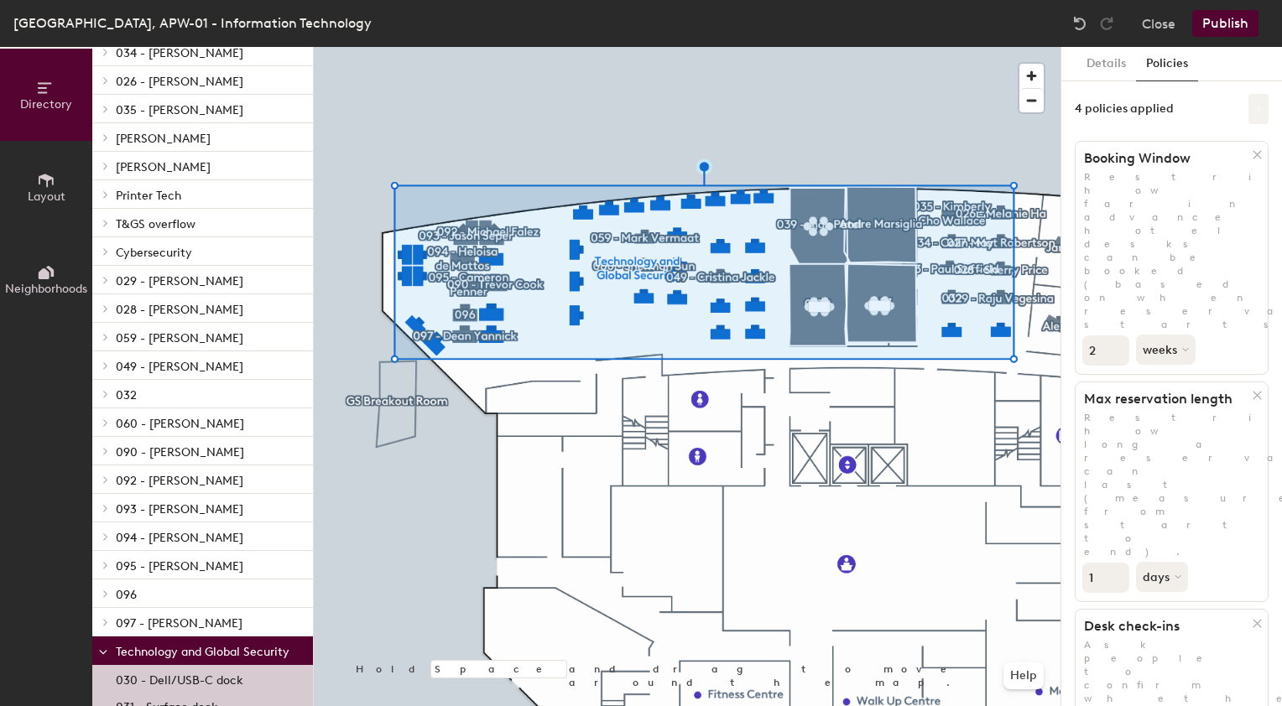
click at [1248, 116] on button at bounding box center [1258, 109] width 20 height 30
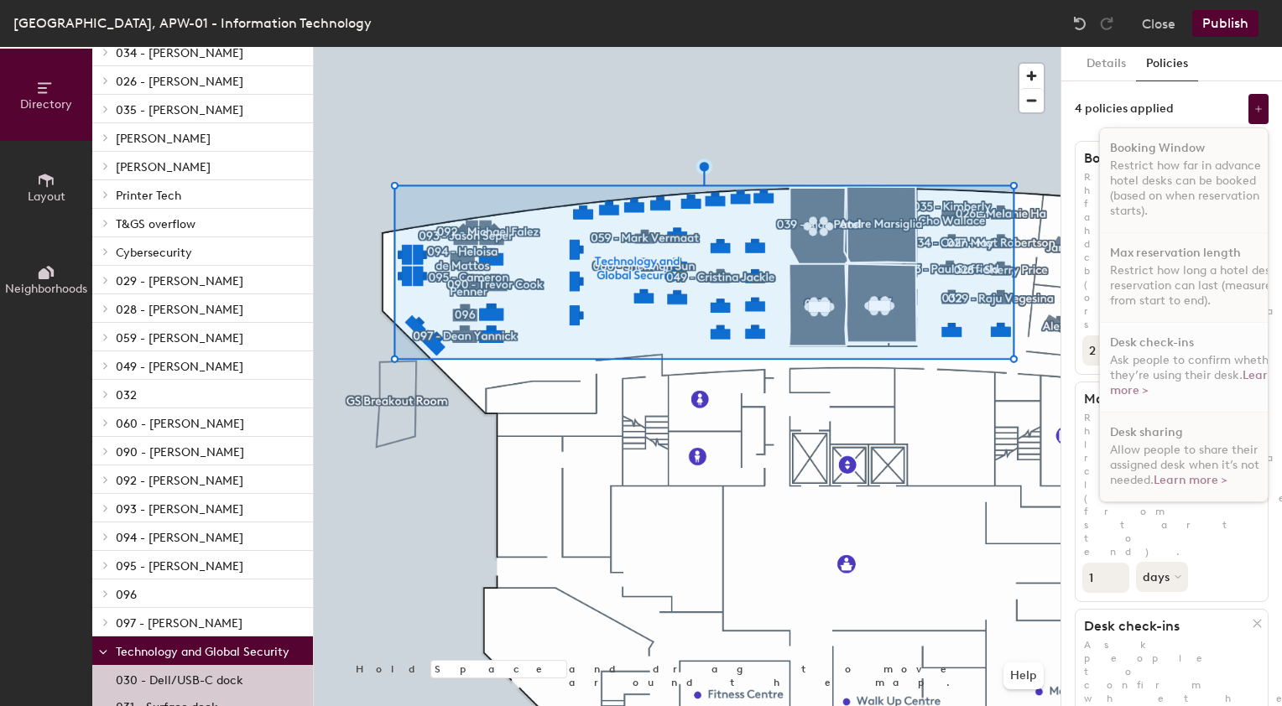
scroll to position [268, 0]
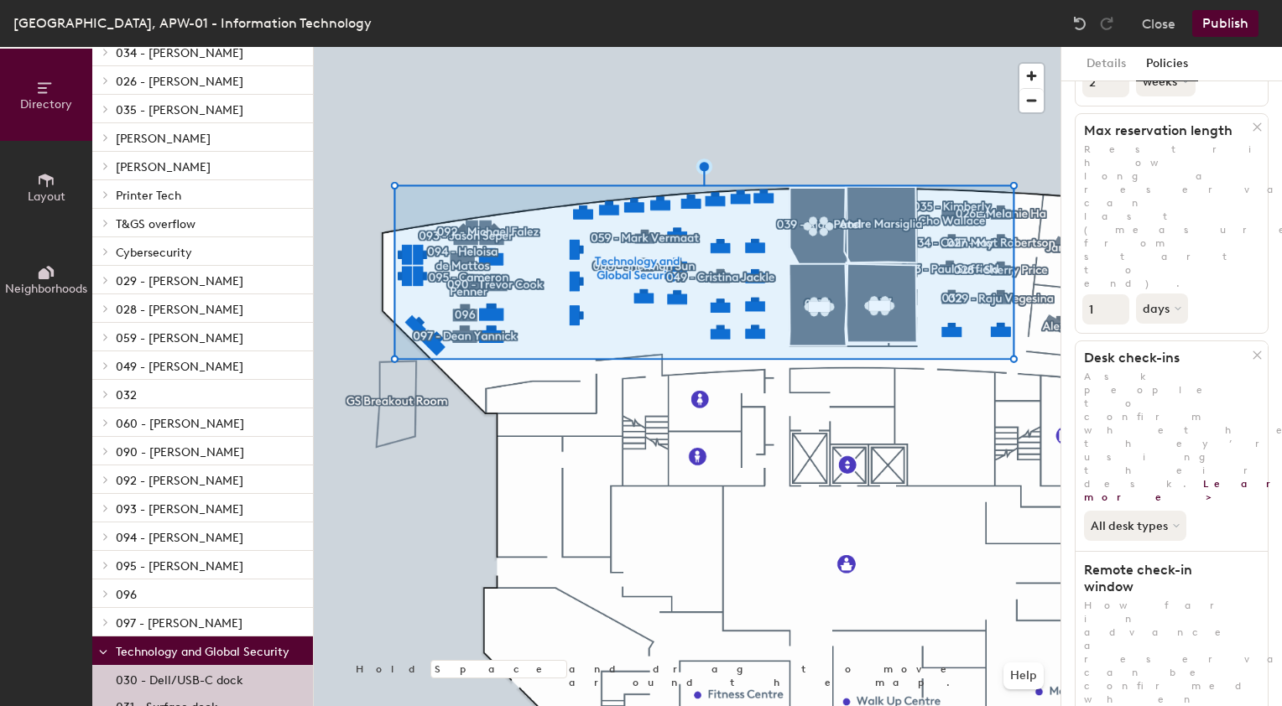
click at [1262, 316] on div "Details Policies 4 policies applied Booking Window Restrict how far in advance …" at bounding box center [1171, 376] width 221 height 659
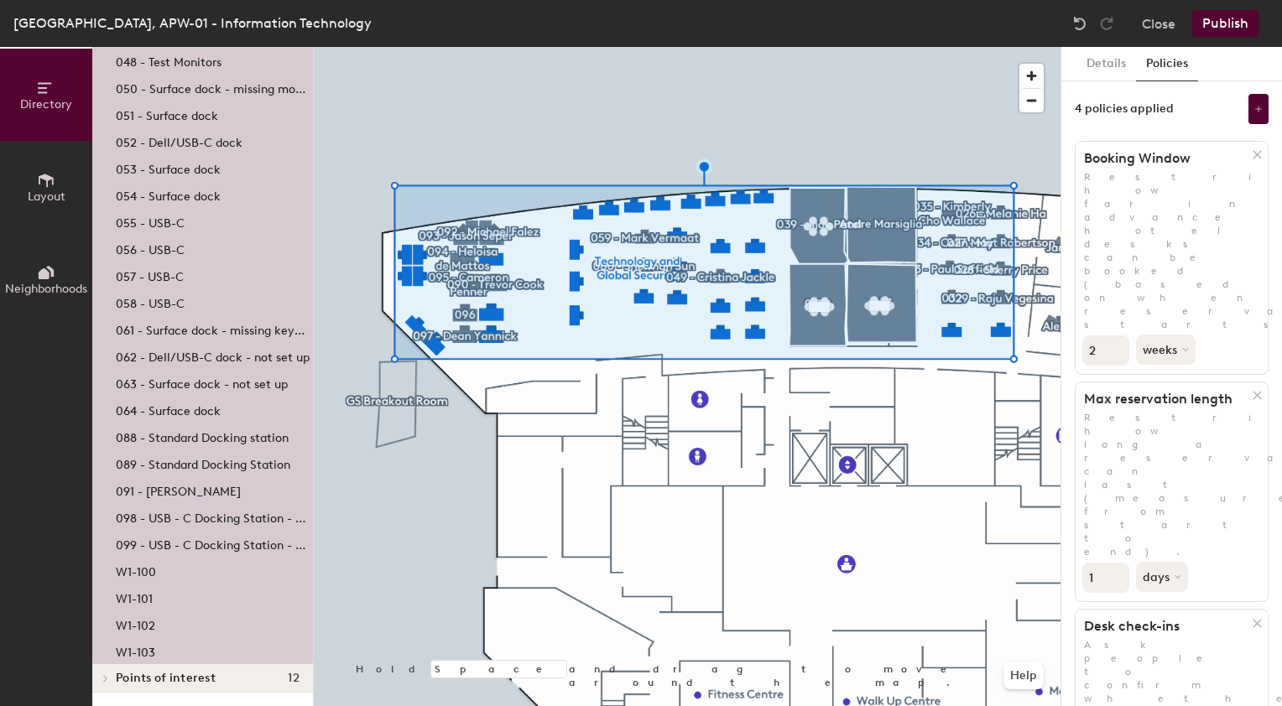
scroll to position [1225, 0]
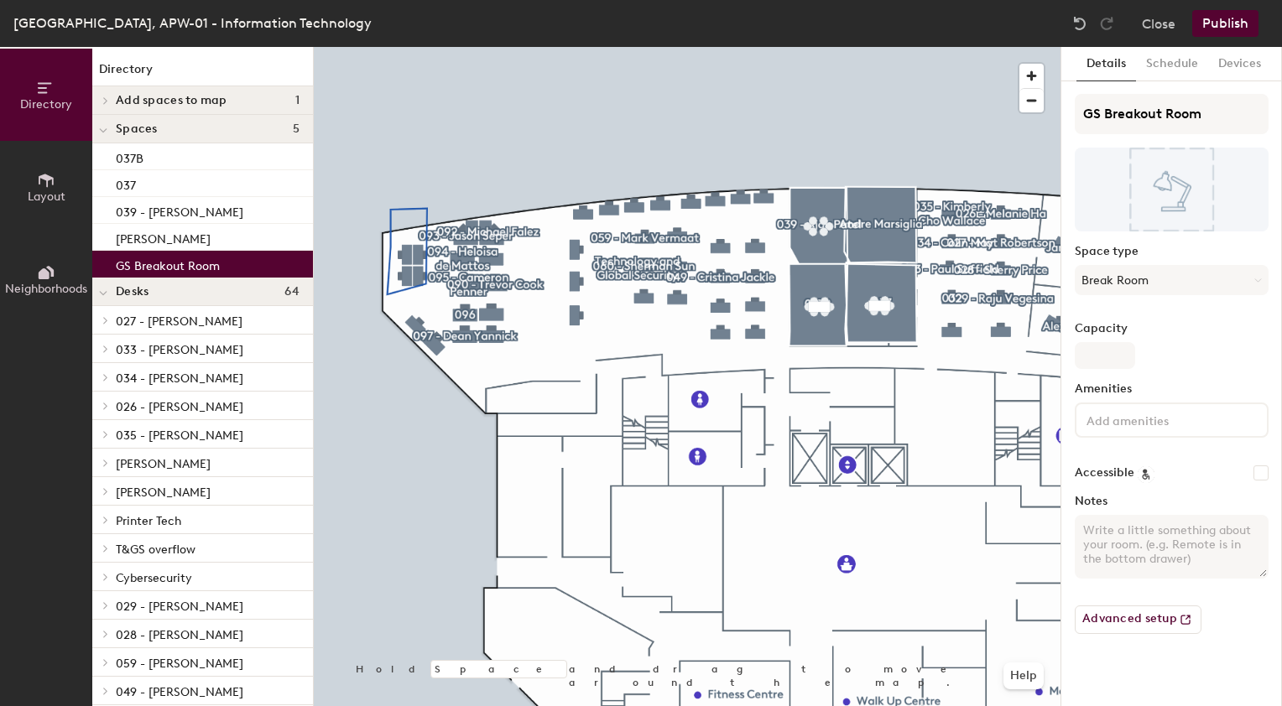
scroll to position [1225, 0]
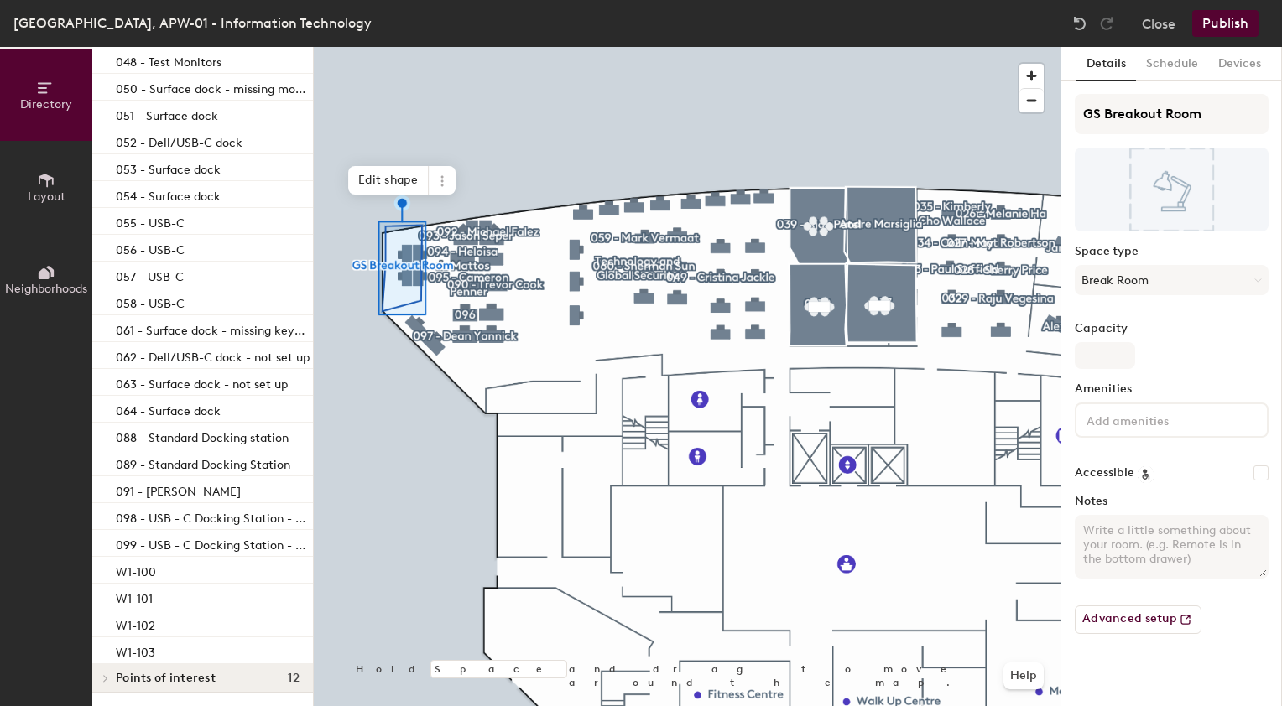
click at [1235, 22] on button "Publish" at bounding box center [1225, 23] width 66 height 27
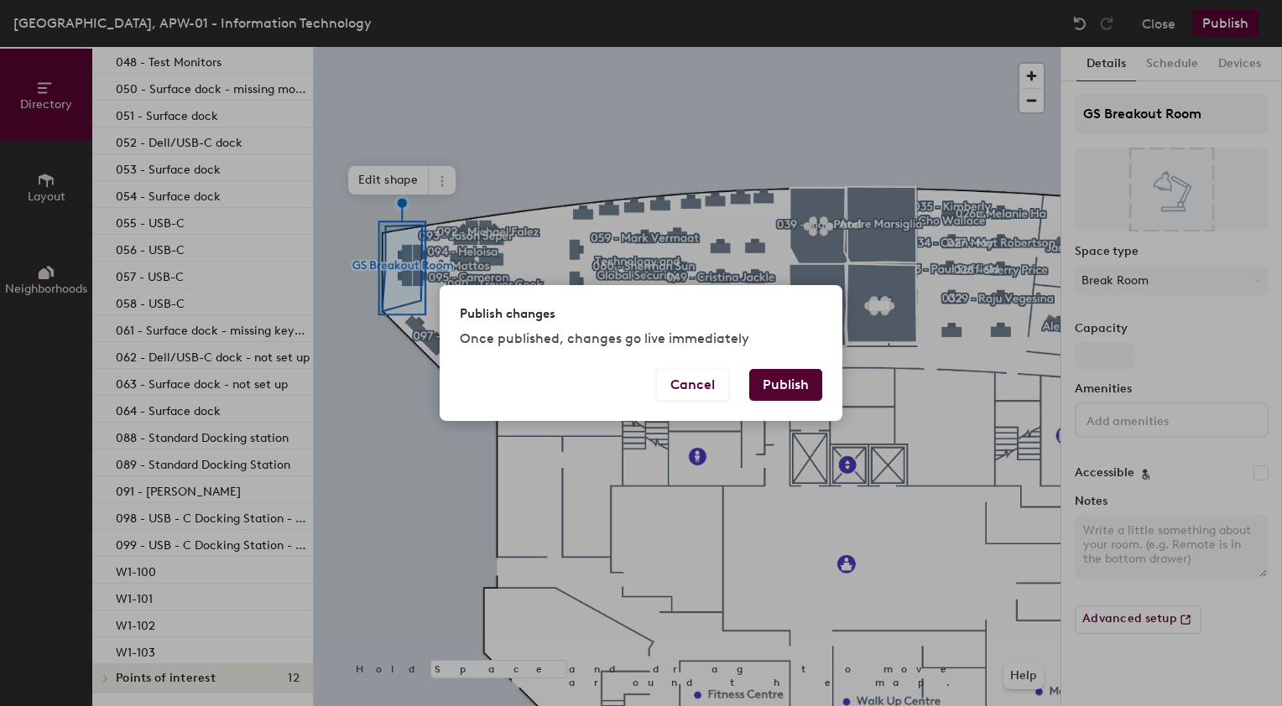
click at [779, 387] on button "Publish" at bounding box center [785, 385] width 73 height 32
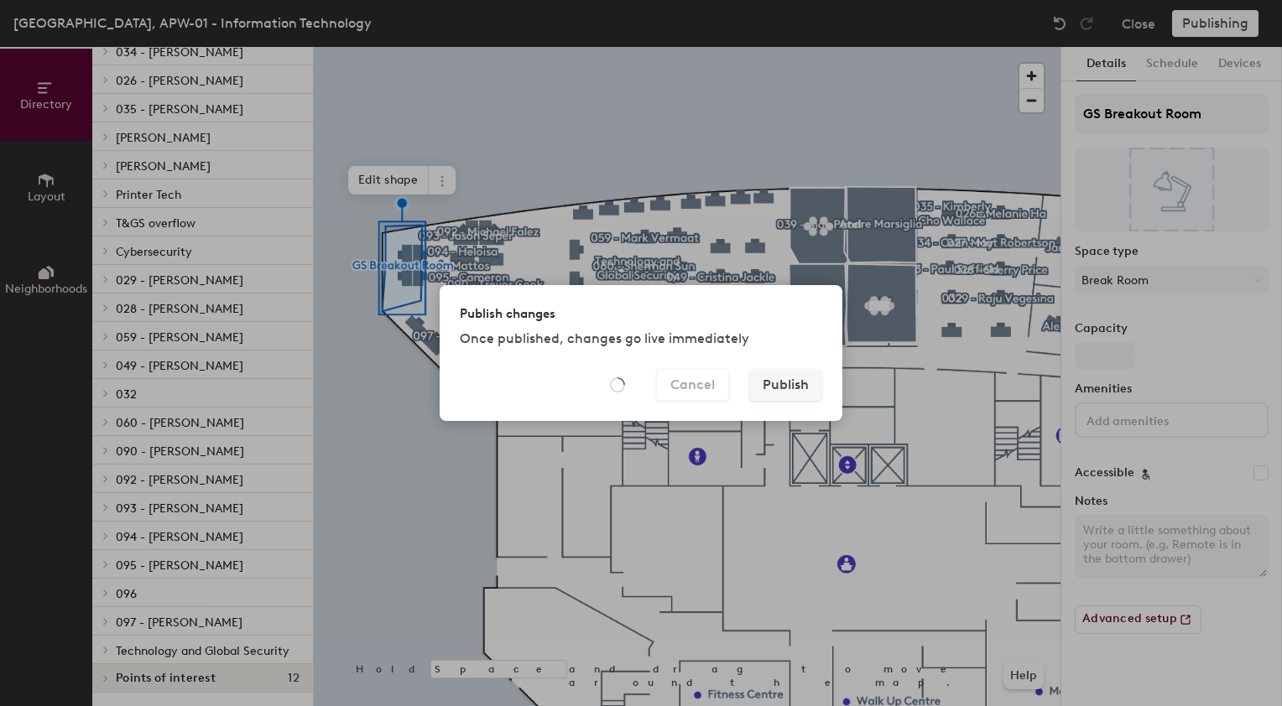
scroll to position [339, 0]
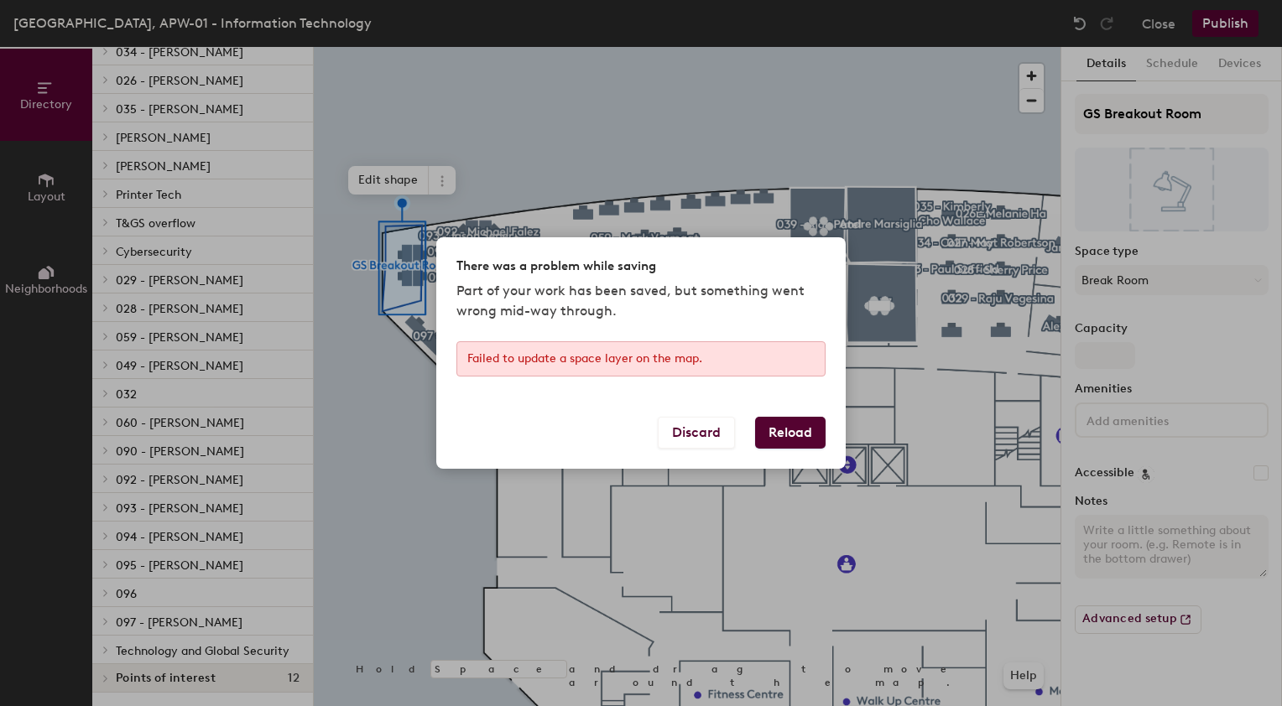
click at [778, 427] on button "Reload" at bounding box center [790, 433] width 70 height 32
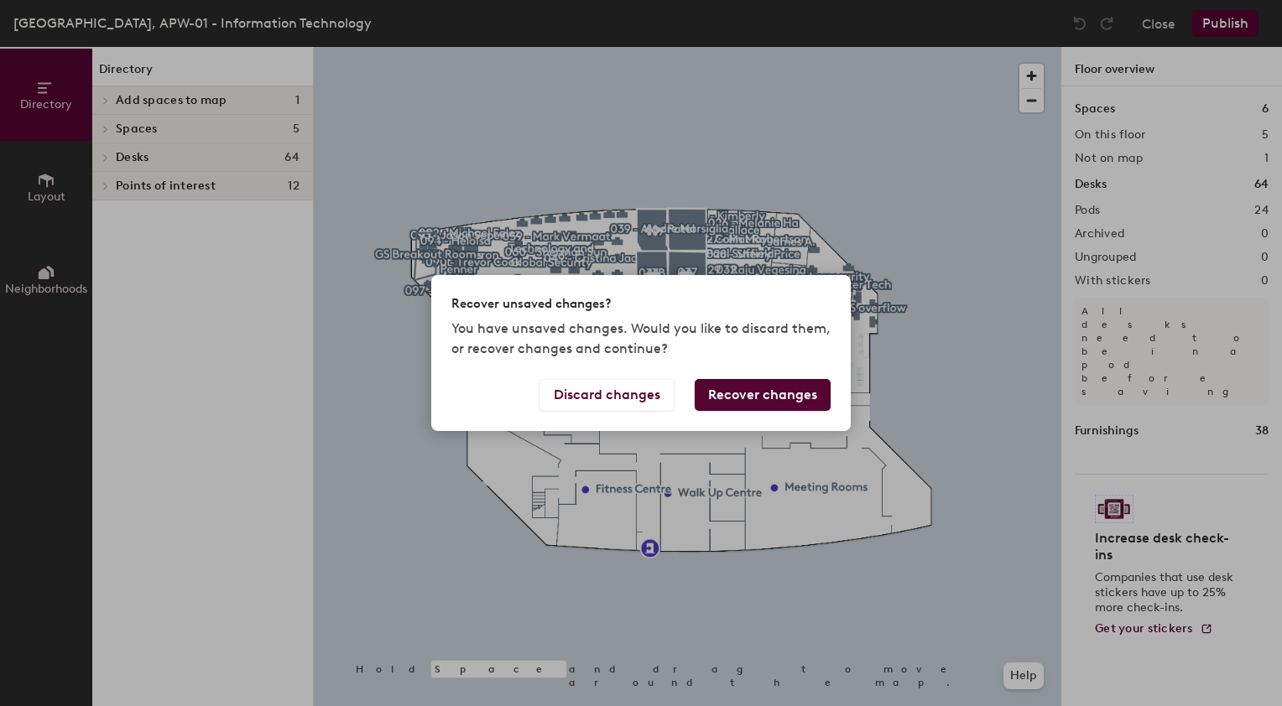
click at [751, 402] on button "Recover changes" at bounding box center [763, 395] width 136 height 32
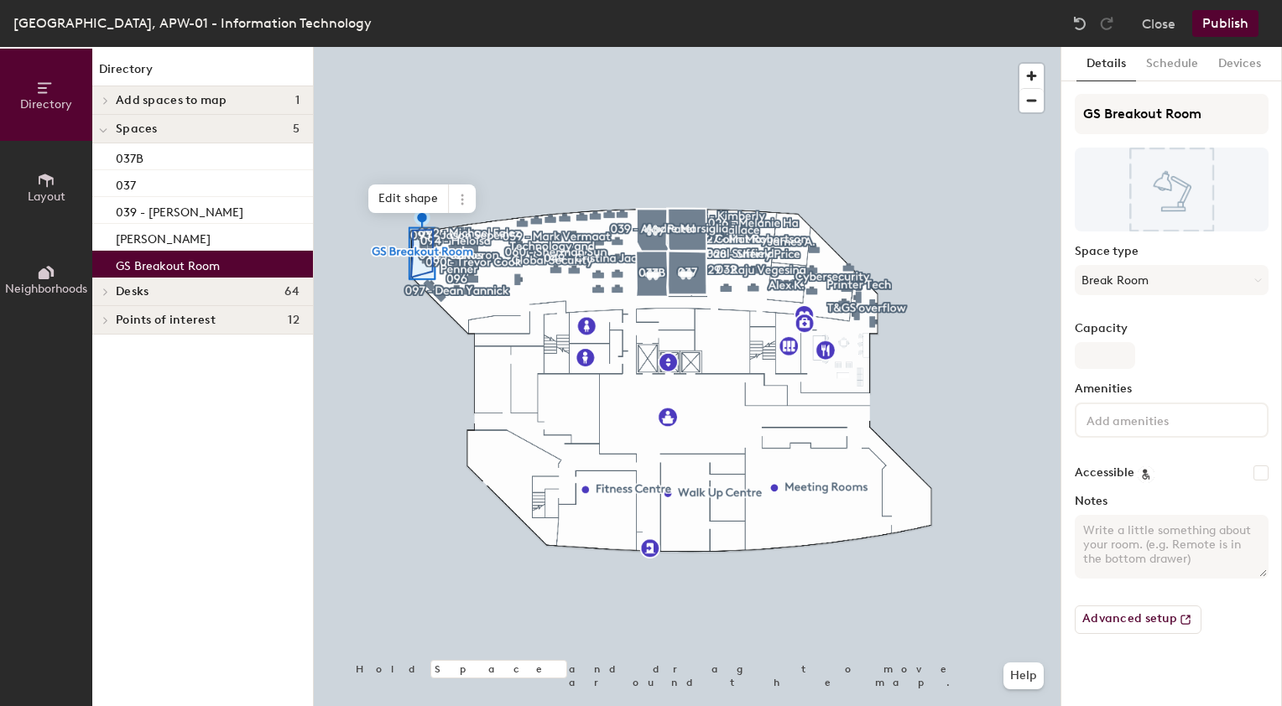
click at [104, 292] on icon at bounding box center [105, 292] width 7 height 8
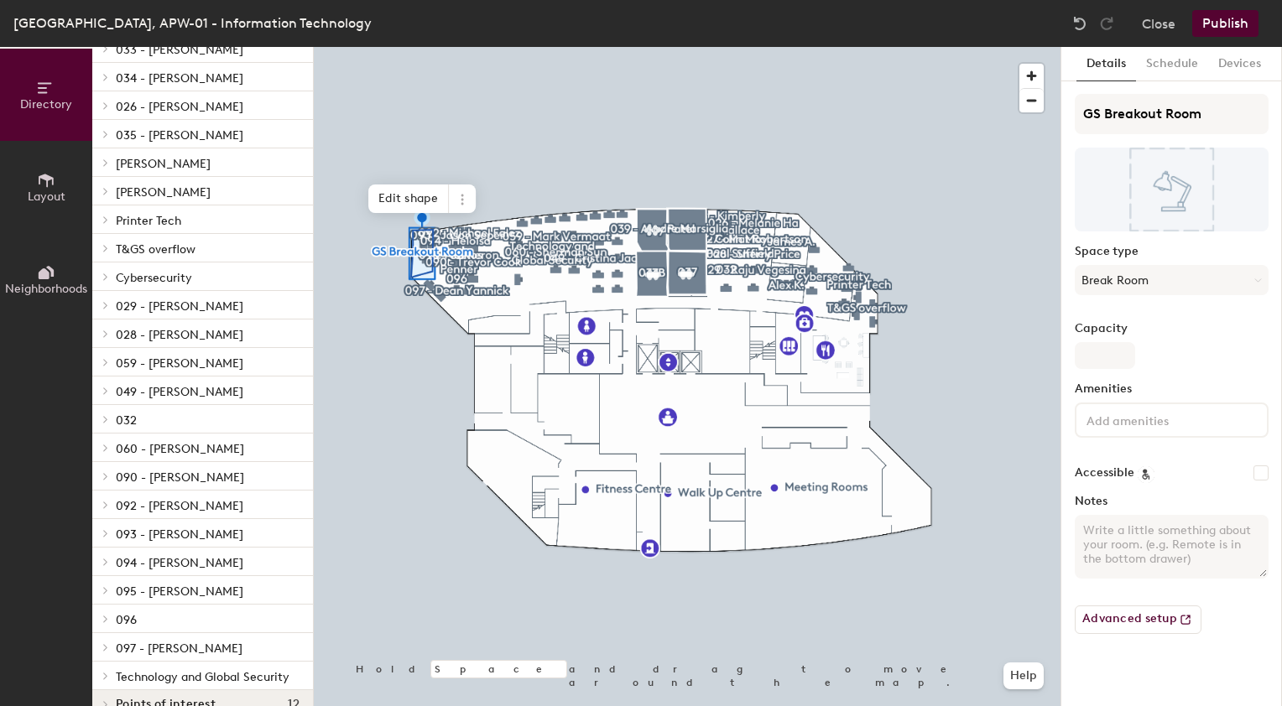
scroll to position [339, 0]
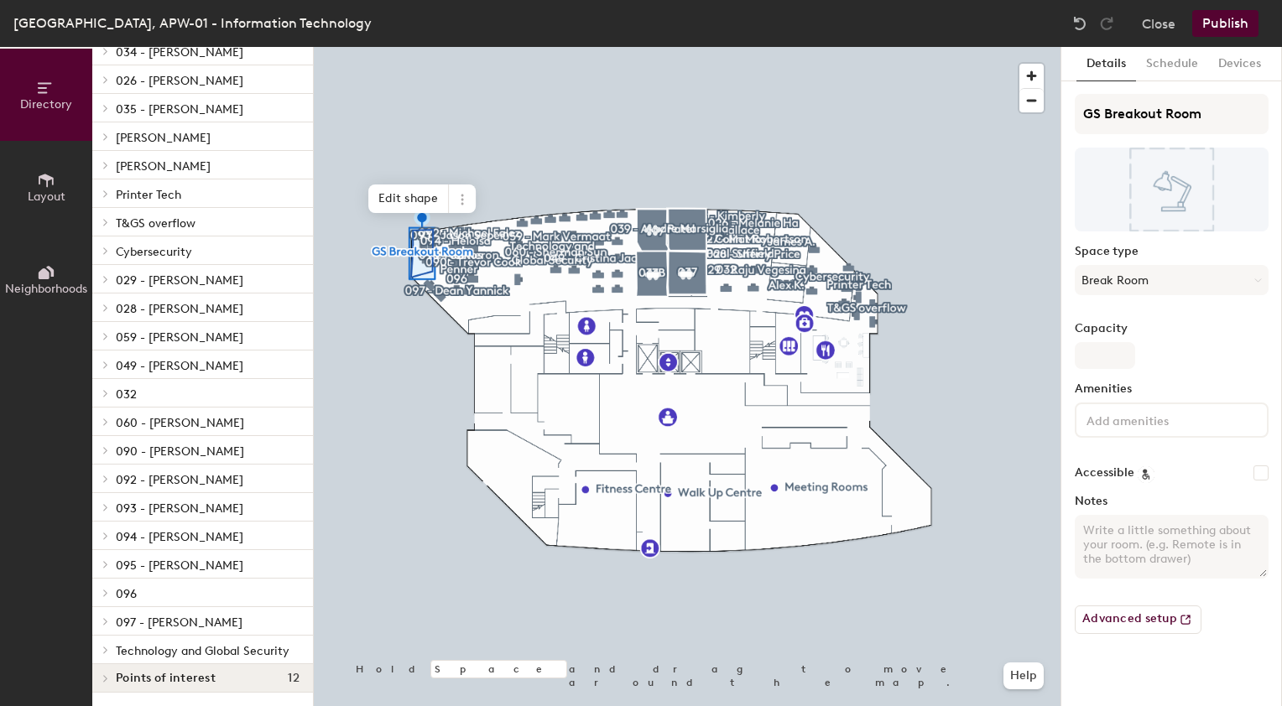
click at [107, 647] on icon at bounding box center [105, 650] width 3 height 7
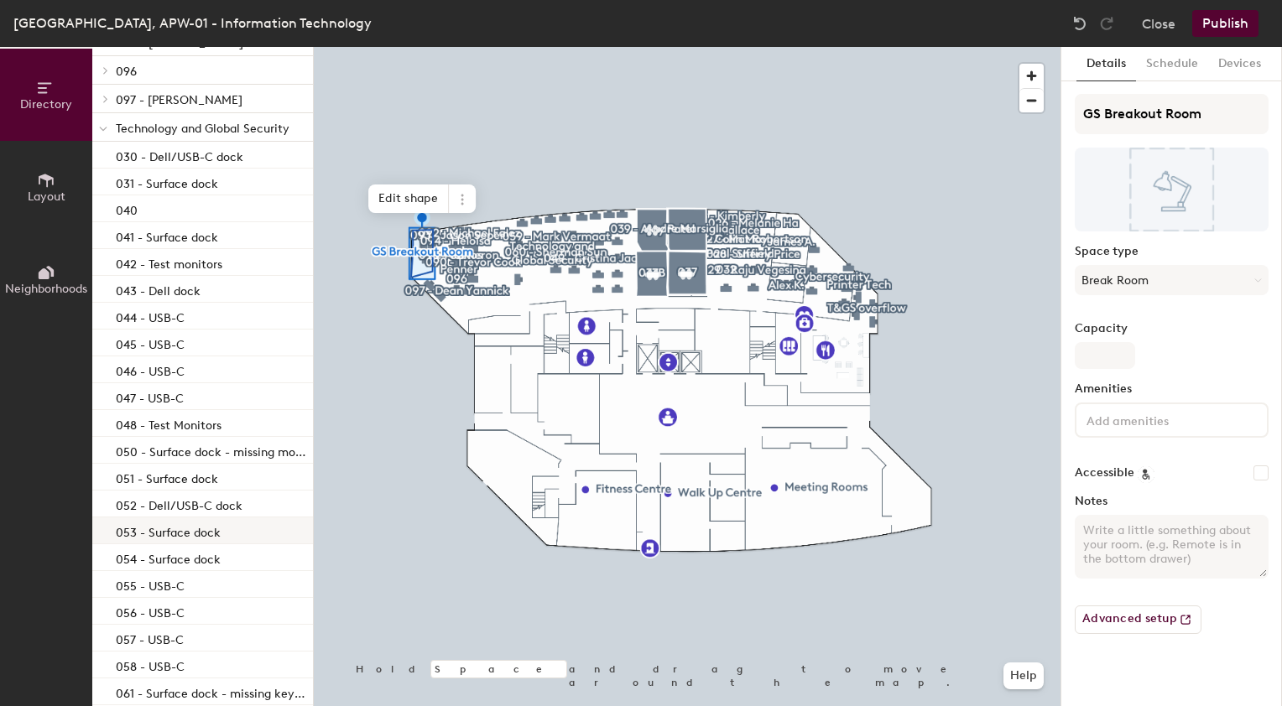
scroll to position [838, 0]
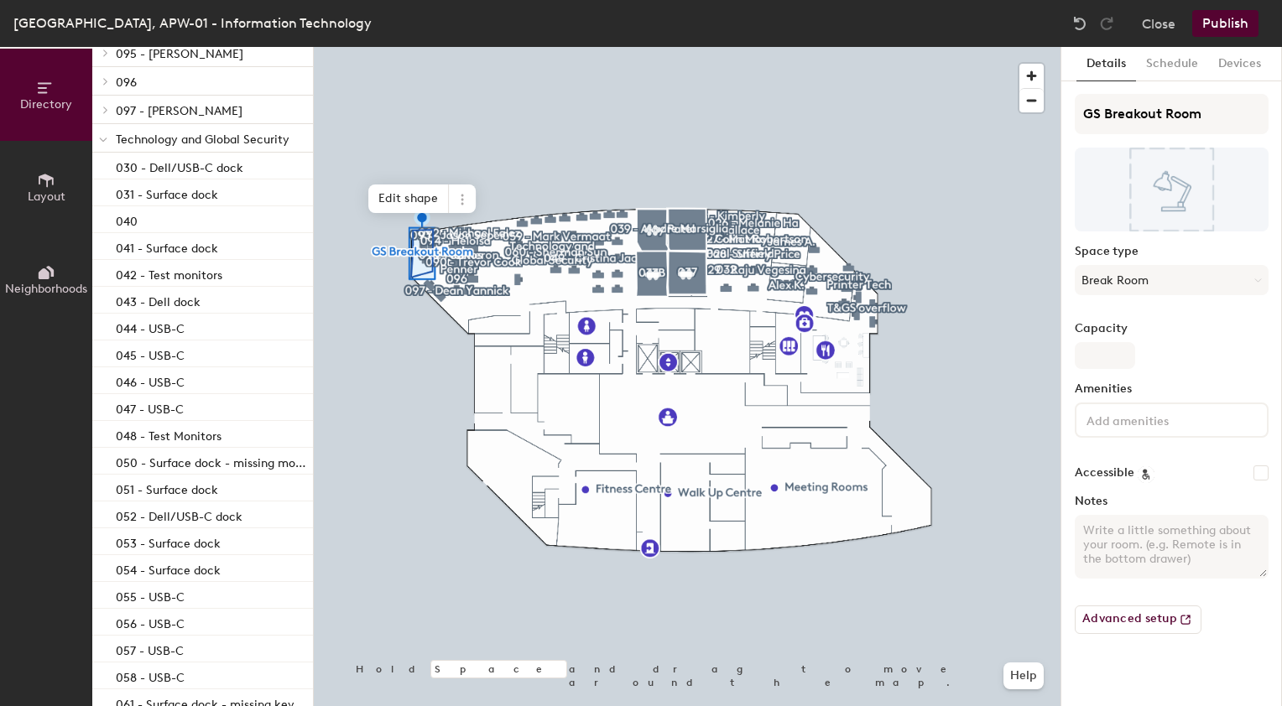
click at [178, 142] on span "Technology and Global Security" at bounding box center [203, 140] width 174 height 14
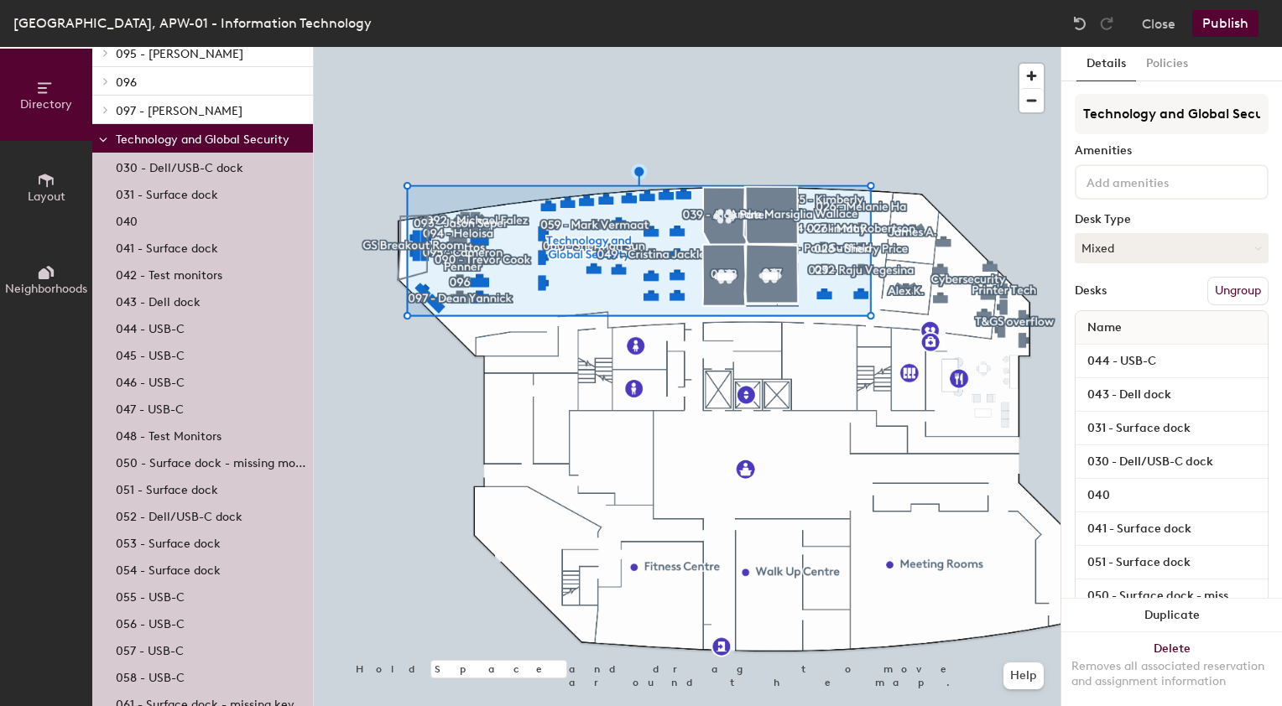
scroll to position [1225, 0]
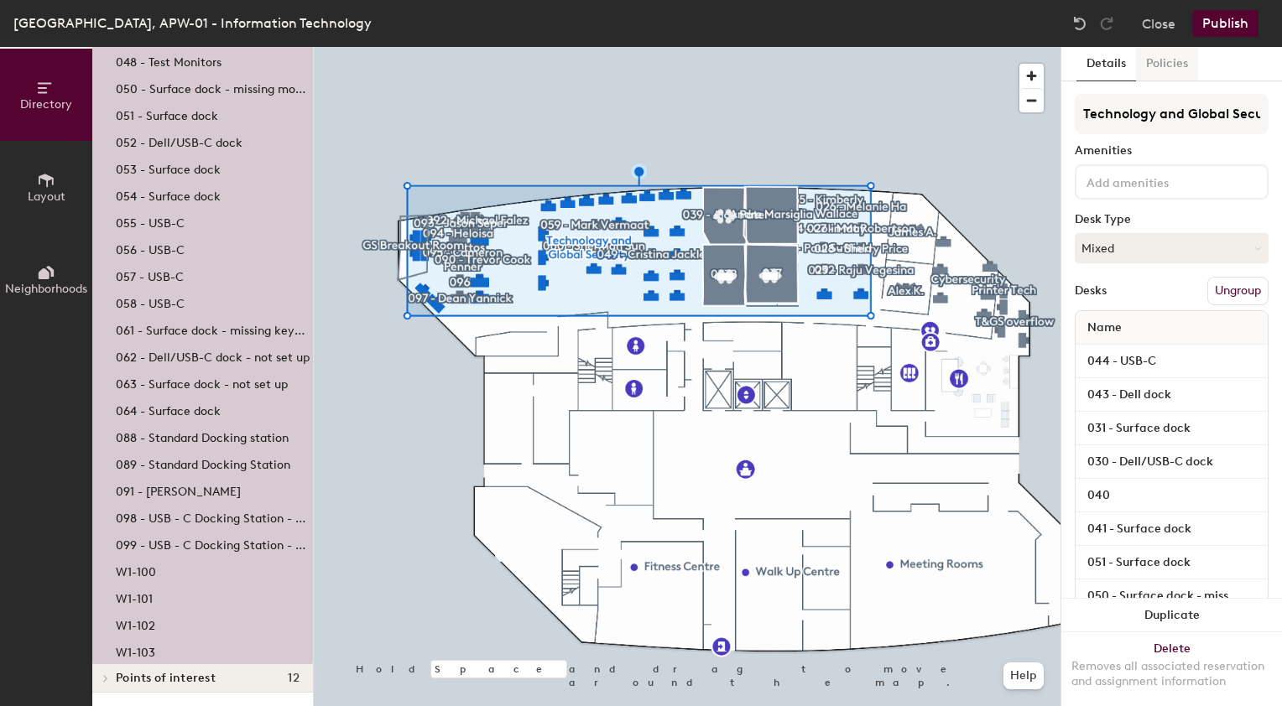
click at [1174, 70] on button "Policies" at bounding box center [1167, 64] width 62 height 34
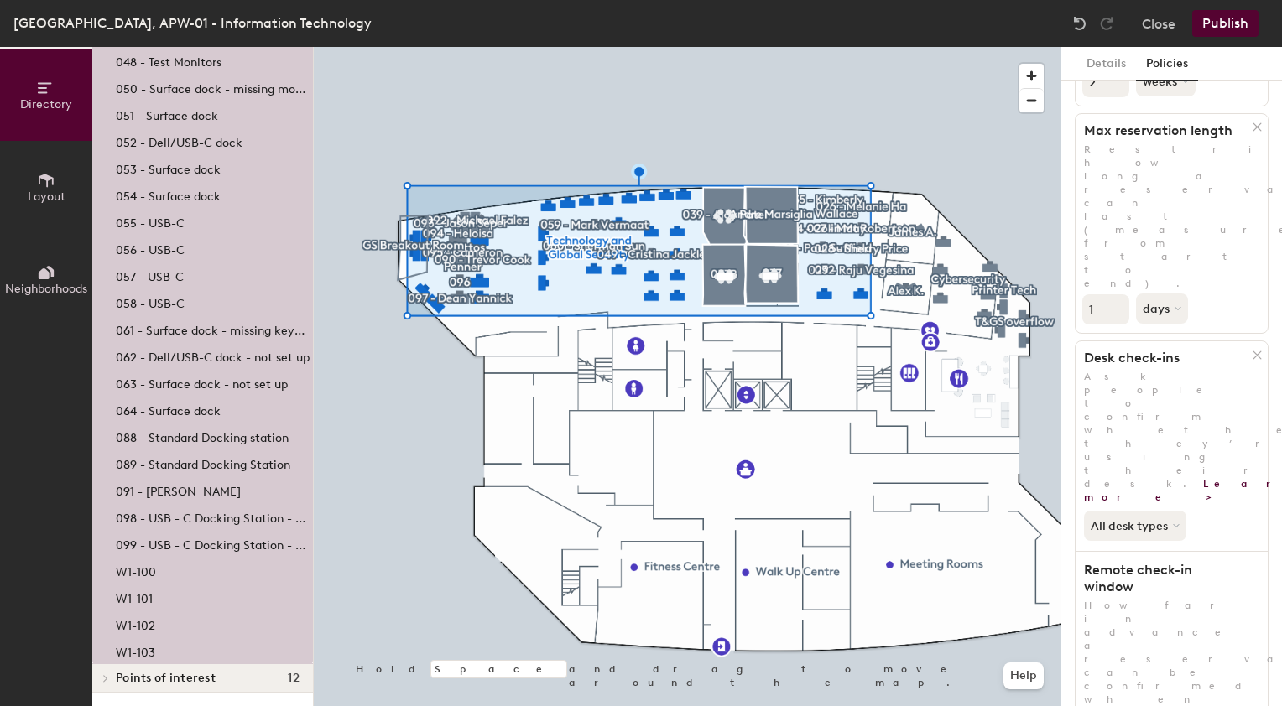
scroll to position [0, 0]
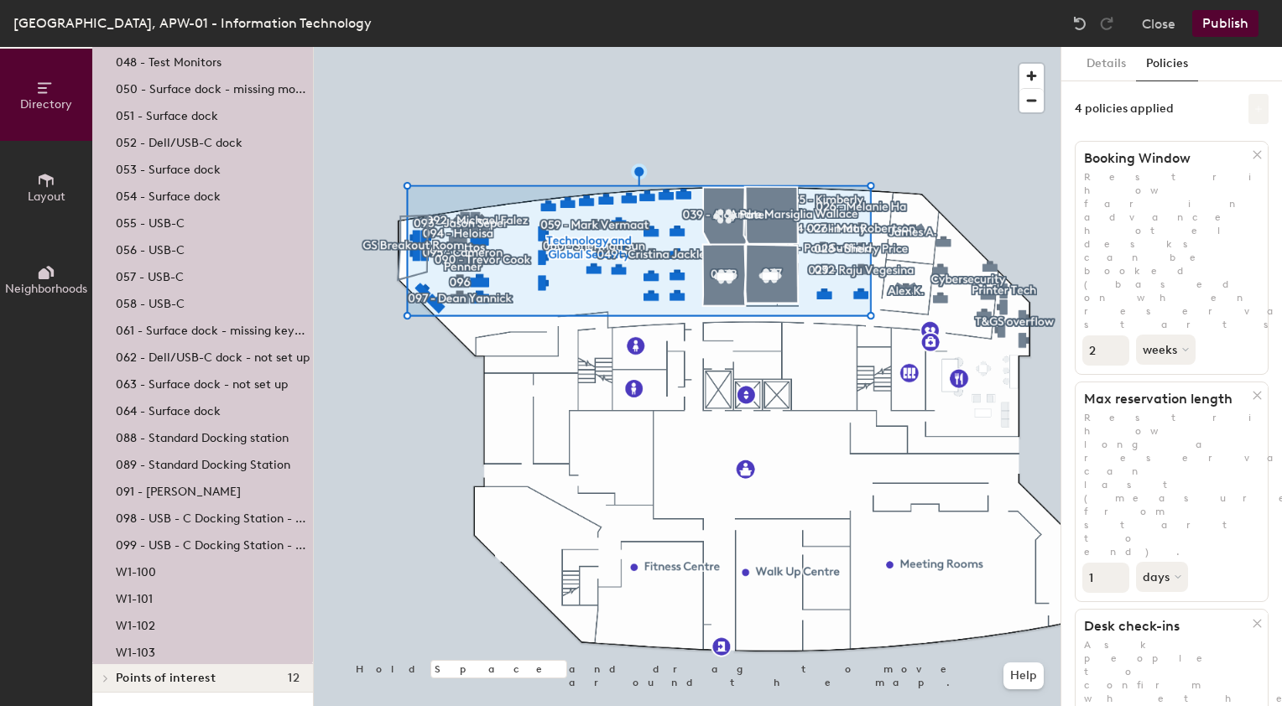
click at [1248, 119] on button at bounding box center [1258, 109] width 20 height 30
click at [1226, 71] on div "Details Policies" at bounding box center [1171, 64] width 221 height 34
click at [1221, 27] on button "Publish" at bounding box center [1225, 23] width 66 height 27
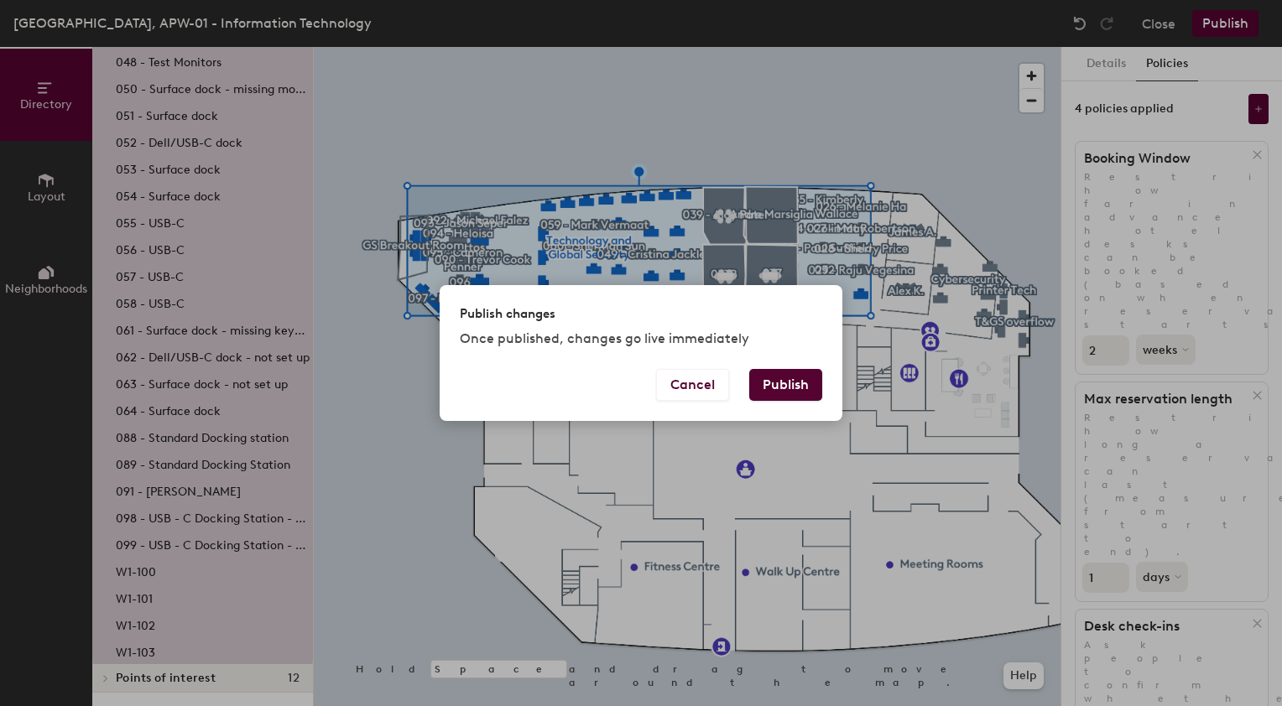
click at [789, 383] on button "Publish" at bounding box center [785, 385] width 73 height 32
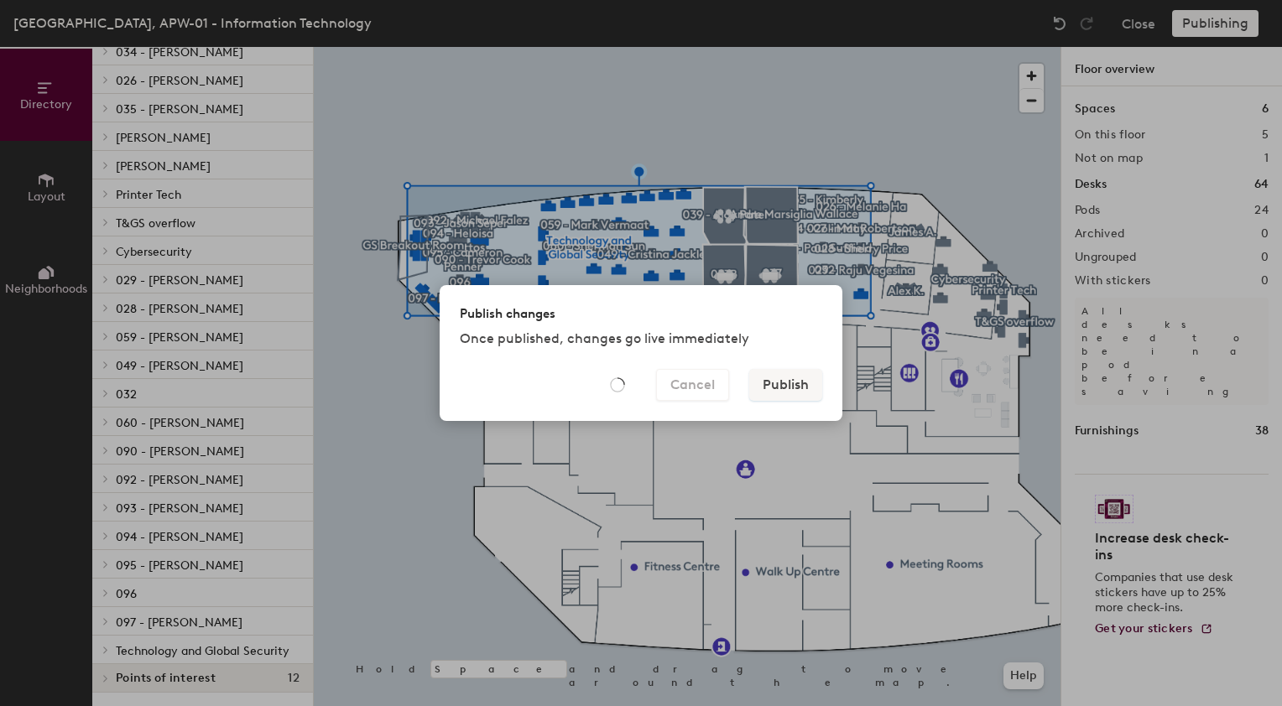
scroll to position [339, 0]
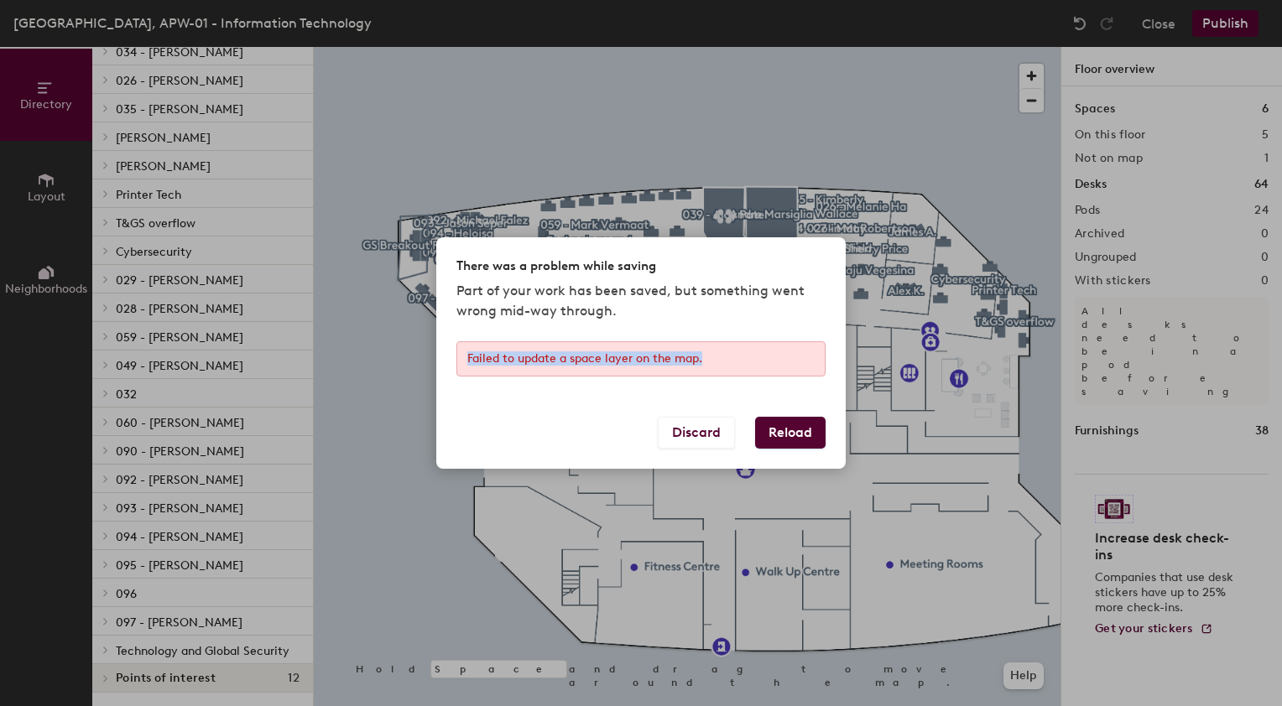
drag, startPoint x: 705, startPoint y: 365, endPoint x: 446, endPoint y: 376, distance: 258.6
click at [446, 376] on div "Failed to update a space layer on the map." at bounding box center [640, 378] width 409 height 75
copy div "Failed to update a space layer on the map."
click at [705, 380] on div "Failed to update a space layer on the map." at bounding box center [640, 378] width 409 height 75
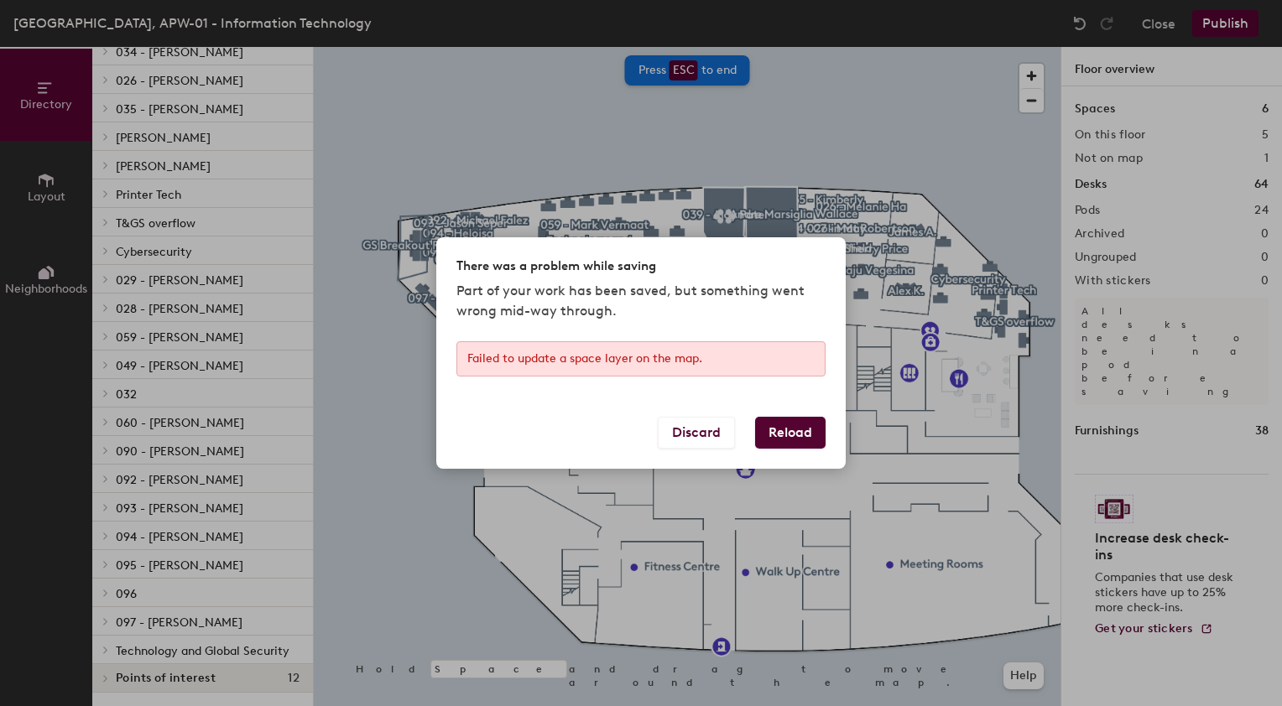
click at [802, 436] on button "Reload" at bounding box center [790, 433] width 70 height 32
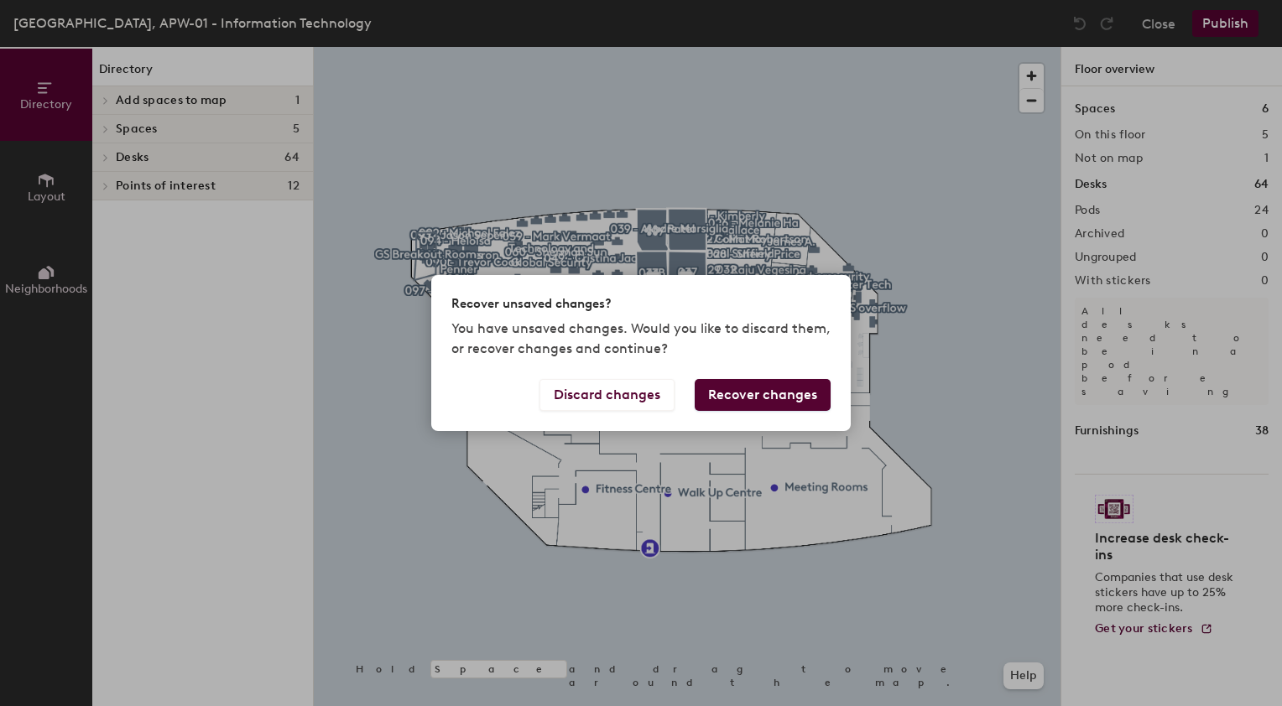
click at [749, 394] on button "Recover changes" at bounding box center [763, 395] width 136 height 32
